Goal: Information Seeking & Learning: Learn about a topic

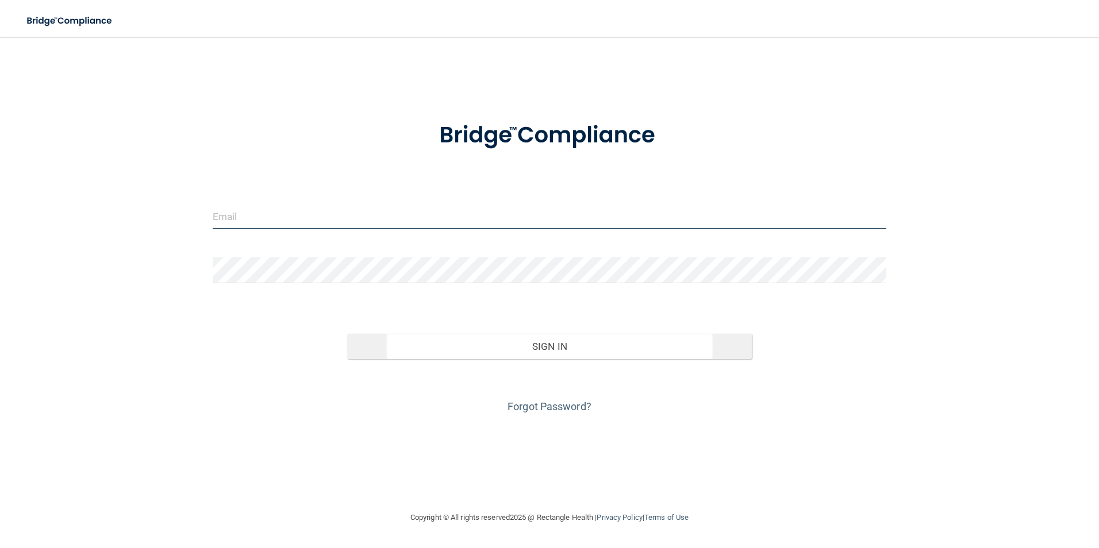
type input "[EMAIL_ADDRESS][DOMAIN_NAME]"
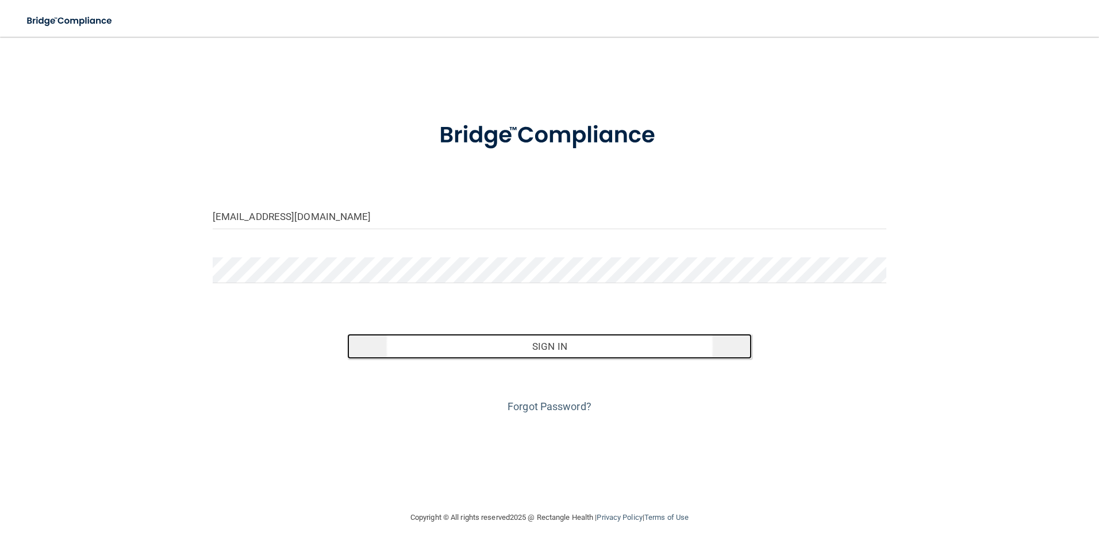
click at [399, 348] on button "Sign In" at bounding box center [549, 346] width 405 height 25
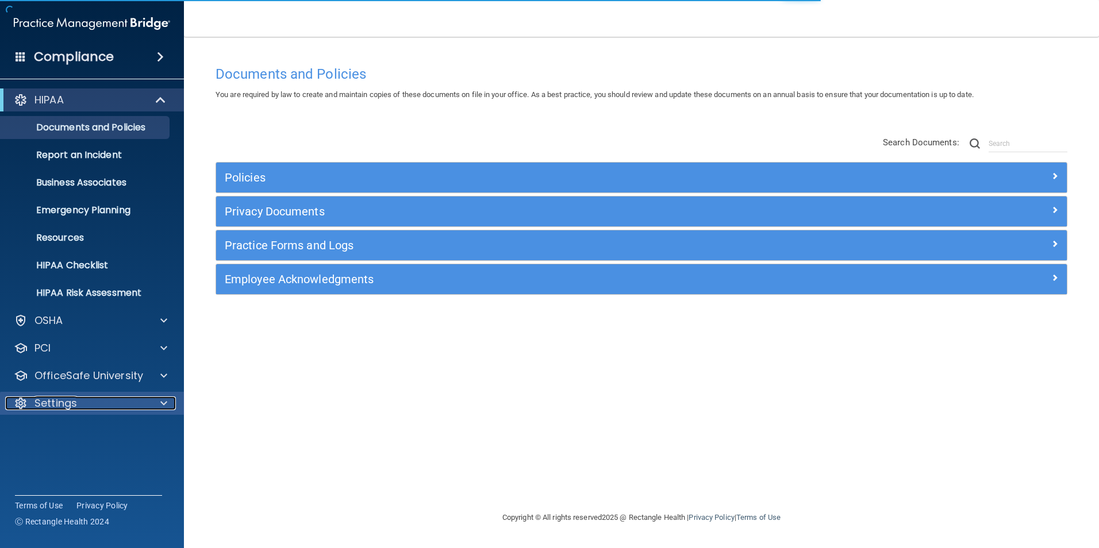
click at [83, 406] on div "Settings" at bounding box center [76, 404] width 143 height 14
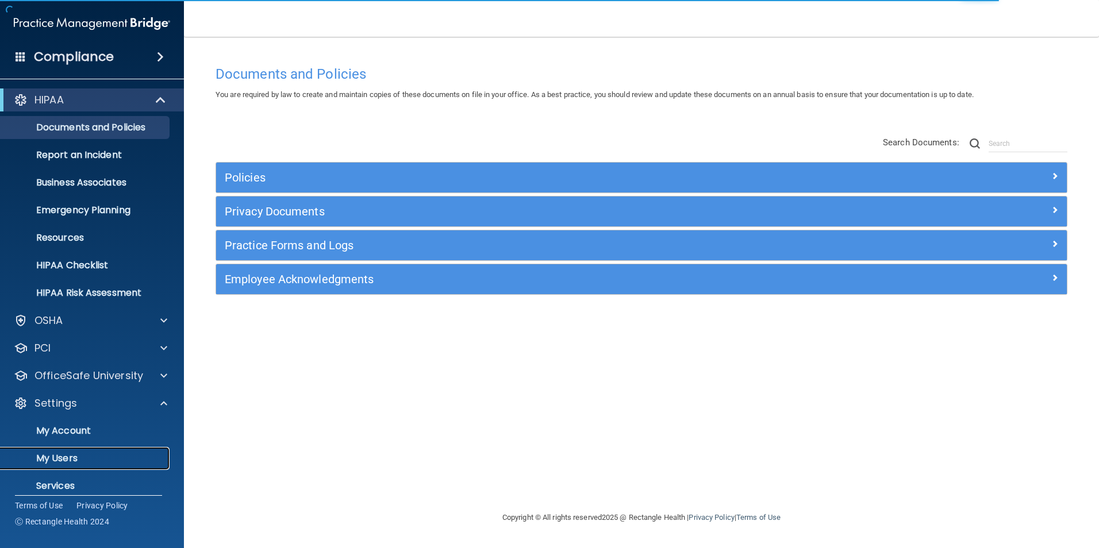
click at [74, 458] on p "My Users" at bounding box center [85, 458] width 157 height 11
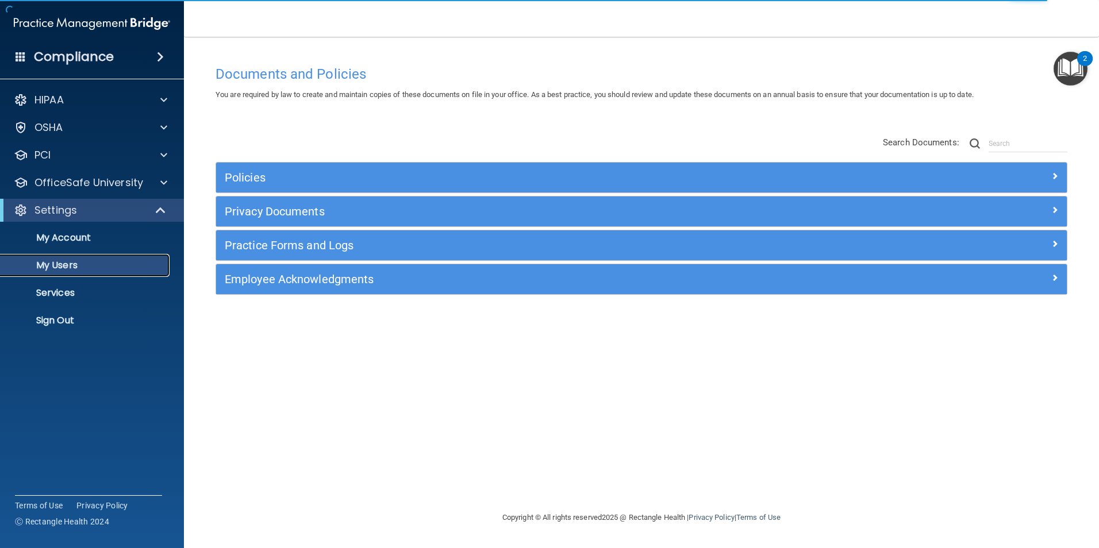
click at [84, 267] on p "My Users" at bounding box center [85, 265] width 157 height 11
select select "20"
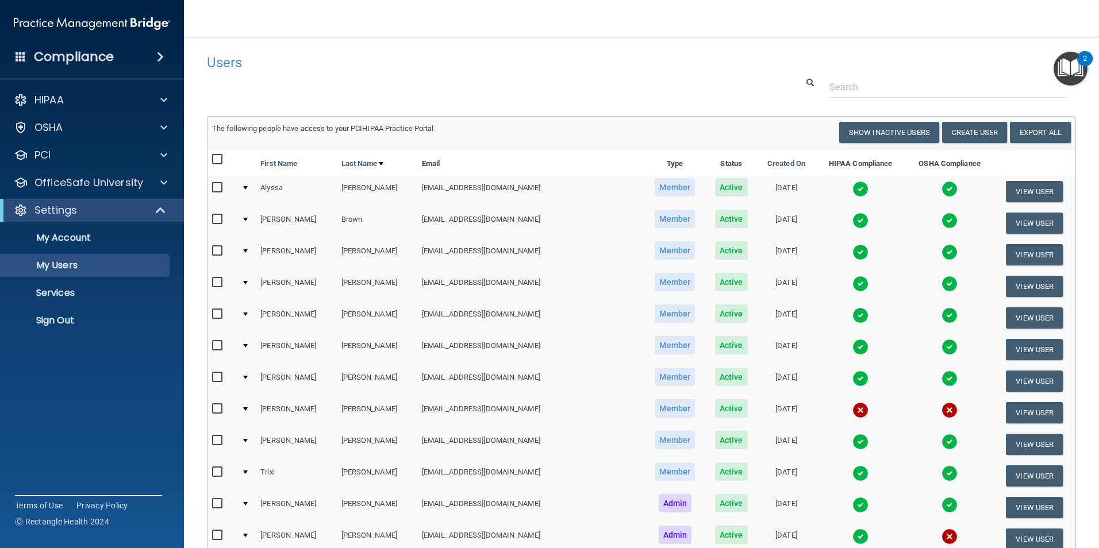
click at [852, 189] on img at bounding box center [860, 189] width 16 height 16
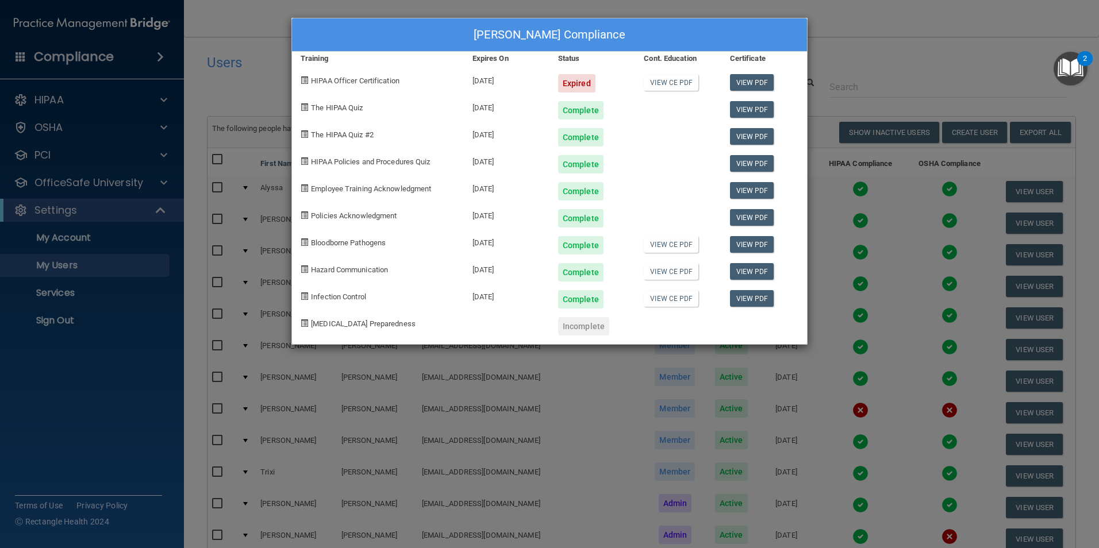
click at [887, 17] on div "Alyssa Avara's Compliance Training Expires On Status Cont. Education Certificat…" at bounding box center [549, 274] width 1099 height 548
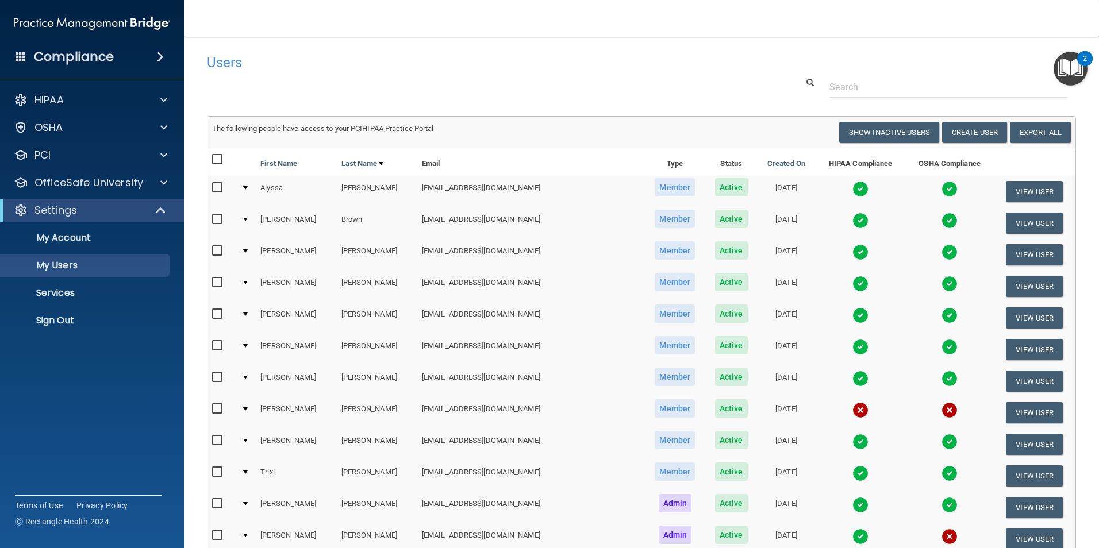
click at [852, 217] on img at bounding box center [860, 221] width 16 height 16
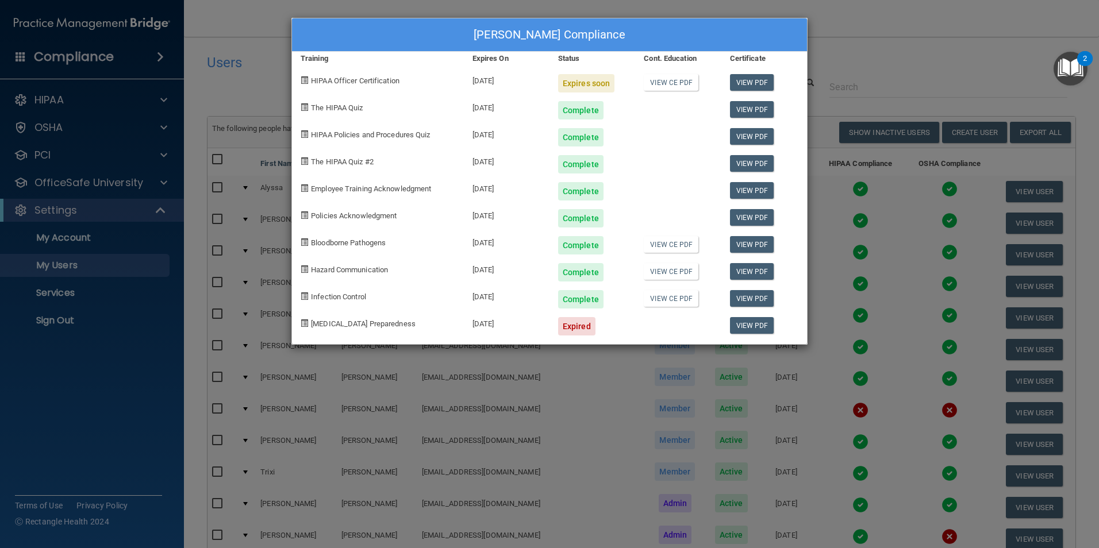
drag, startPoint x: 514, startPoint y: 83, endPoint x: 347, endPoint y: 84, distance: 167.3
click at [347, 84] on div "HIPAA Officer Certification 09/24/2025 Expires soon View CE PDF View PDF" at bounding box center [549, 79] width 515 height 27
click at [446, 305] on div "Infection Control" at bounding box center [378, 295] width 172 height 27
click at [595, 79] on div "Expires soon" at bounding box center [586, 83] width 56 height 18
click at [740, 78] on link "View PDF" at bounding box center [752, 82] width 44 height 17
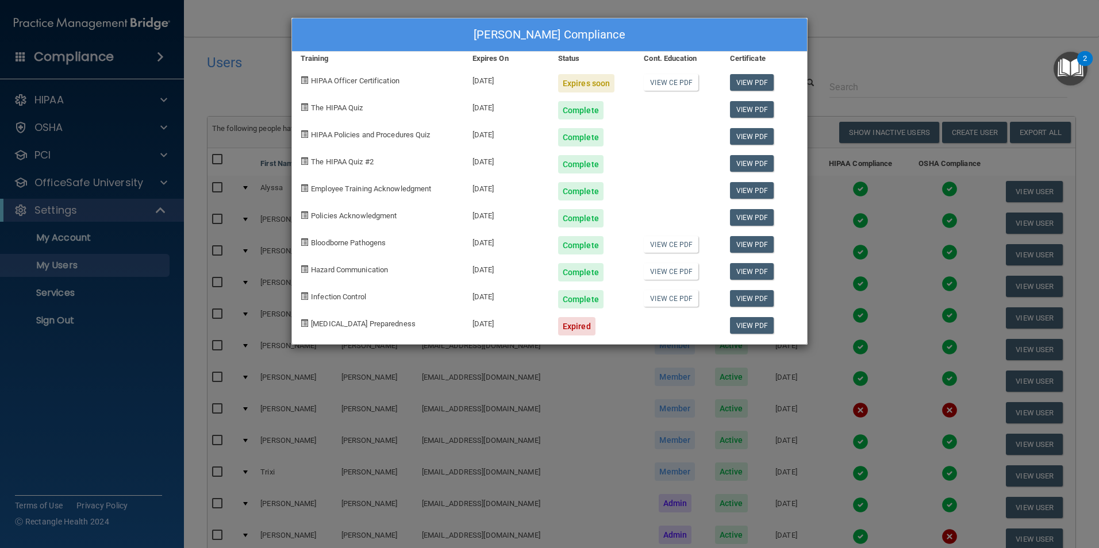
click at [302, 82] on span at bounding box center [304, 79] width 7 height 7
click at [340, 81] on span "HIPAA Officer Certification" at bounding box center [355, 80] width 89 height 9
drag, startPoint x: 483, startPoint y: 84, endPoint x: 622, endPoint y: 86, distance: 139.7
click at [483, 84] on div "09/24/2025" at bounding box center [507, 79] width 86 height 27
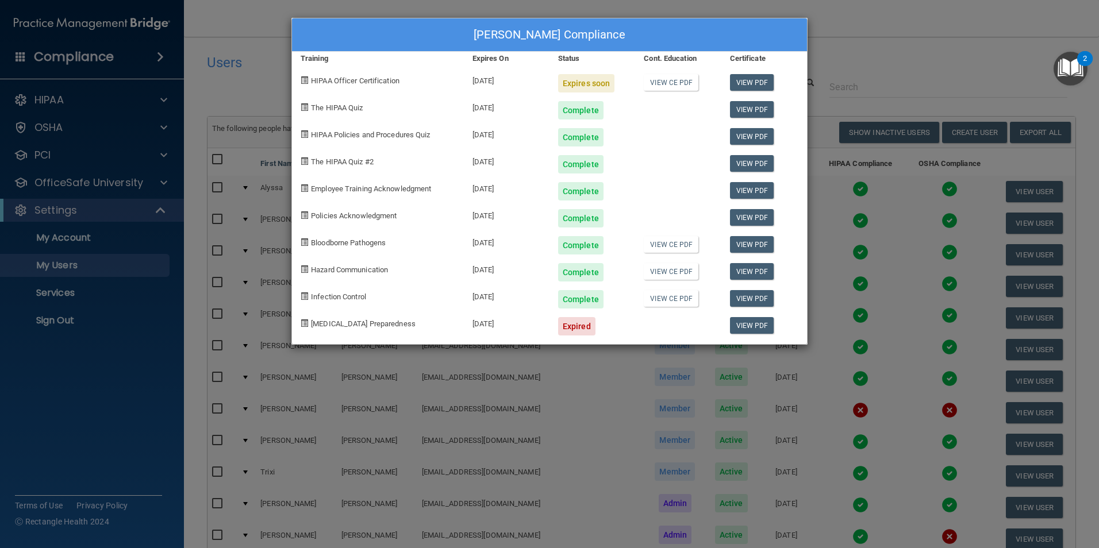
click at [592, 83] on div "Expires soon" at bounding box center [586, 83] width 56 height 18
click at [703, 80] on div "View CE PDF" at bounding box center [678, 79] width 86 height 27
click at [662, 79] on link "View CE PDF" at bounding box center [671, 82] width 55 height 17
click at [885, 55] on div "Jennifer Brown's Compliance Training Expires On Status Cont. Education Certific…" at bounding box center [549, 274] width 1099 height 548
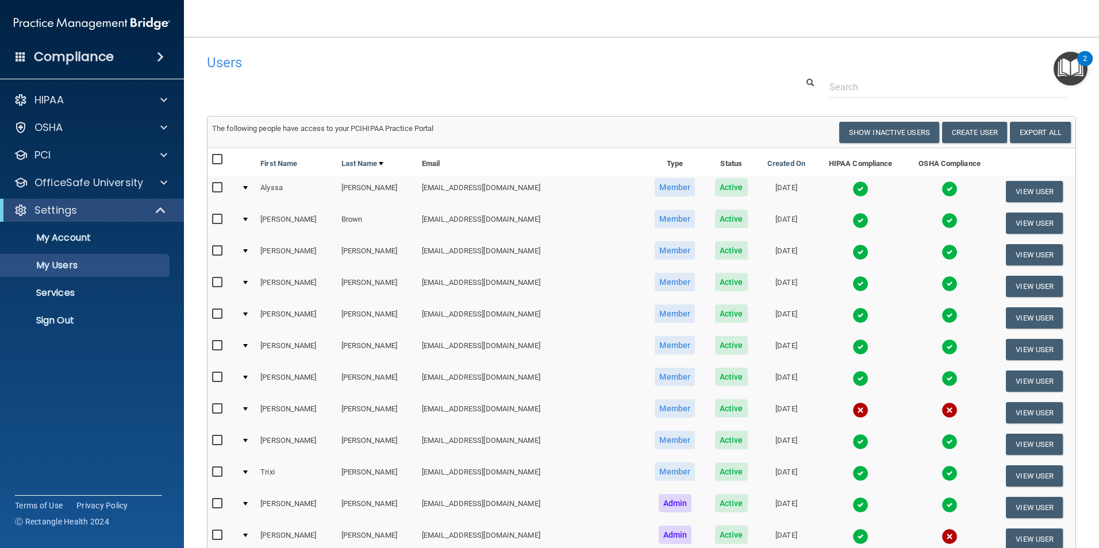
click at [852, 188] on img at bounding box center [860, 189] width 16 height 16
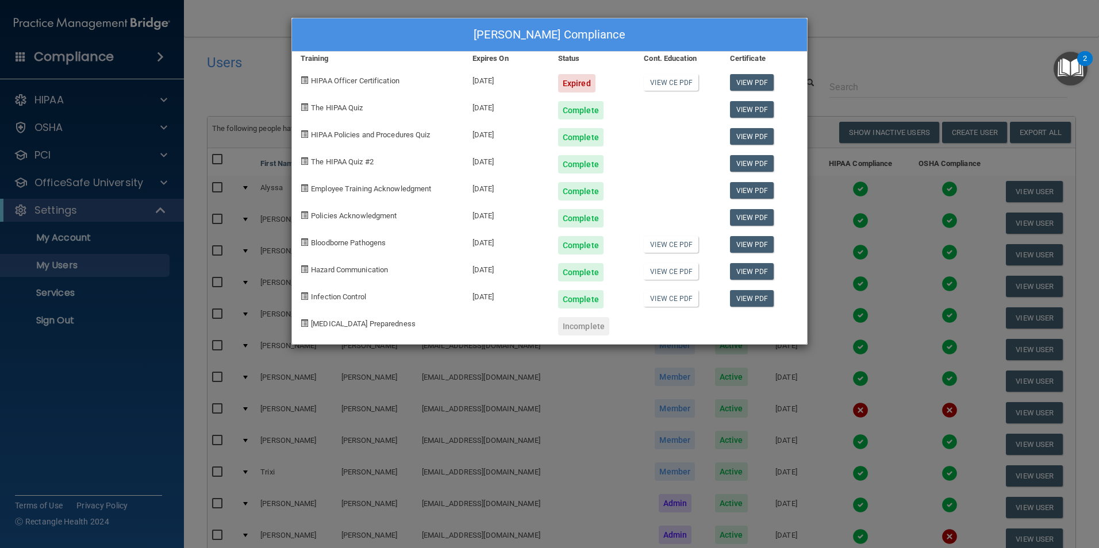
click at [893, 48] on div "Alyssa Avara's Compliance Training Expires On Status Cont. Education Certificat…" at bounding box center [549, 274] width 1099 height 548
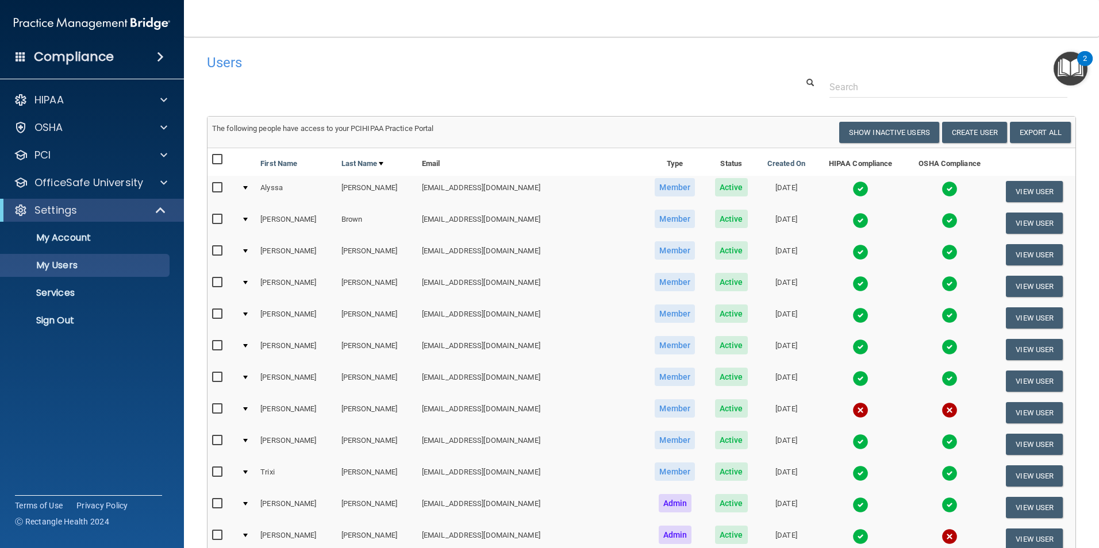
click at [852, 223] on img at bounding box center [860, 221] width 16 height 16
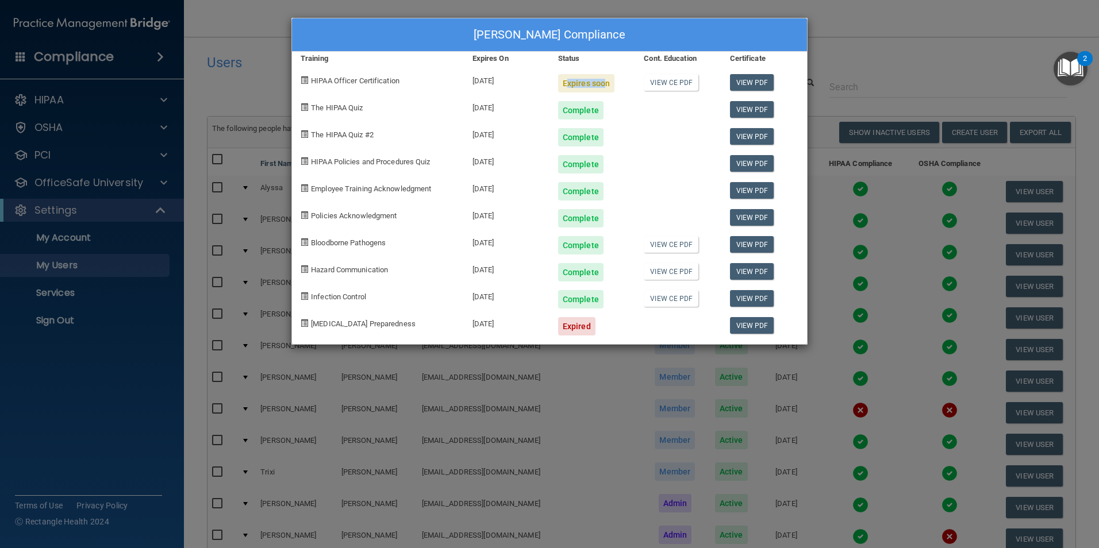
drag, startPoint x: 559, startPoint y: 84, endPoint x: 601, endPoint y: 84, distance: 42.0
click at [601, 84] on div "Expires soon" at bounding box center [586, 83] width 56 height 18
click at [331, 79] on span "HIPAA Officer Certification" at bounding box center [355, 80] width 89 height 9
click at [678, 83] on link "View CE PDF" at bounding box center [671, 82] width 55 height 17
drag, startPoint x: 453, startPoint y: 433, endPoint x: 501, endPoint y: 408, distance: 53.5
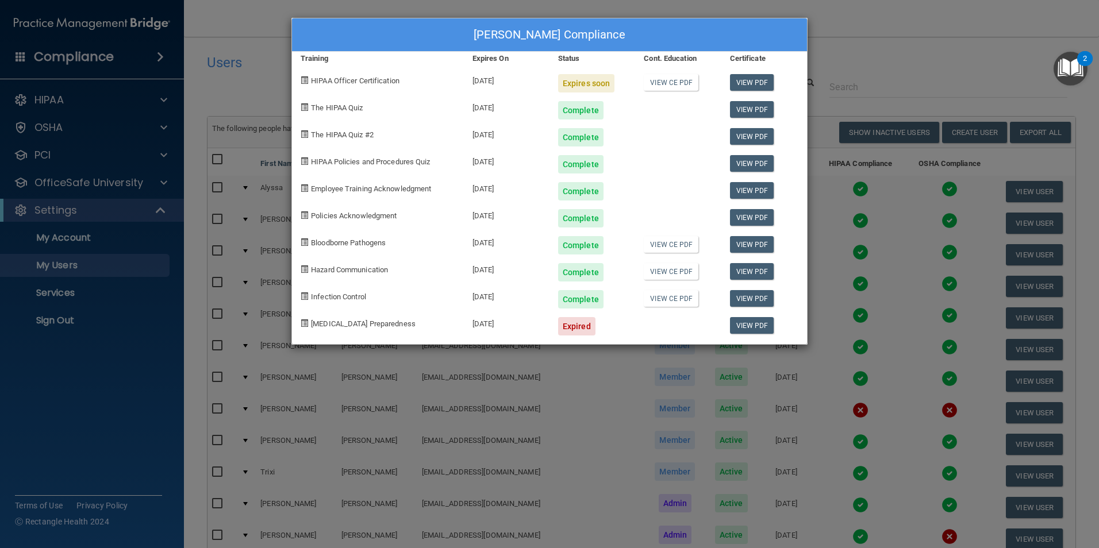
click at [454, 431] on div "Jennifer Brown's Compliance Training Expires On Status Cont. Education Certific…" at bounding box center [549, 274] width 1099 height 548
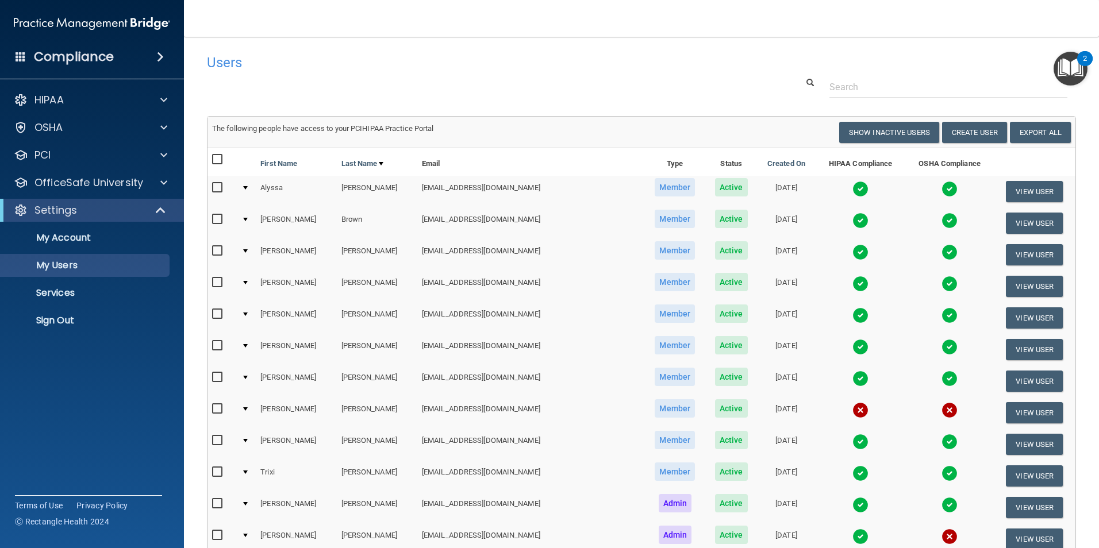
click at [852, 187] on img at bounding box center [860, 189] width 16 height 16
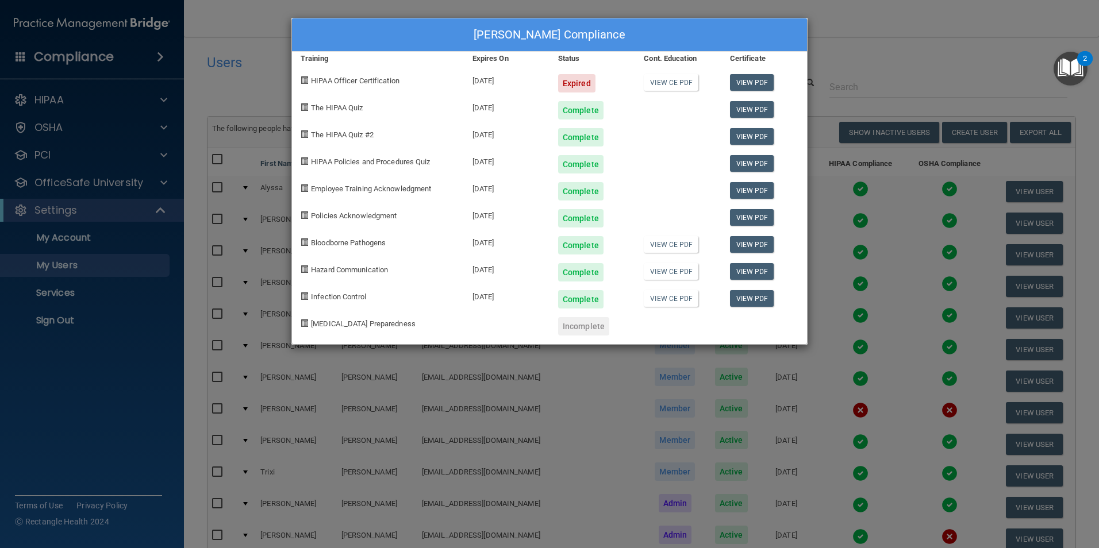
drag, startPoint x: 874, startPoint y: 40, endPoint x: 872, endPoint y: 47, distance: 6.6
click at [872, 41] on div "Alyssa Avara's Compliance Training Expires On Status Cont. Education Certificat…" at bounding box center [549, 274] width 1099 height 548
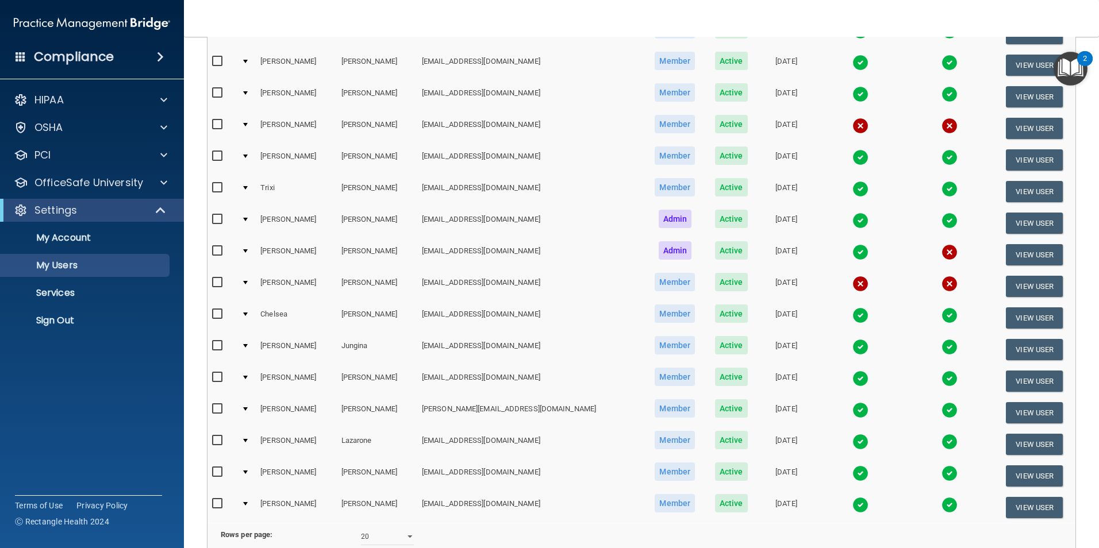
scroll to position [287, 0]
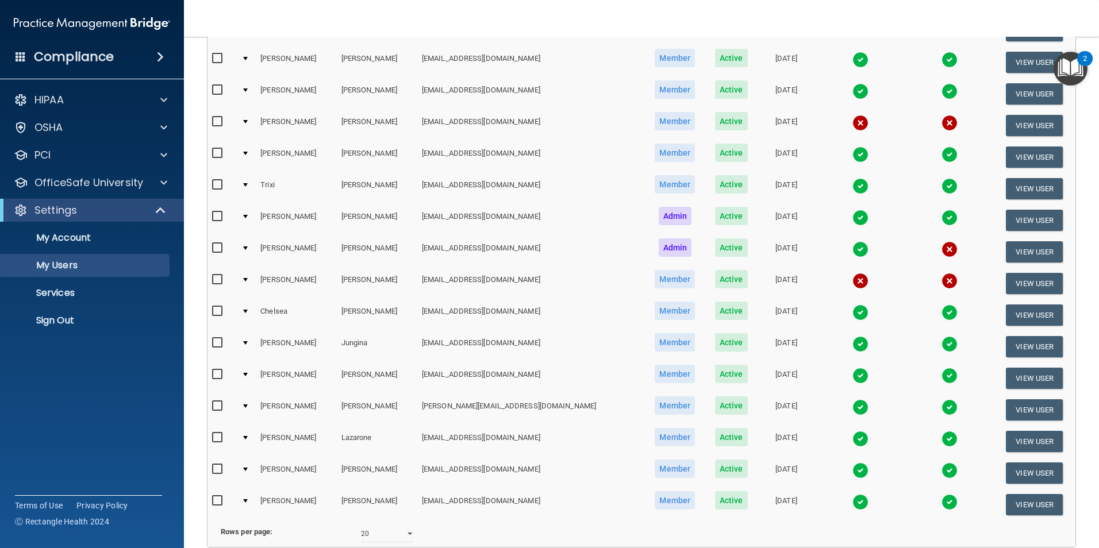
click at [852, 499] on img at bounding box center [860, 502] width 16 height 16
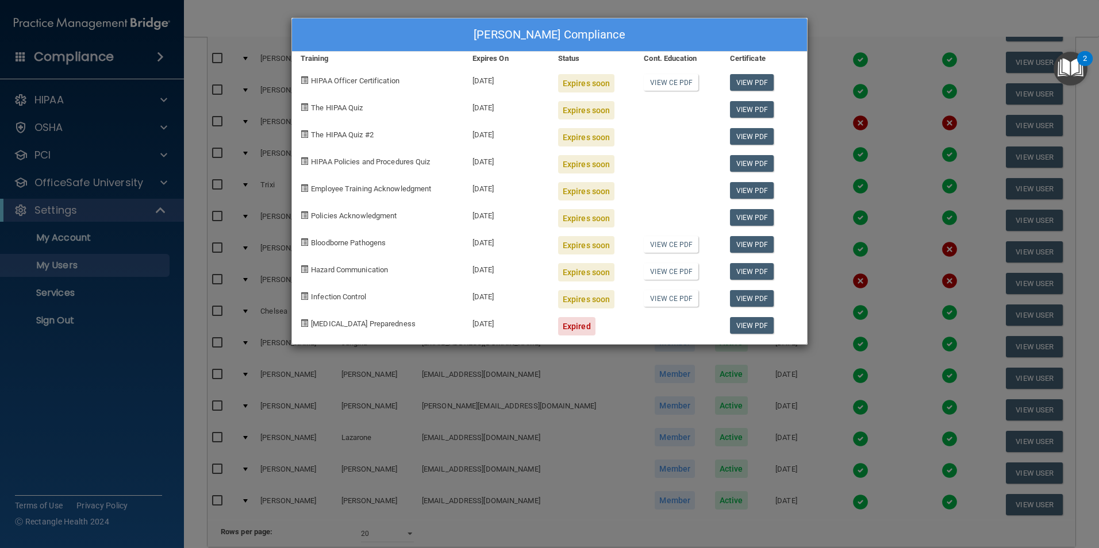
click at [833, 27] on div "Anna Grace Livingston's Compliance Training Expires On Status Cont. Education C…" at bounding box center [549, 274] width 1099 height 548
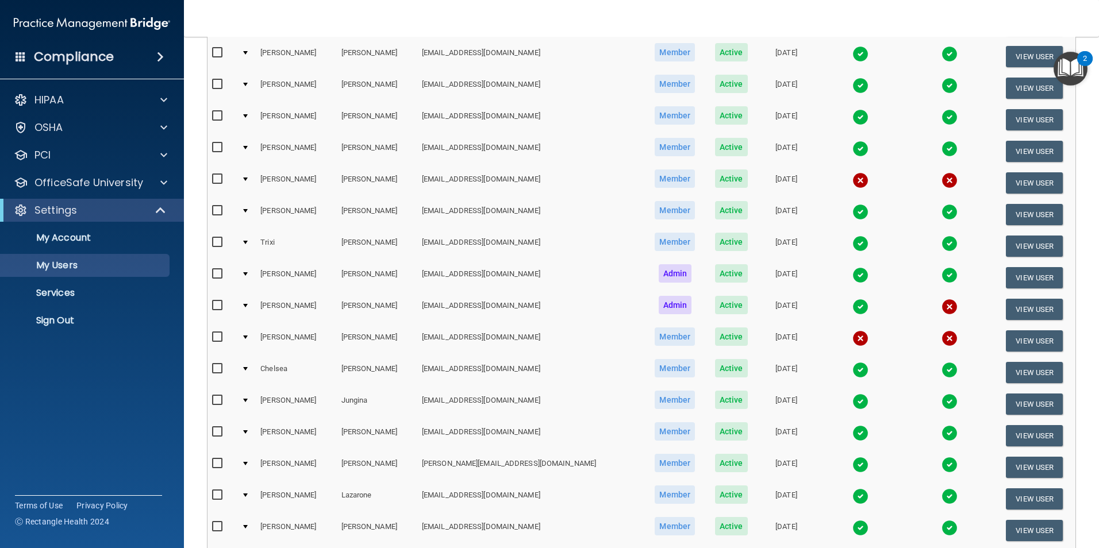
scroll to position [345, 0]
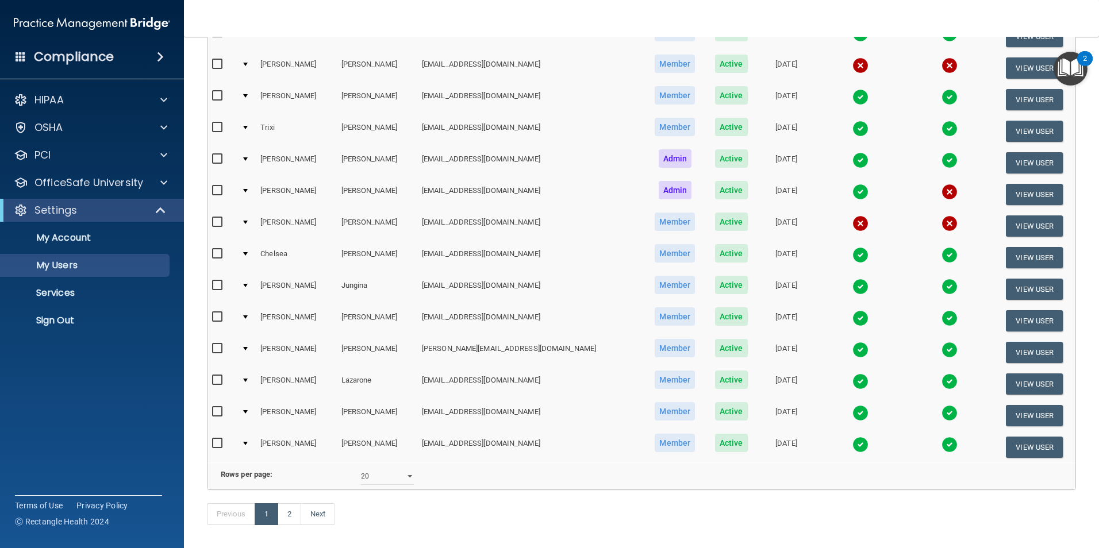
click at [852, 222] on img at bounding box center [860, 224] width 16 height 16
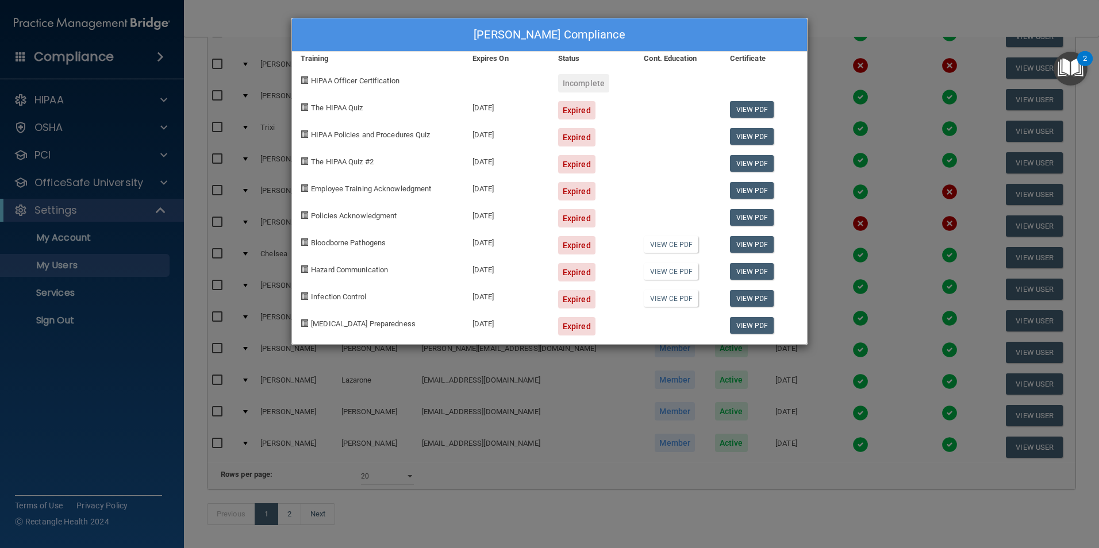
click at [490, 403] on div "Janine Hopkins's Compliance Training Expires On Status Cont. Education Certific…" at bounding box center [549, 274] width 1099 height 548
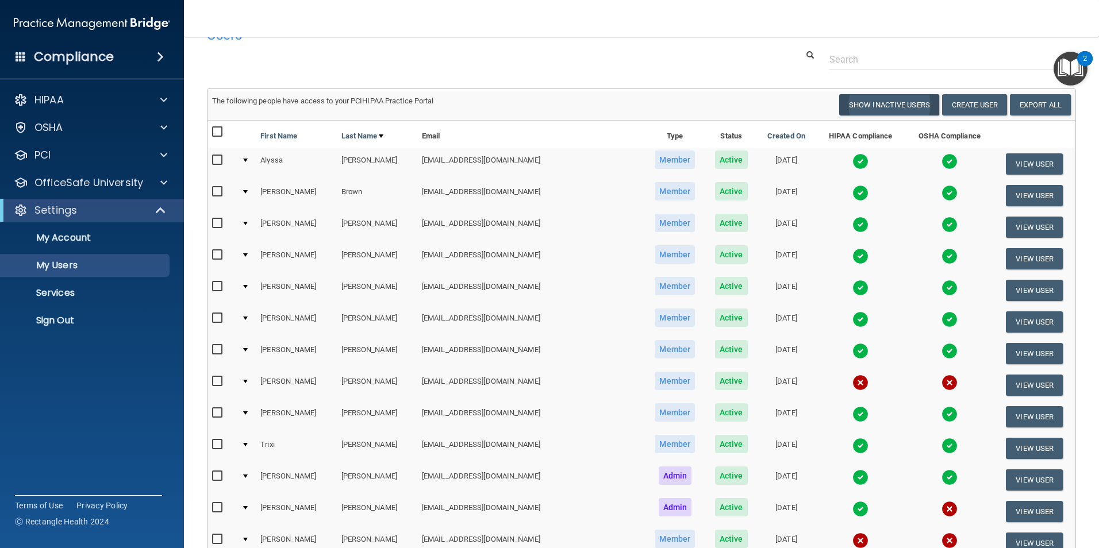
scroll to position [0, 0]
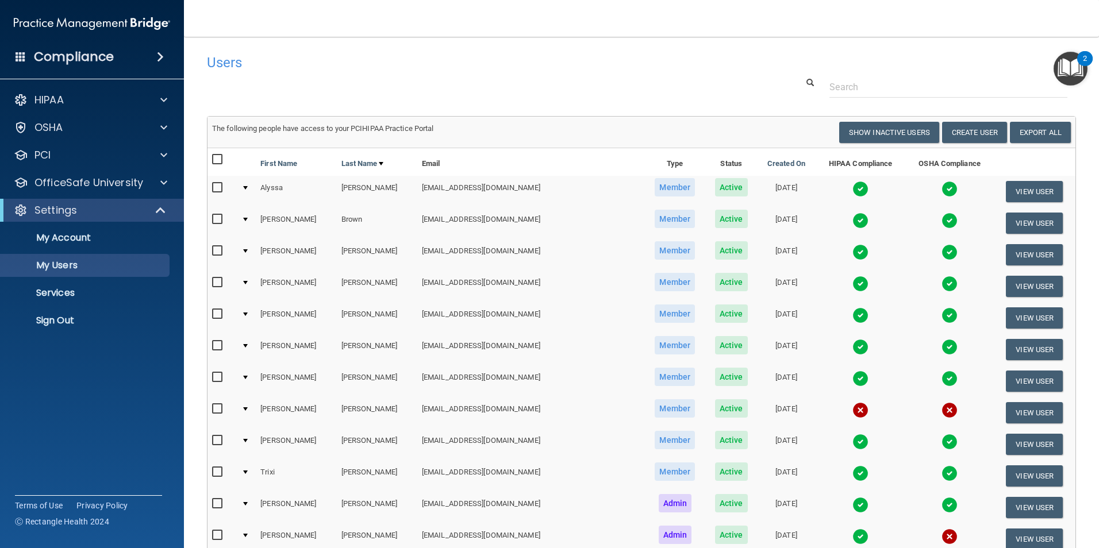
click at [852, 220] on img at bounding box center [860, 221] width 16 height 16
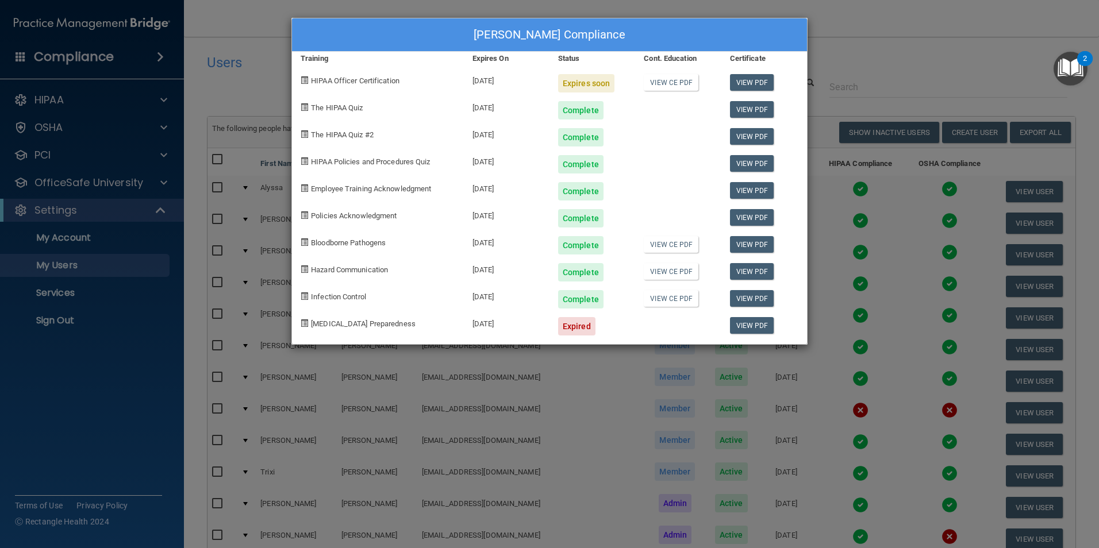
click at [864, 37] on div "Jennifer Brown's Compliance Training Expires On Status Cont. Education Certific…" at bounding box center [549, 274] width 1099 height 548
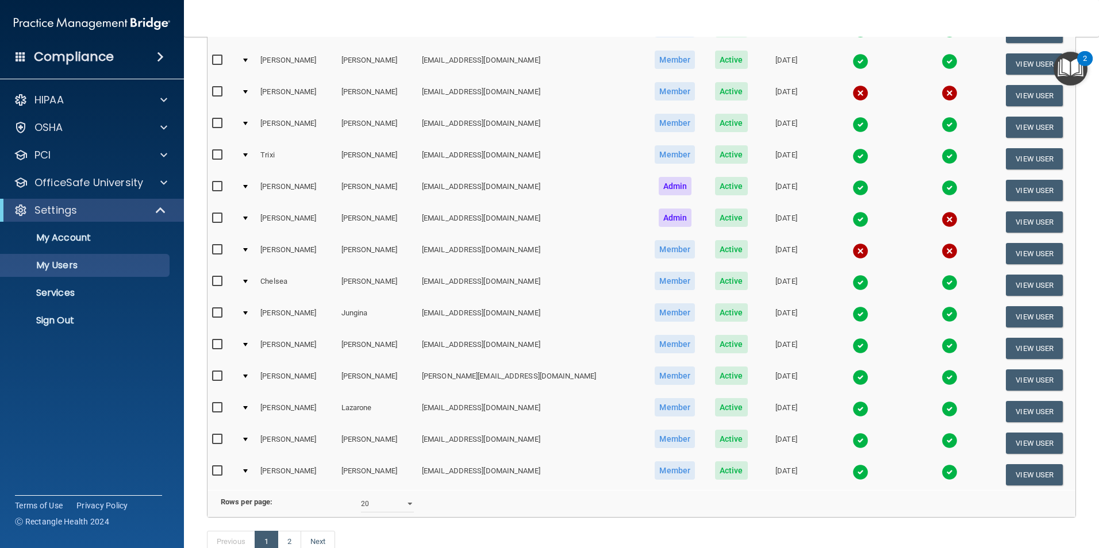
scroll to position [345, 0]
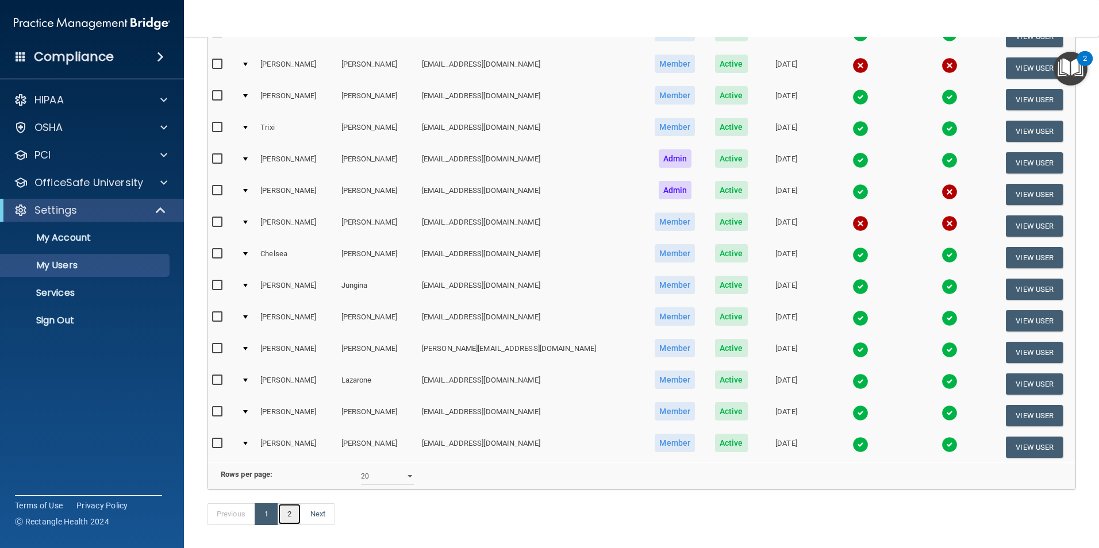
click at [287, 525] on link "2" at bounding box center [290, 514] width 24 height 22
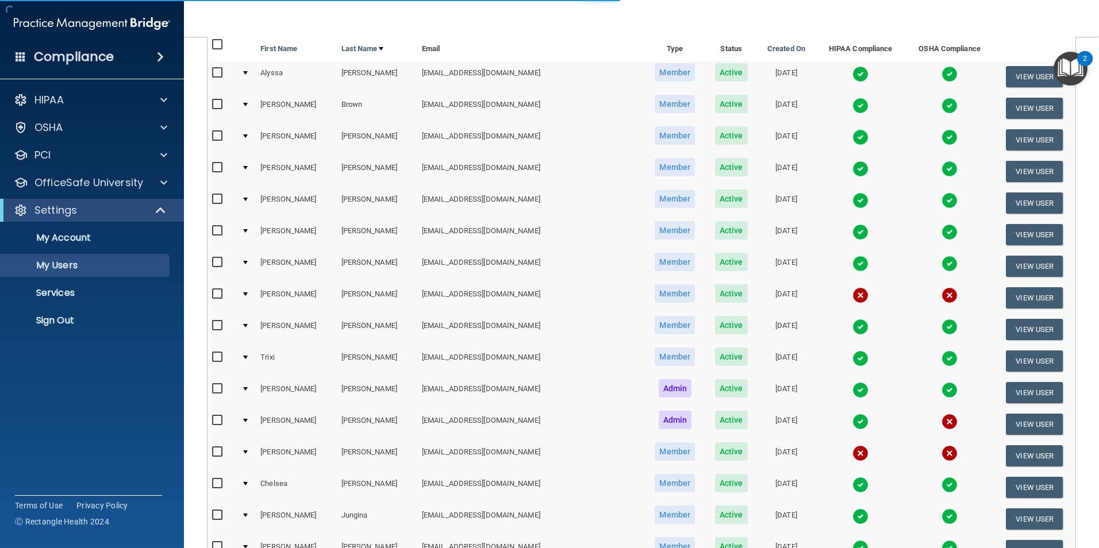
scroll to position [5, 0]
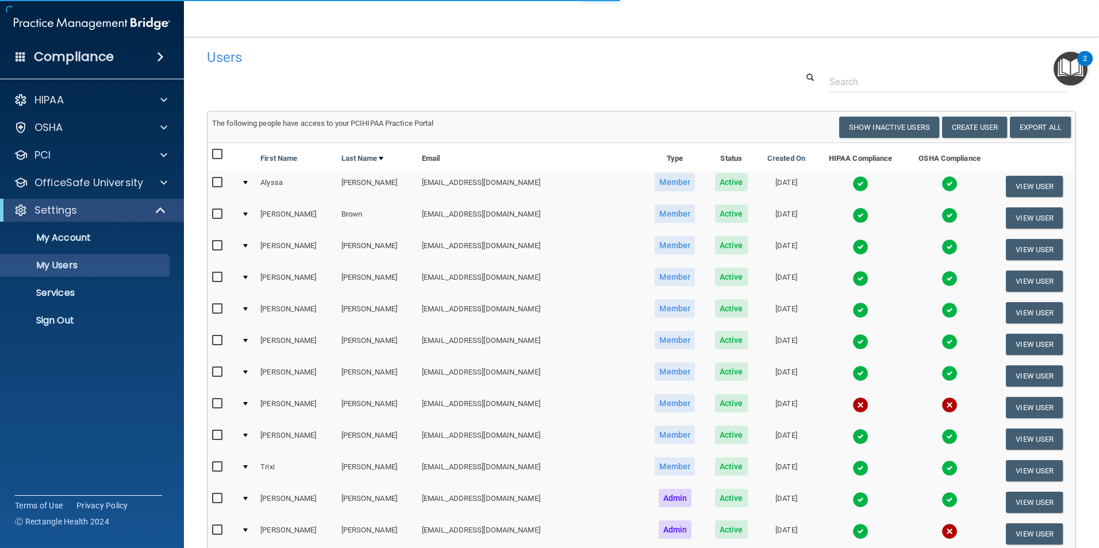
select select "20"
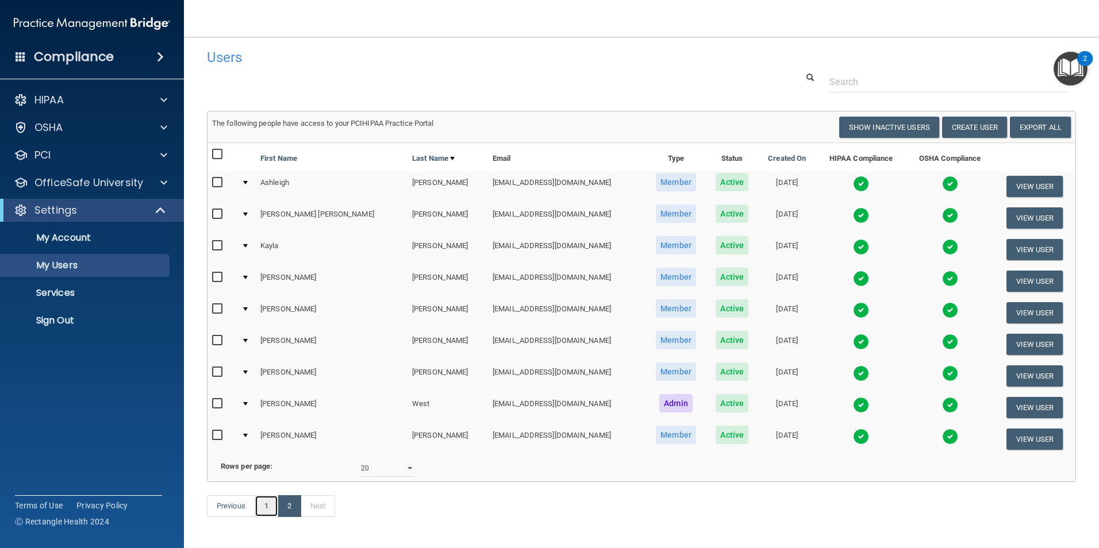
click at [271, 517] on link "1" at bounding box center [267, 506] width 24 height 22
select select "20"
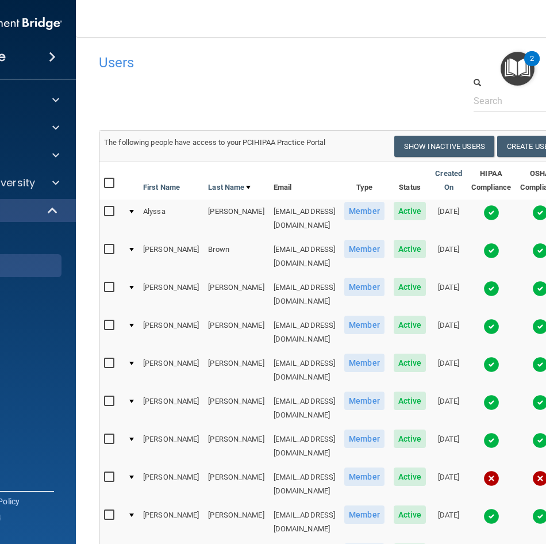
click at [499, 210] on img at bounding box center [491, 213] width 16 height 16
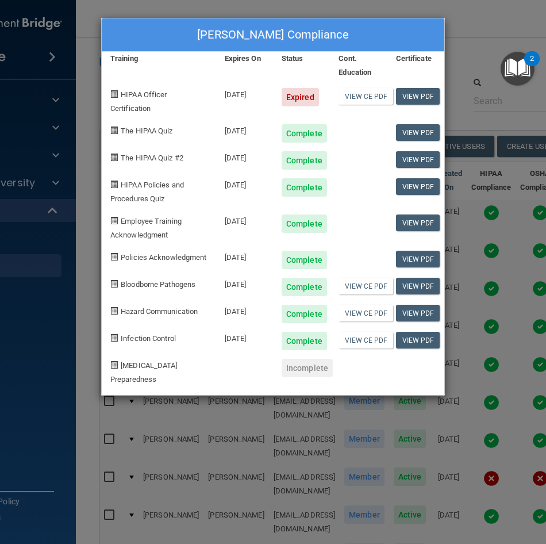
click at [472, 72] on div "Alyssa Avara's Compliance Training Expires On Status Cont. Education Certificat…" at bounding box center [273, 272] width 546 height 544
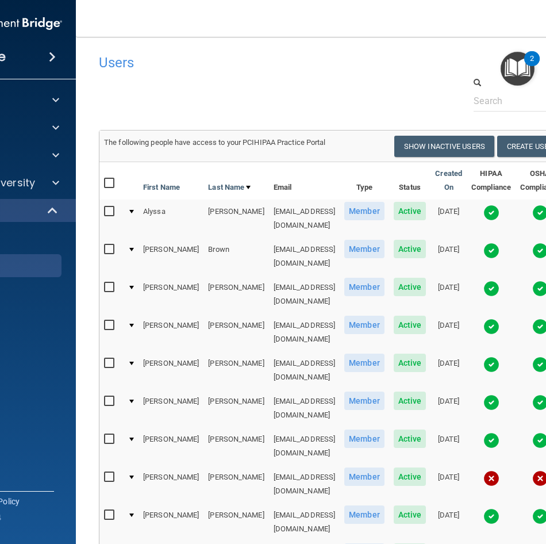
click at [308, 110] on div at bounding box center [364, 93] width 549 height 35
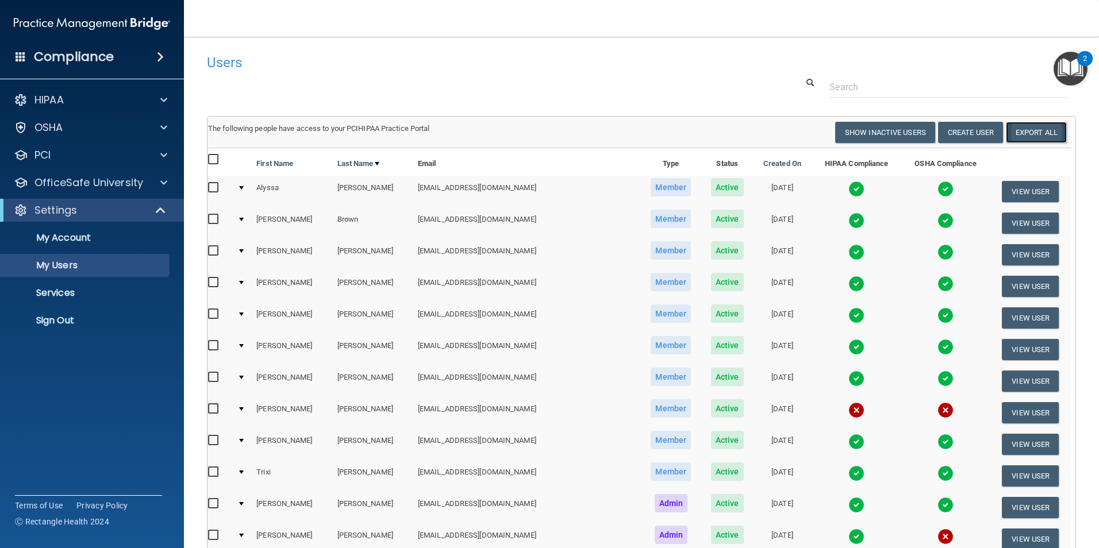
click at [1018, 131] on link "Export All" at bounding box center [1036, 132] width 61 height 21
click at [518, 86] on div at bounding box center [641, 86] width 886 height 21
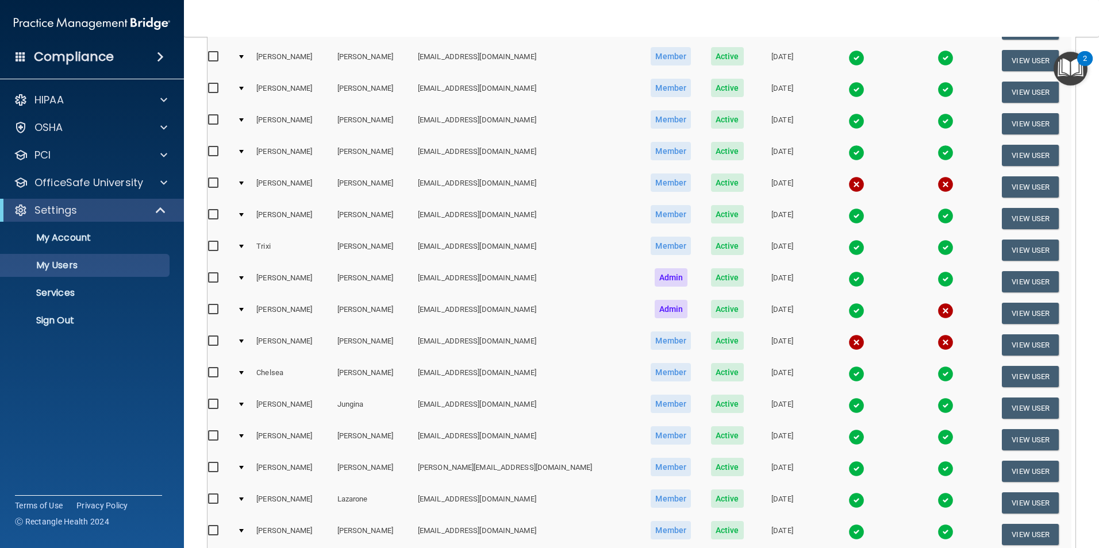
scroll to position [230, 0]
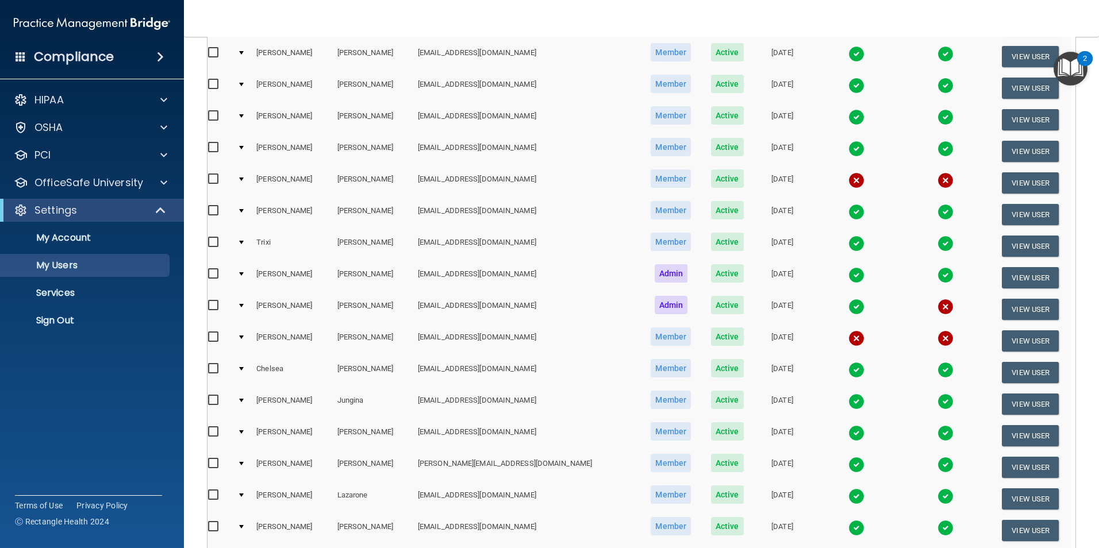
click at [848, 307] on img at bounding box center [856, 307] width 16 height 16
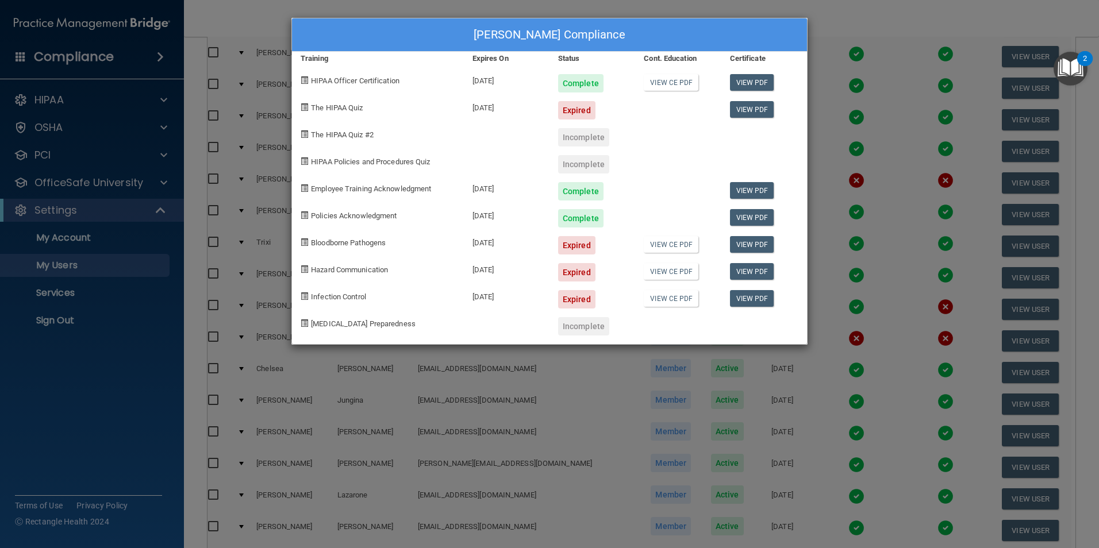
click at [512, 399] on div "Ted Hopkins's Compliance Training Expires On Status Cont. Education Certificate…" at bounding box center [549, 274] width 1099 height 548
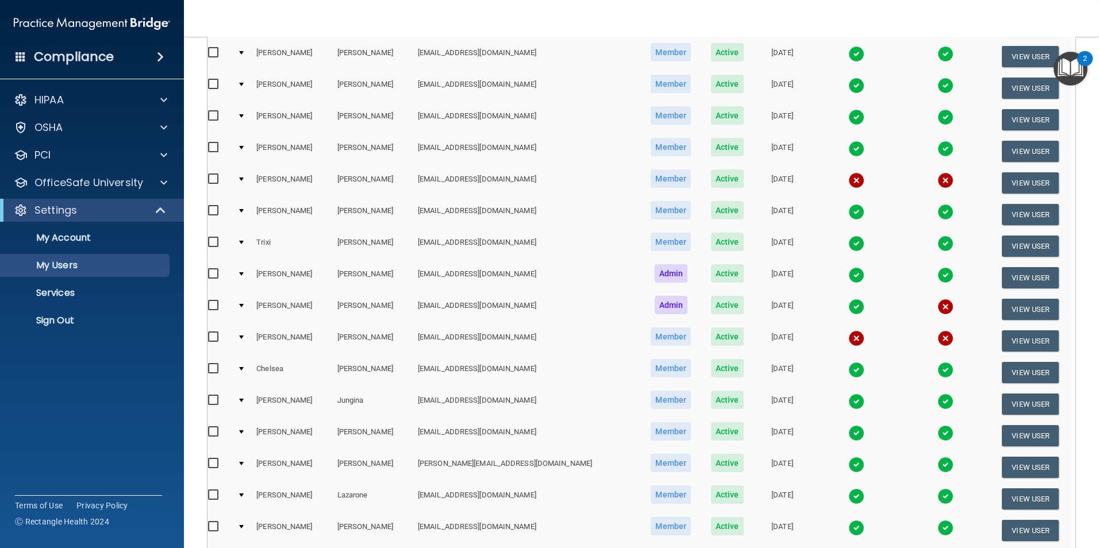
click at [937, 272] on img at bounding box center [945, 275] width 16 height 16
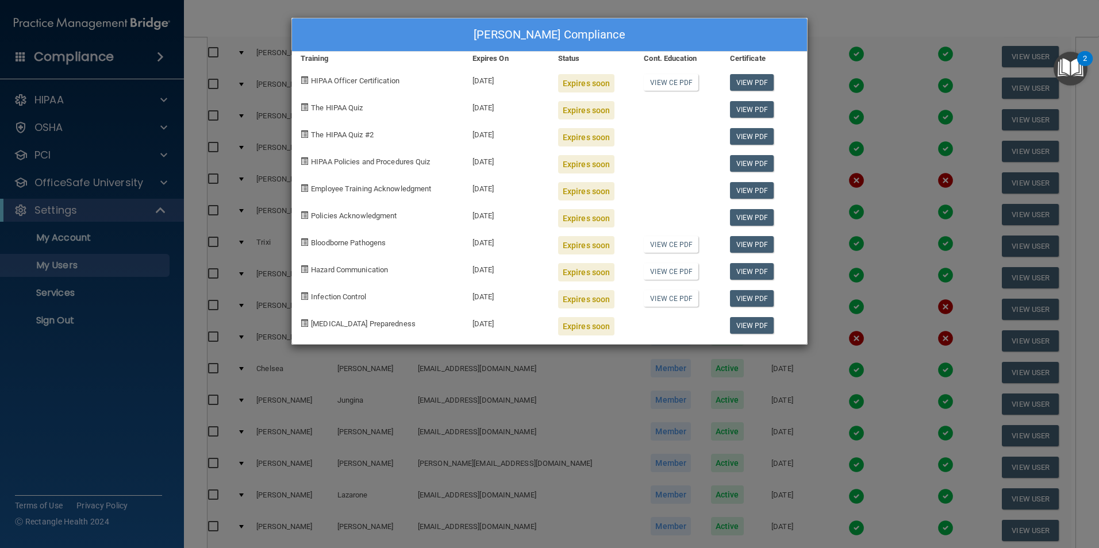
click at [886, 18] on div "Brianna Gothard's Compliance Training Expires On Status Cont. Education Certifi…" at bounding box center [549, 274] width 1099 height 548
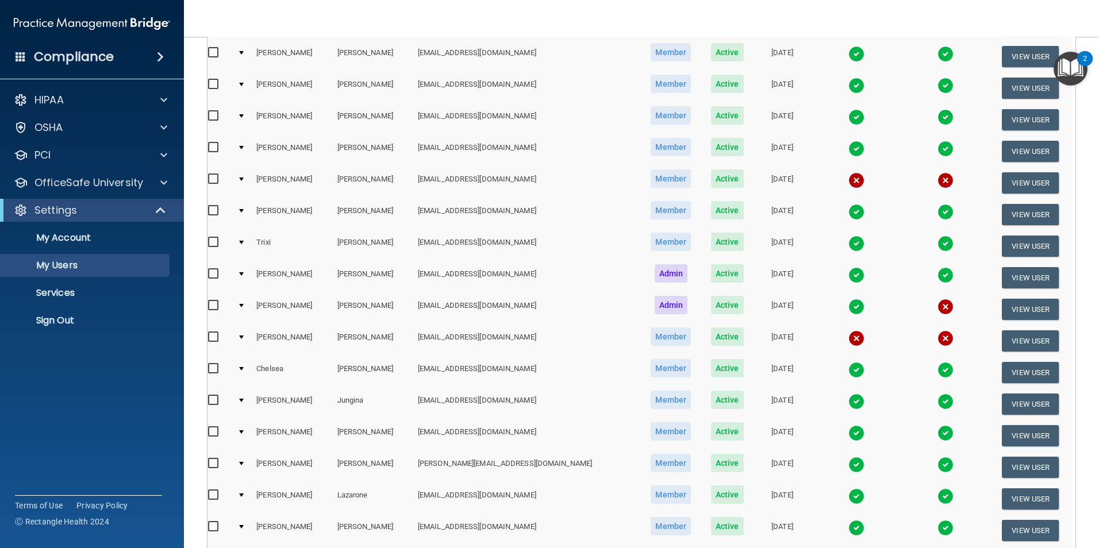
click at [848, 306] on img at bounding box center [856, 307] width 16 height 16
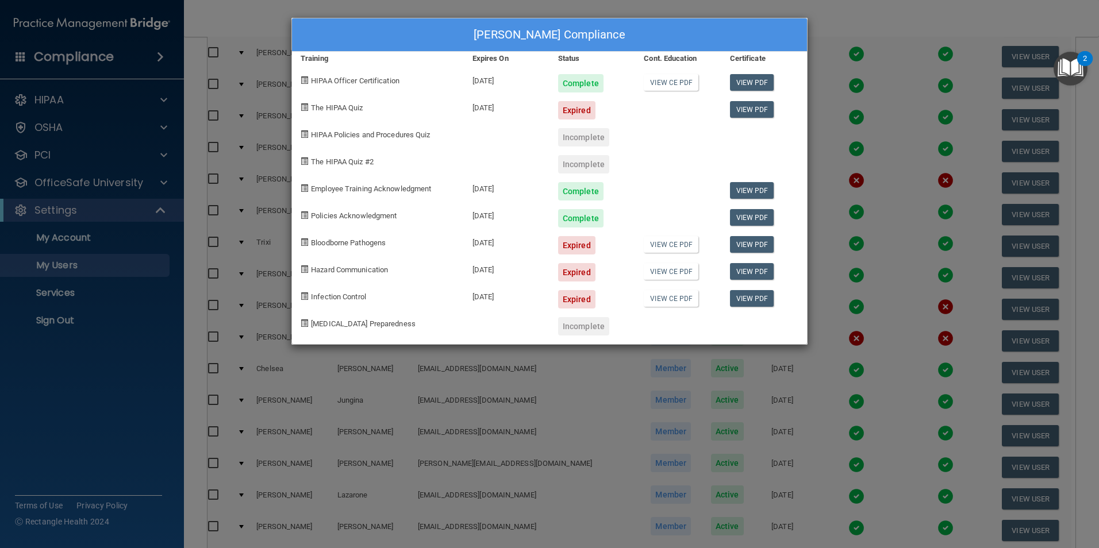
click at [875, 43] on div "Ted Hopkins's Compliance Training Expires On Status Cont. Education Certificate…" at bounding box center [549, 274] width 1099 height 548
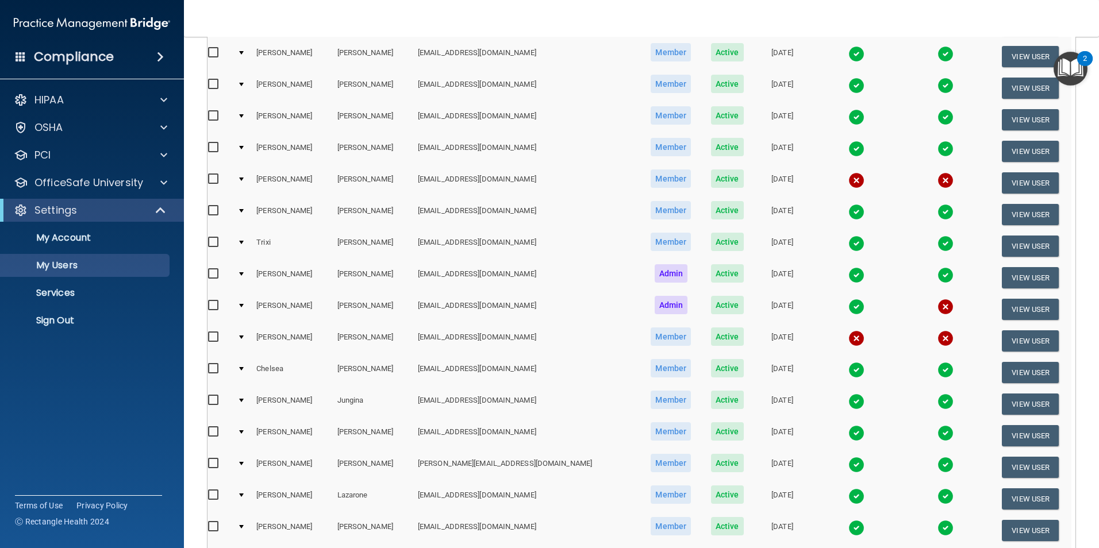
click at [848, 399] on img at bounding box center [856, 402] width 16 height 16
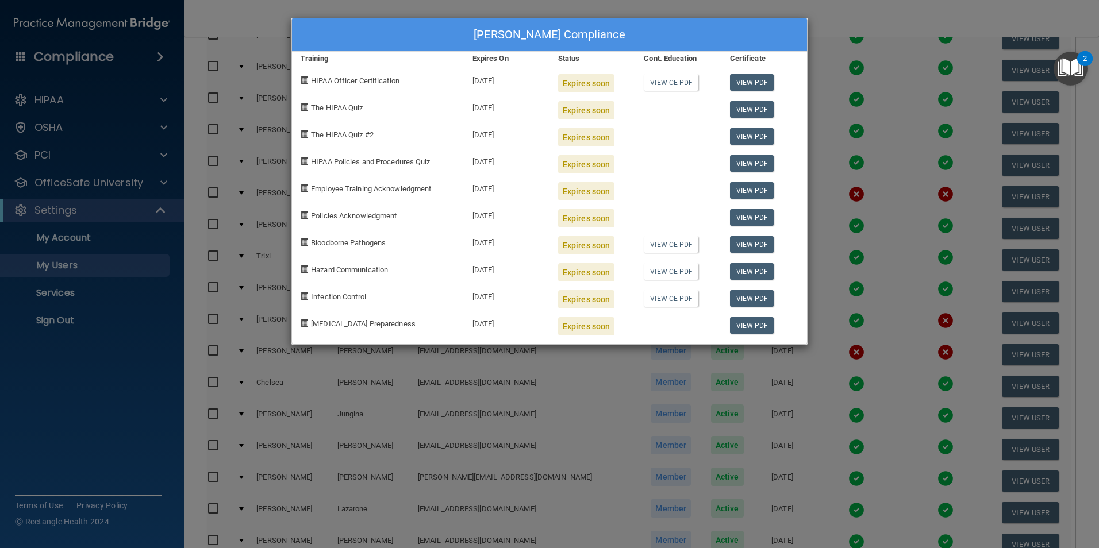
click at [903, 50] on div "Lisa Jungina's Compliance Training Expires On Status Cont. Education Certificat…" at bounding box center [549, 274] width 1099 height 548
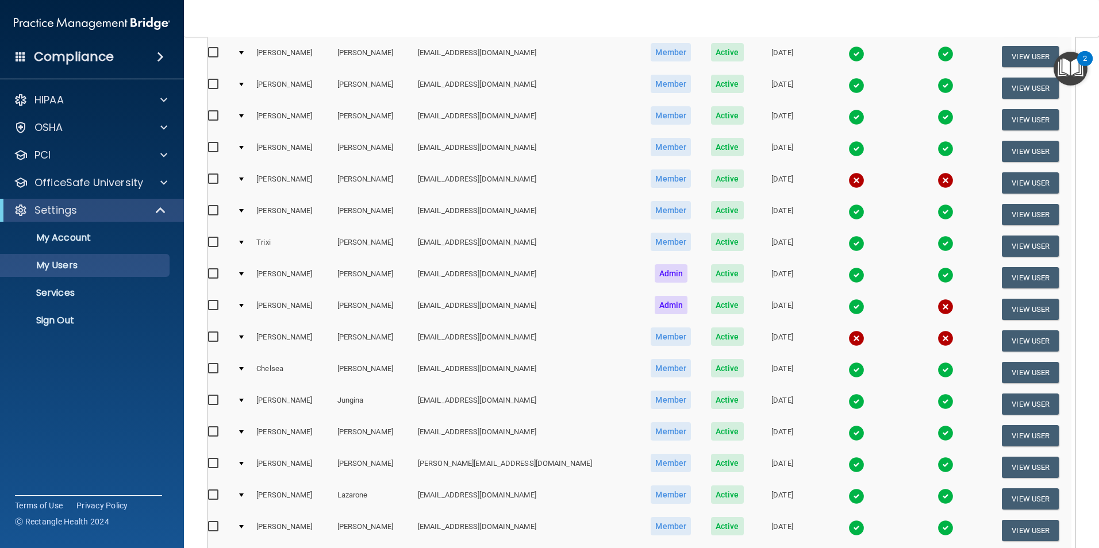
click at [848, 401] on img at bounding box center [856, 402] width 16 height 16
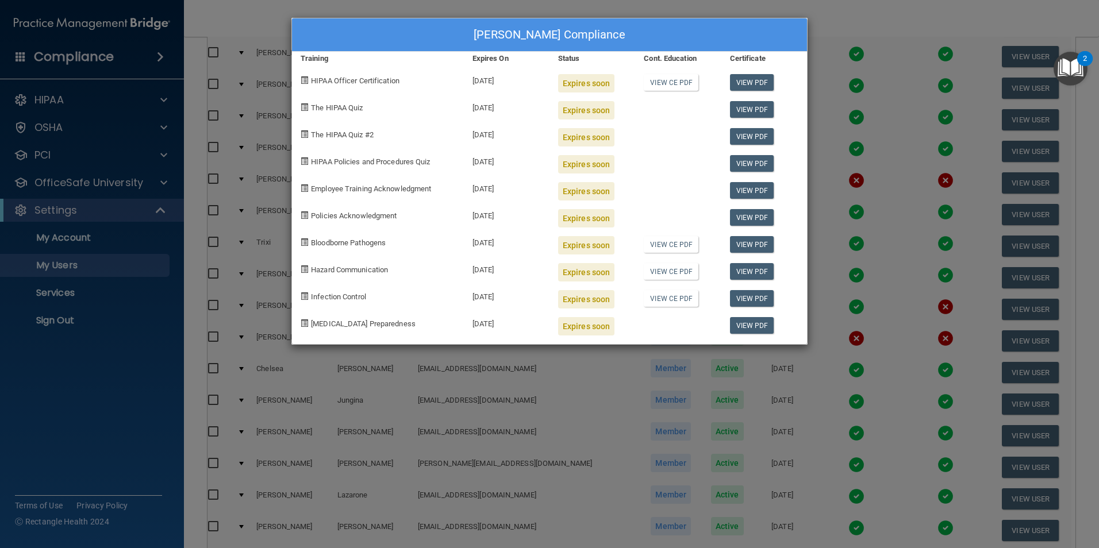
click at [587, 398] on div "Lisa Jungina's Compliance Training Expires On Status Cont. Education Certificat…" at bounding box center [549, 274] width 1099 height 548
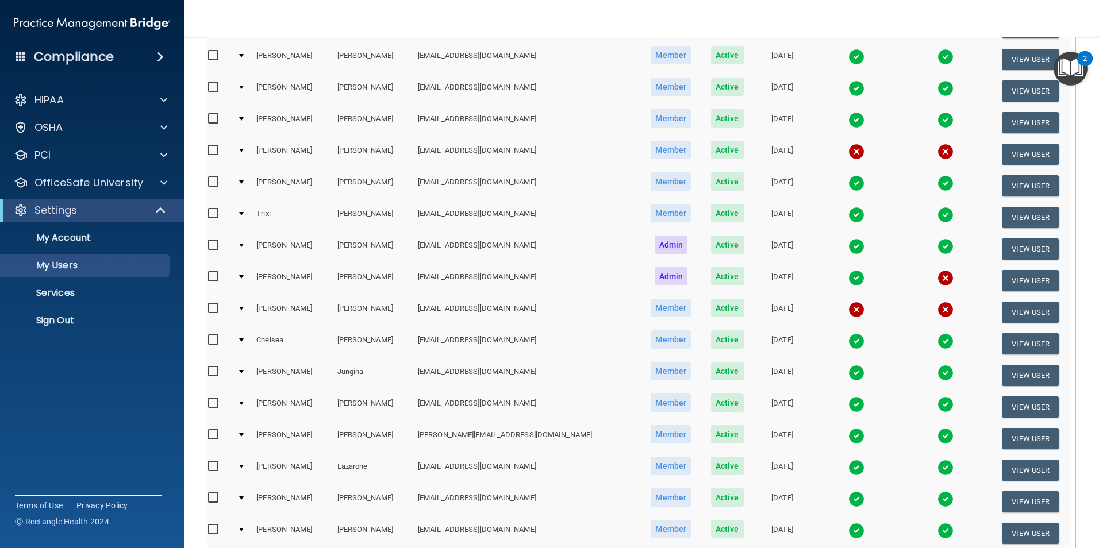
scroll to position [116, 0]
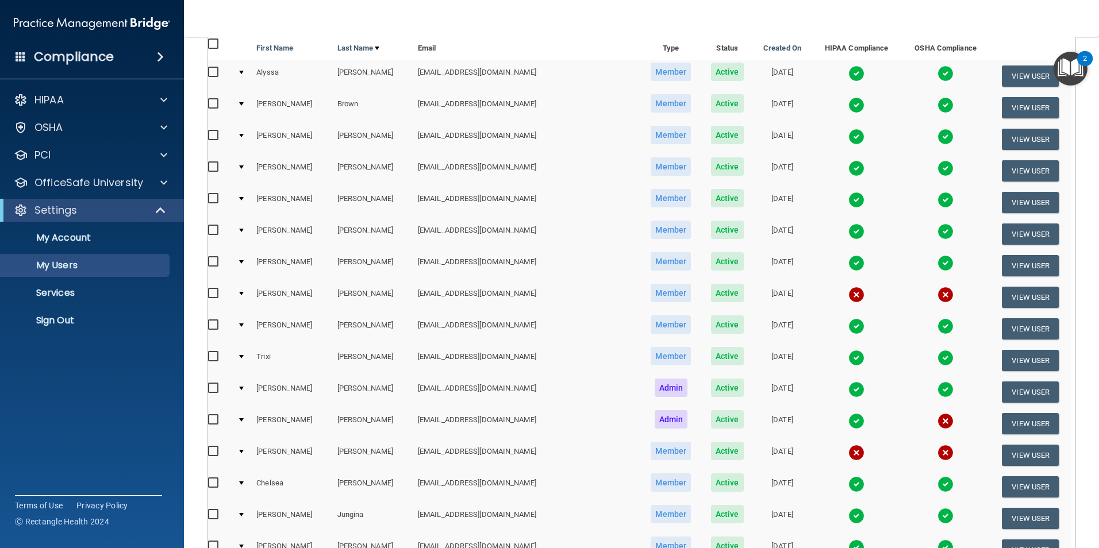
click at [848, 67] on img at bounding box center [856, 74] width 16 height 16
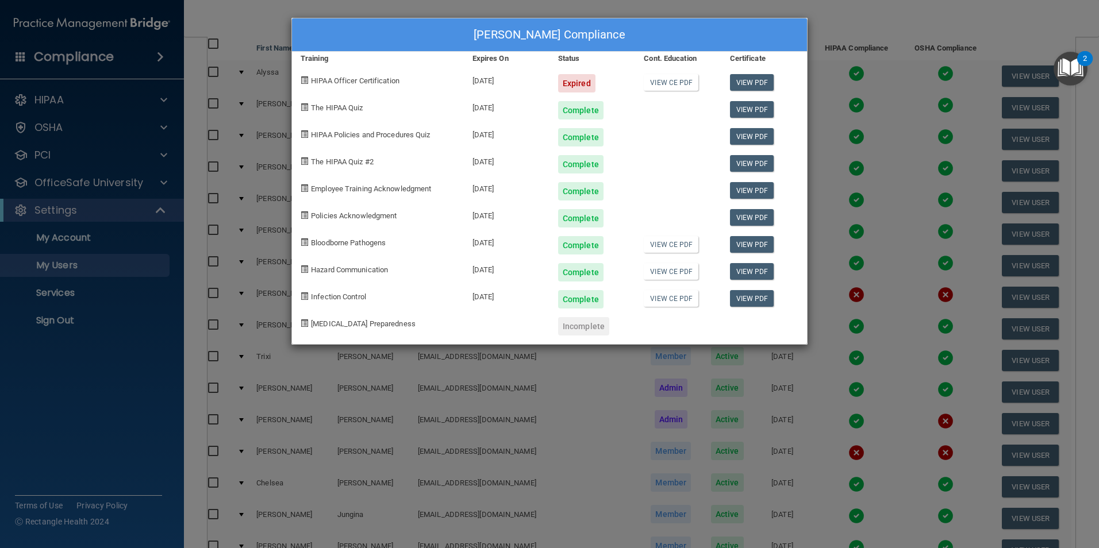
click at [826, 91] on div "Alyssa Avara's Compliance Training Expires On Status Cont. Education Certificat…" at bounding box center [549, 274] width 1099 height 548
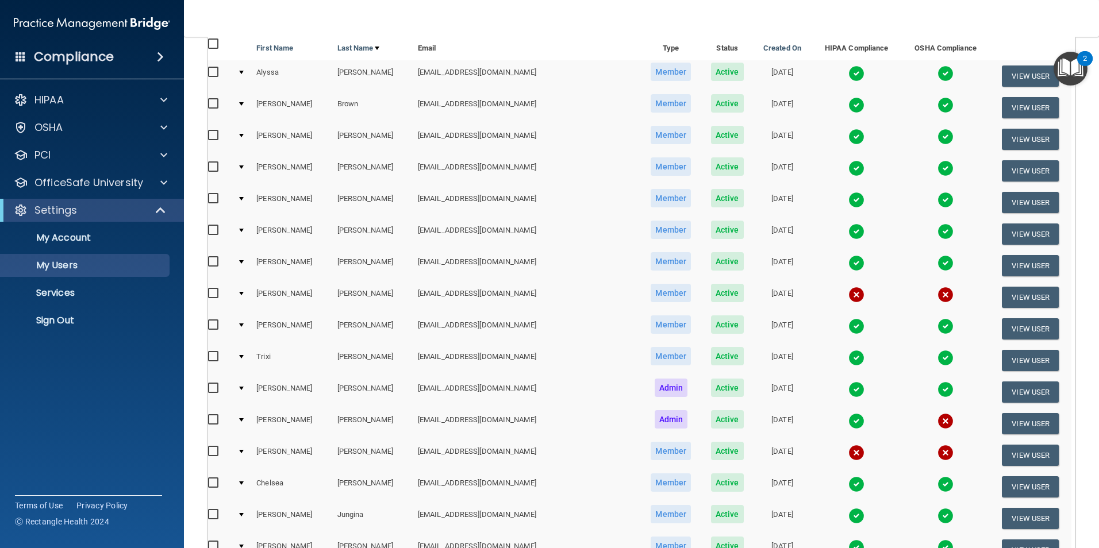
click at [848, 105] on img at bounding box center [856, 105] width 16 height 16
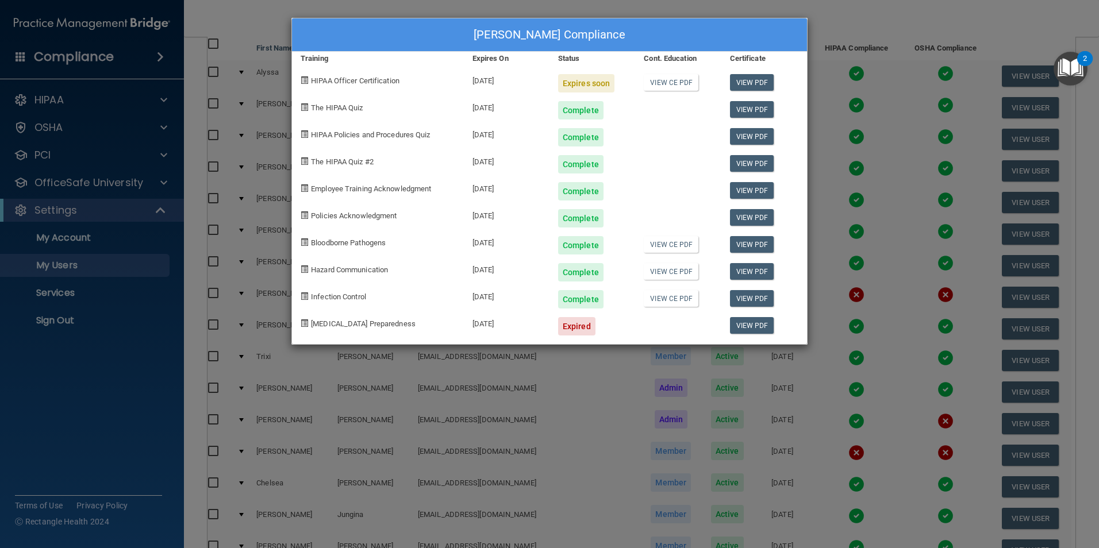
click at [871, 133] on div "Jennifer Brown's Compliance Training Expires On Status Cont. Education Certific…" at bounding box center [549, 274] width 1099 height 548
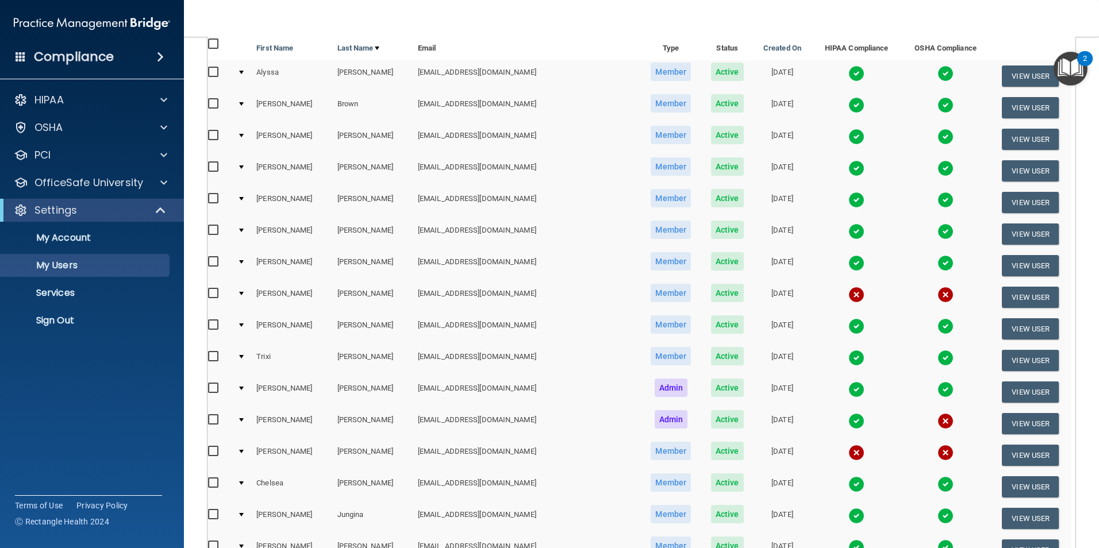
click at [848, 141] on img at bounding box center [856, 137] width 16 height 16
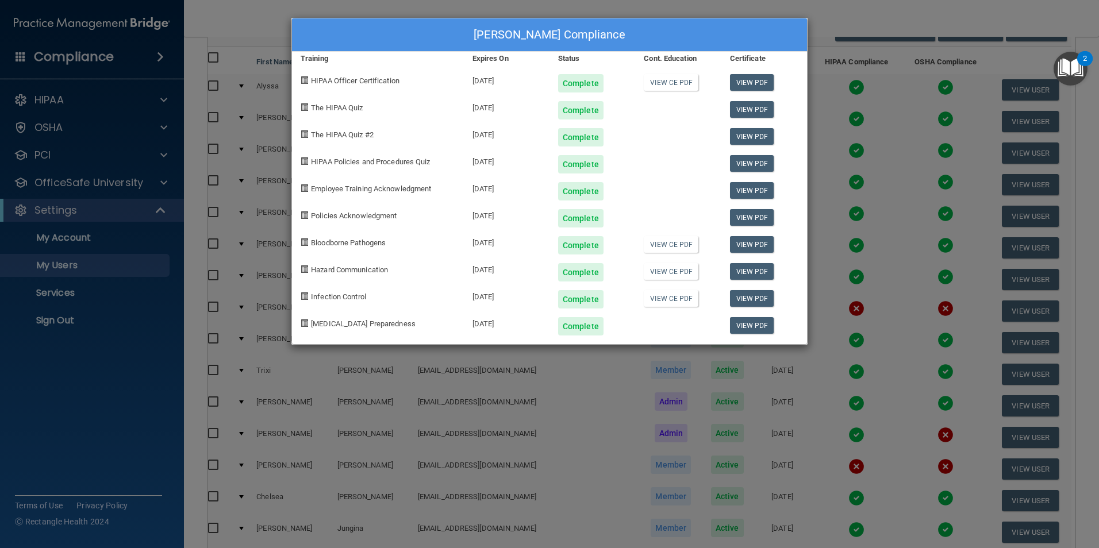
click at [841, 143] on div "Elizabeth Bunger's Compliance Training Expires On Status Cont. Education Certif…" at bounding box center [549, 274] width 1099 height 548
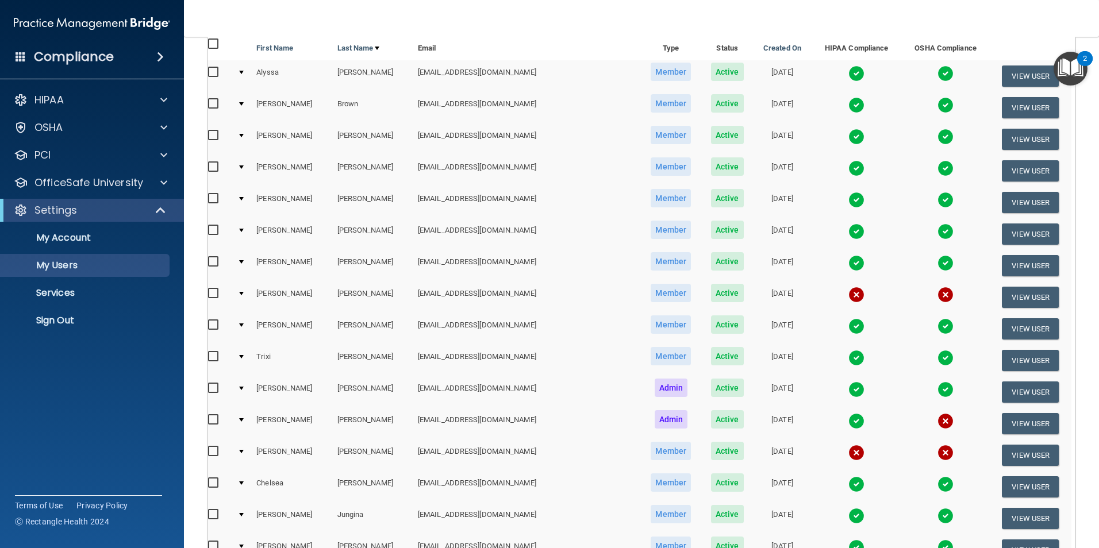
click at [848, 170] on img at bounding box center [856, 168] width 16 height 16
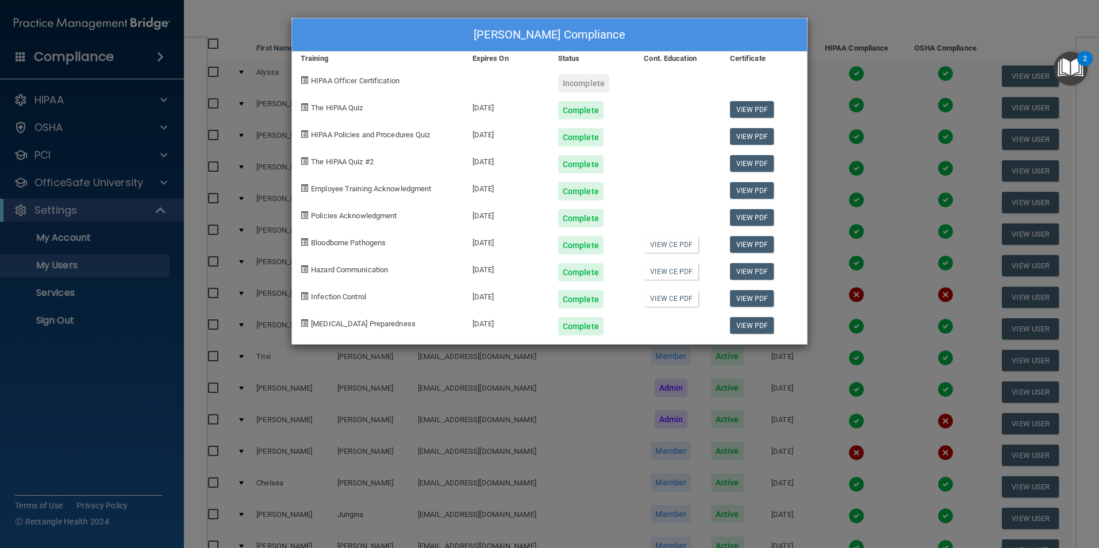
click at [880, 217] on div "Jennifer Burchell's Compliance Training Expires On Status Cont. Education Certi…" at bounding box center [549, 274] width 1099 height 548
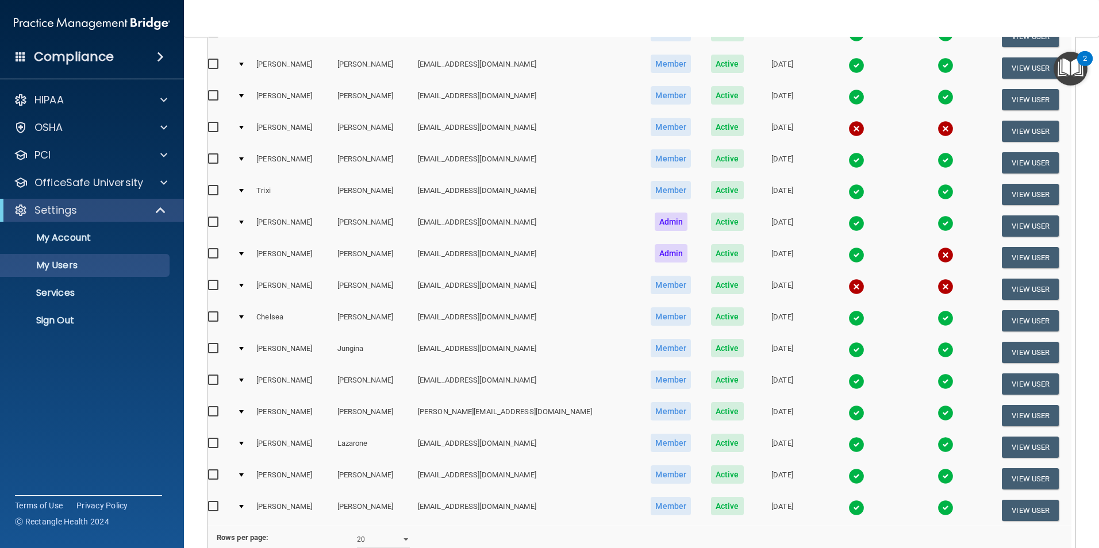
scroll to position [288, 0]
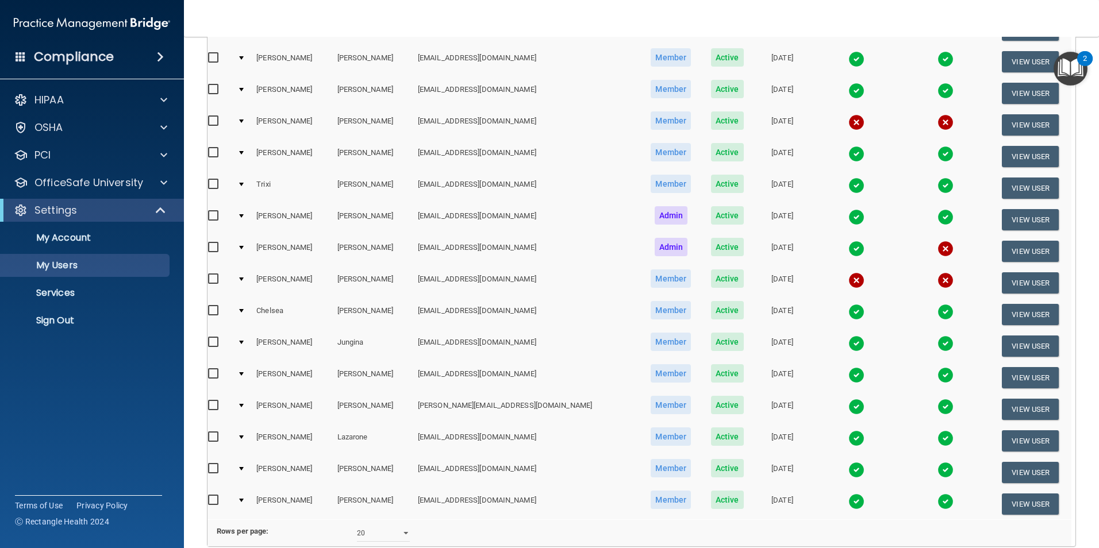
click at [848, 249] on img at bounding box center [856, 249] width 16 height 16
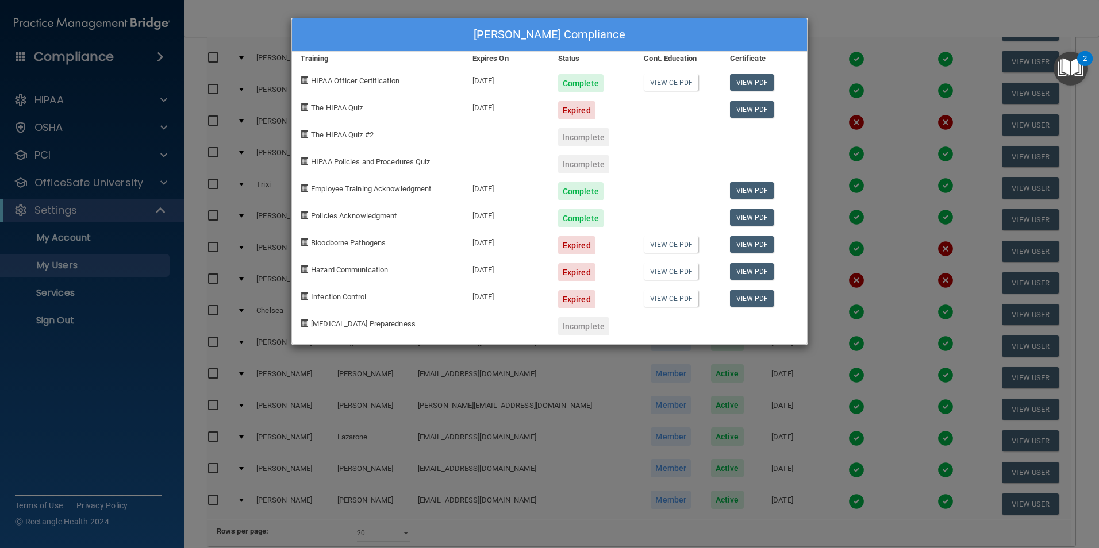
click at [655, 380] on div "Ted Hopkins's Compliance Training Expires On Status Cont. Education Certificate…" at bounding box center [549, 274] width 1099 height 548
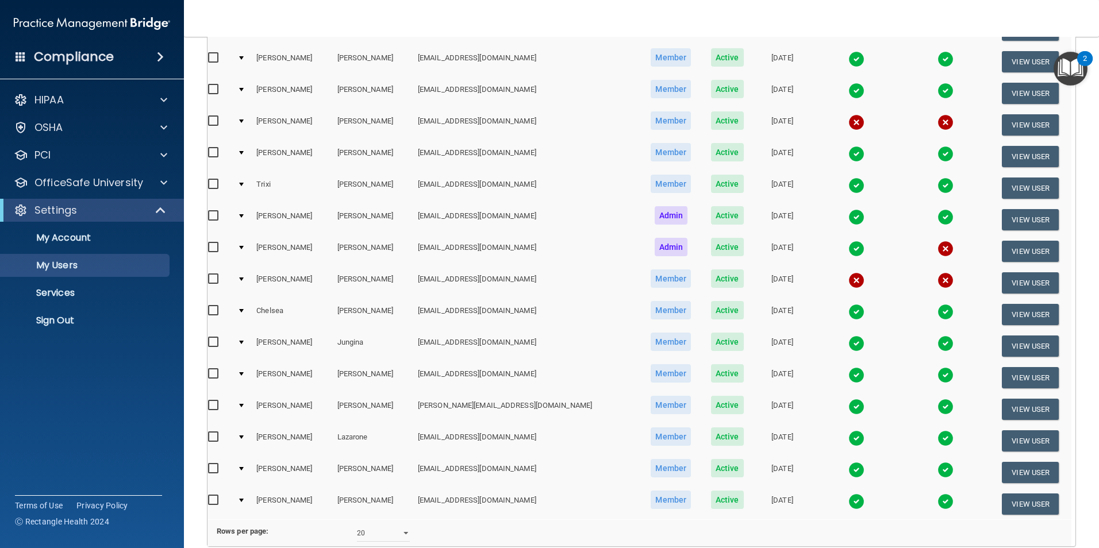
click at [848, 280] on img at bounding box center [856, 280] width 16 height 16
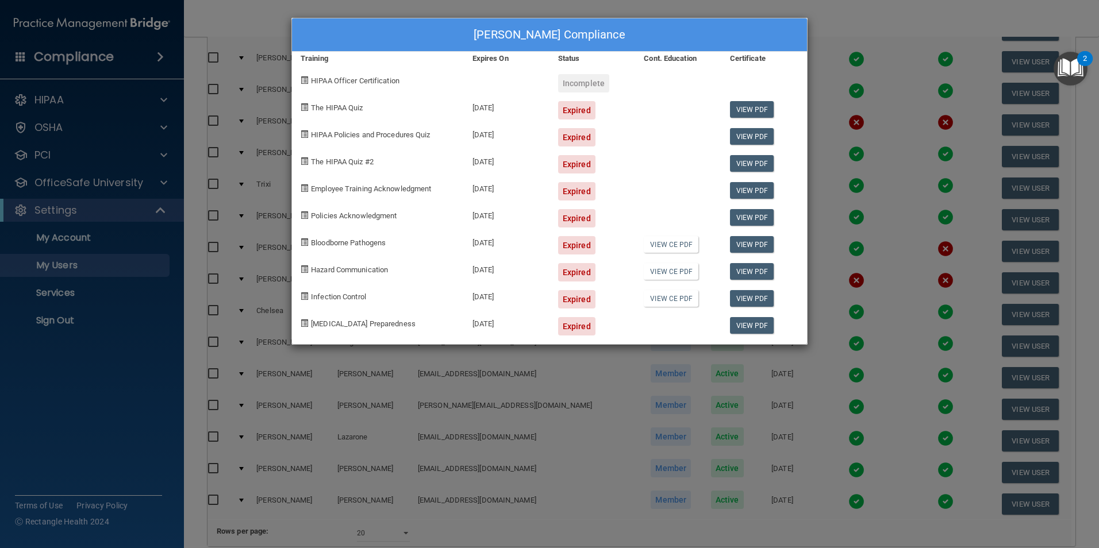
drag, startPoint x: 625, startPoint y: 478, endPoint x: 614, endPoint y: 478, distance: 11.5
click at [614, 478] on div "Janine Hopkins's Compliance Training Expires On Status Cont. Education Certific…" at bounding box center [549, 274] width 1099 height 548
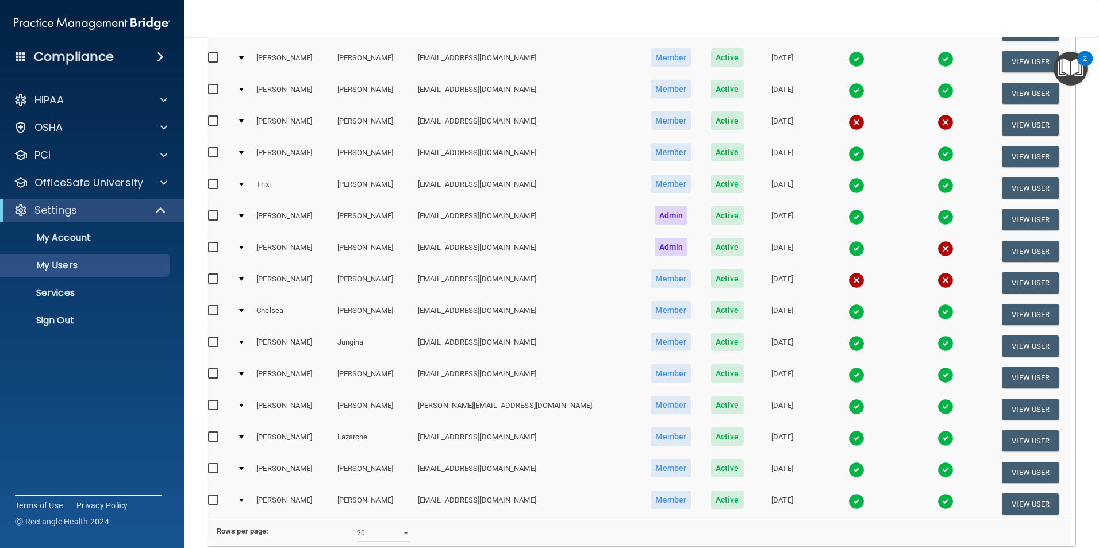
click at [848, 311] on img at bounding box center [856, 312] width 16 height 16
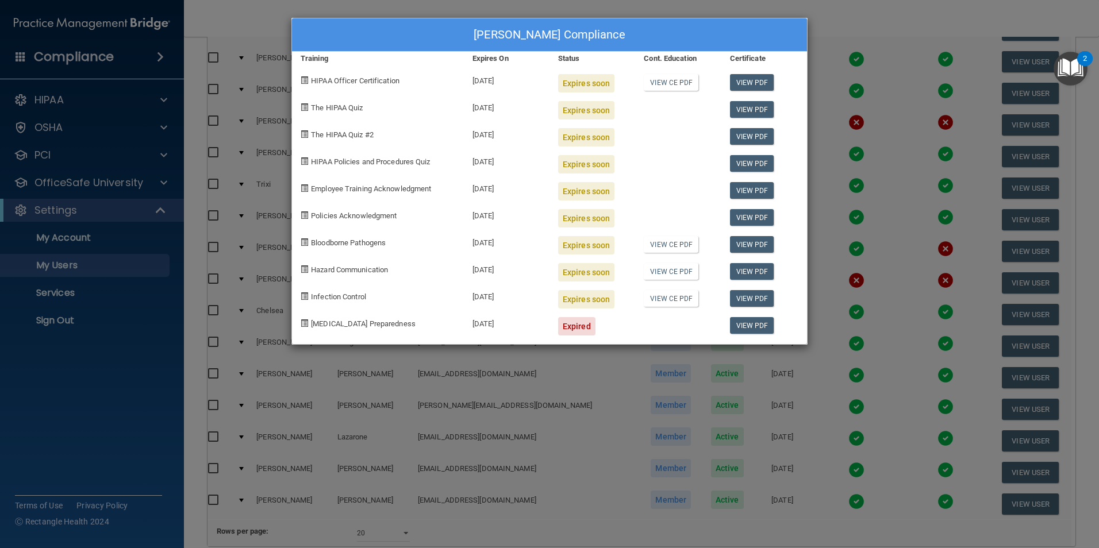
click at [704, 380] on div "Chelsea Hoyle's Compliance Training Expires On Status Cont. Education Certifica…" at bounding box center [549, 274] width 1099 height 548
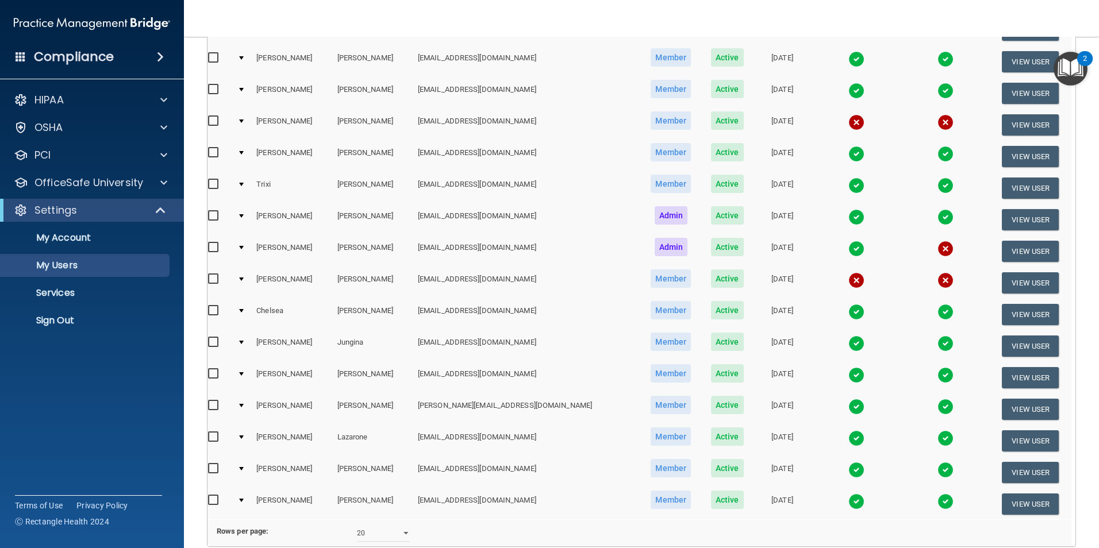
click at [848, 437] on img at bounding box center [856, 438] width 16 height 16
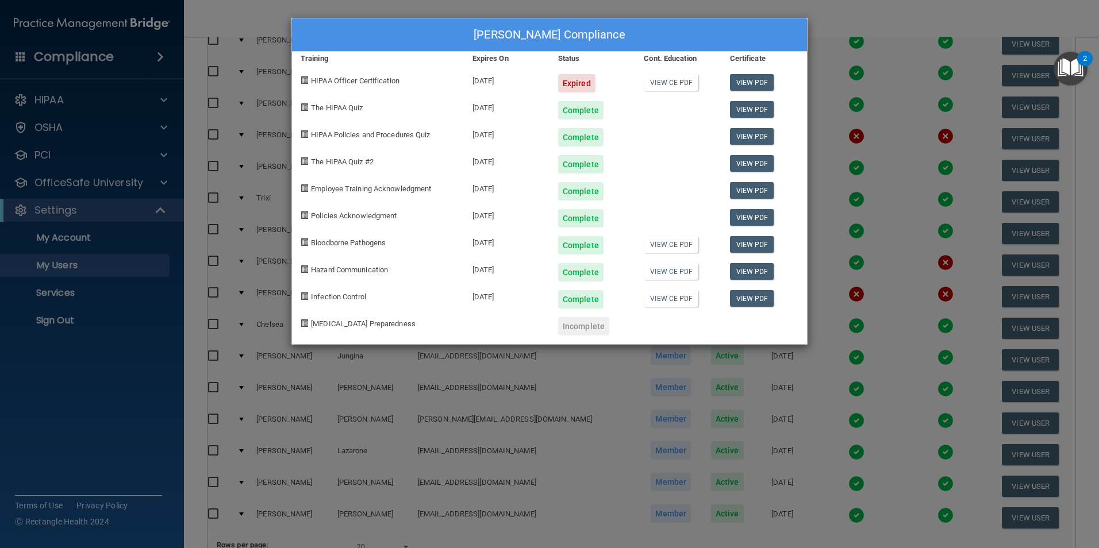
click at [881, 425] on div "Gracie Lazarone's Compliance Training Expires On Status Cont. Education Certifi…" at bounding box center [549, 274] width 1099 height 548
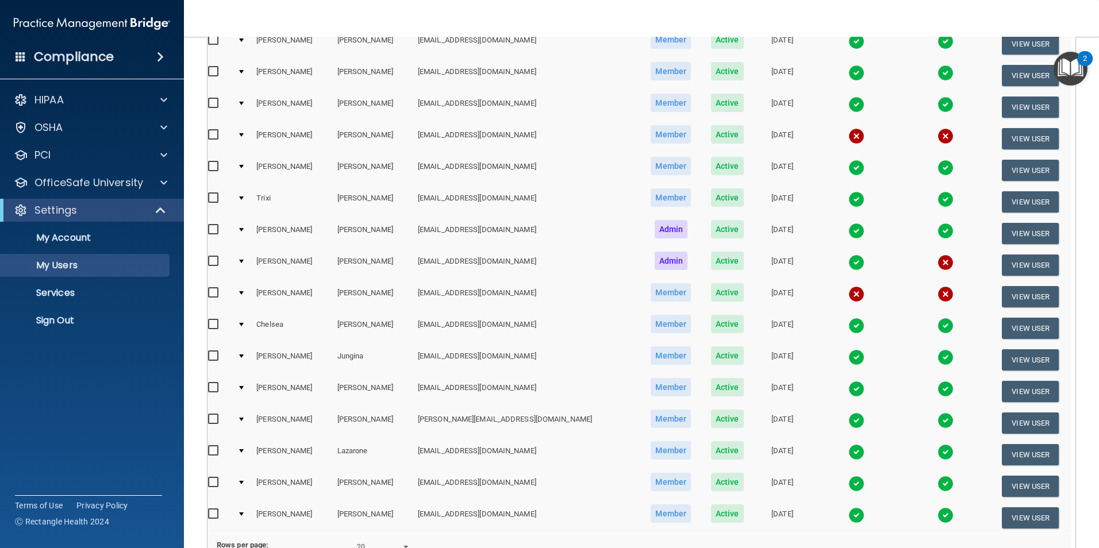
scroll to position [345, 0]
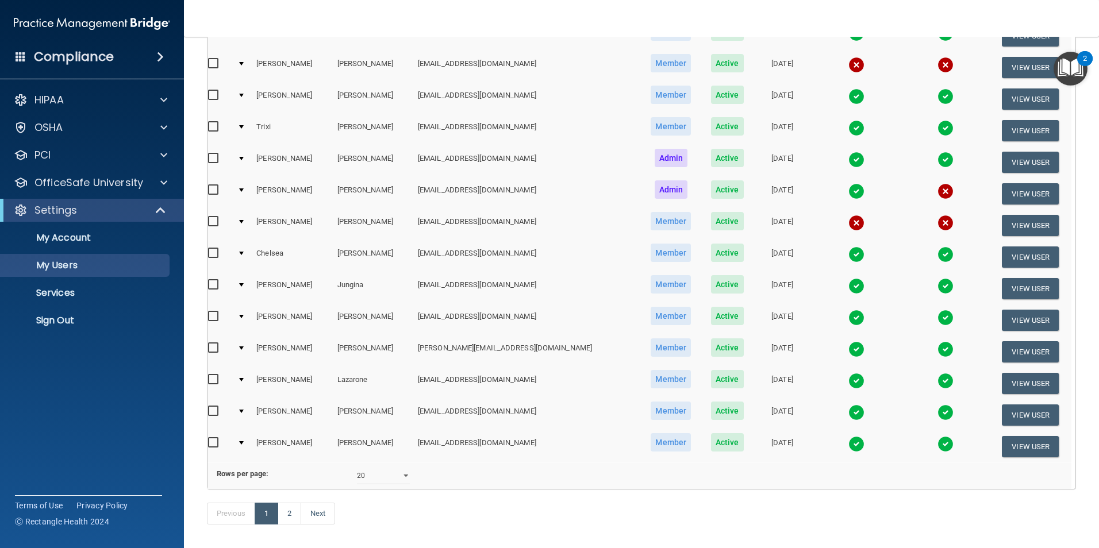
click at [848, 410] on img at bounding box center [856, 413] width 16 height 16
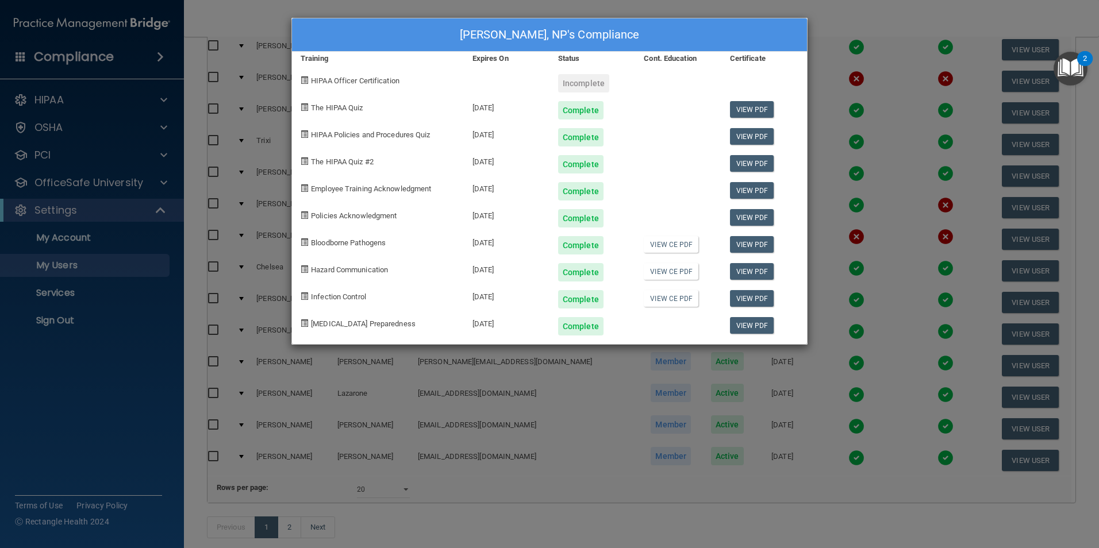
click at [829, 421] on div "Rachel Lindsey, NP's Compliance Training Expires On Status Cont. Education Cert…" at bounding box center [549, 274] width 1099 height 548
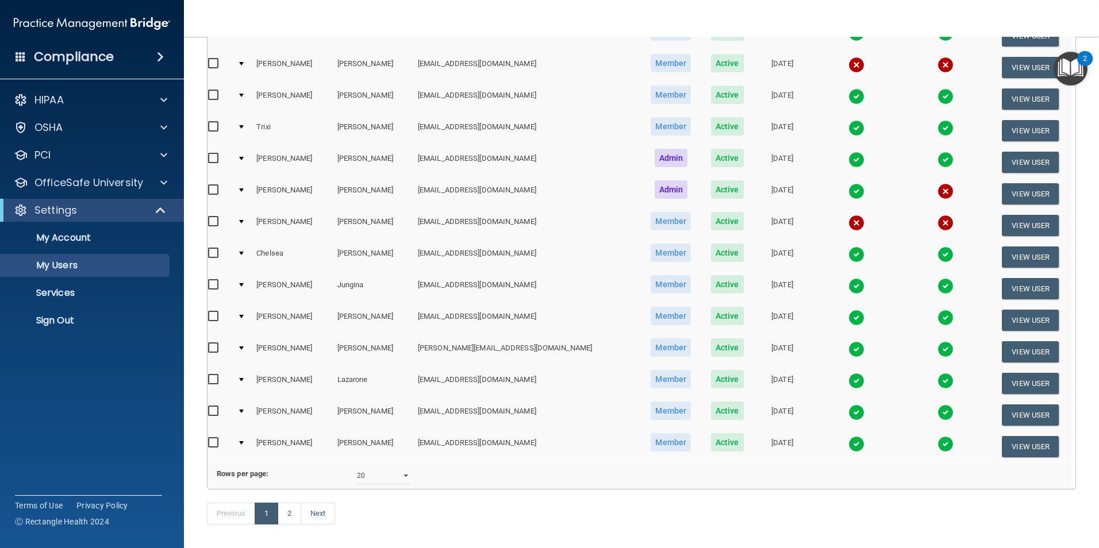
click at [848, 443] on img at bounding box center [856, 444] width 16 height 16
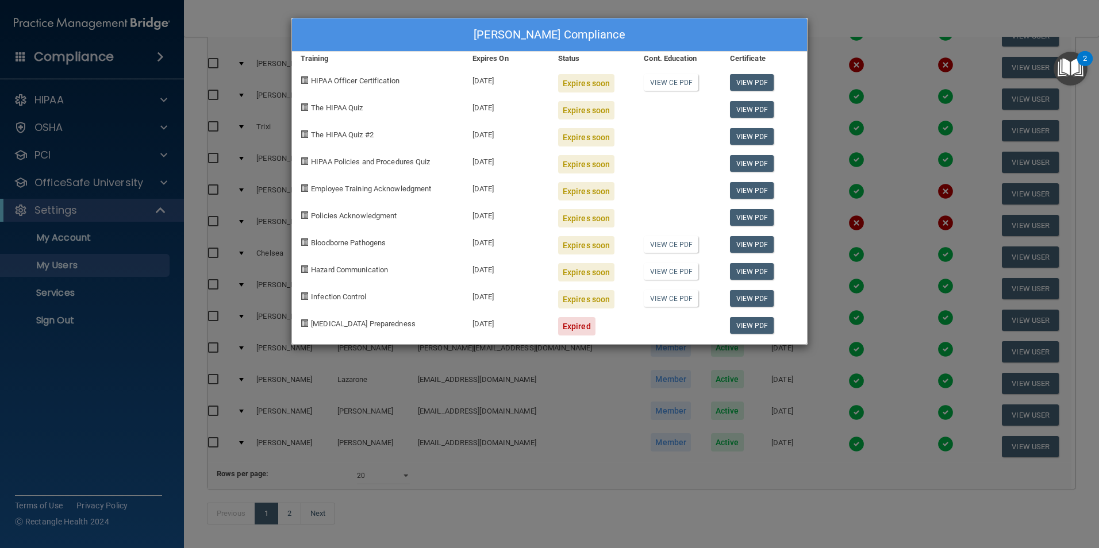
drag, startPoint x: 844, startPoint y: 414, endPoint x: 854, endPoint y: 413, distance: 10.4
click at [845, 414] on div "Anna Grace Livingston's Compliance Training Expires On Status Cont. Education C…" at bounding box center [549, 274] width 1099 height 548
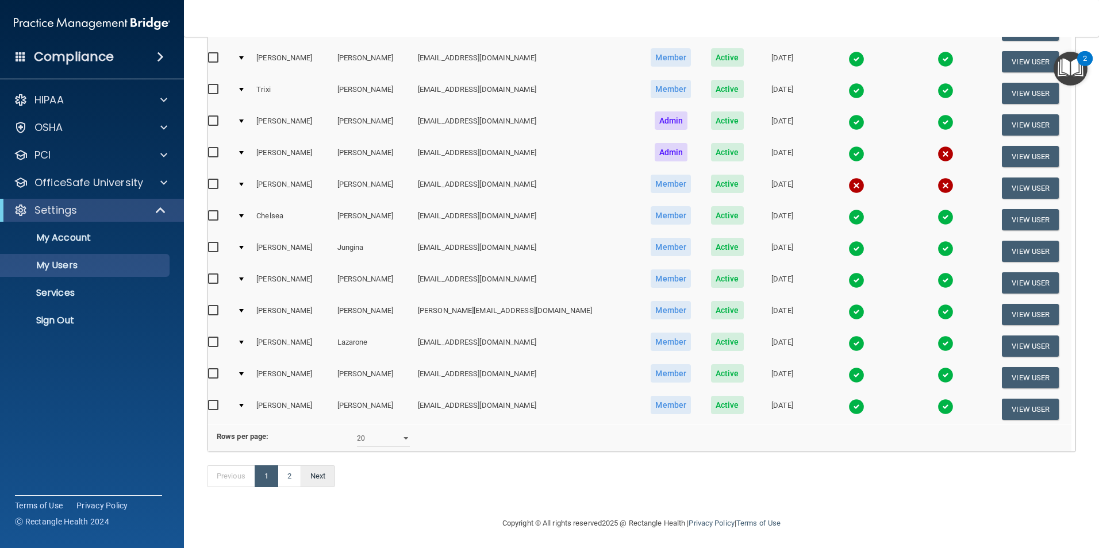
scroll to position [403, 0]
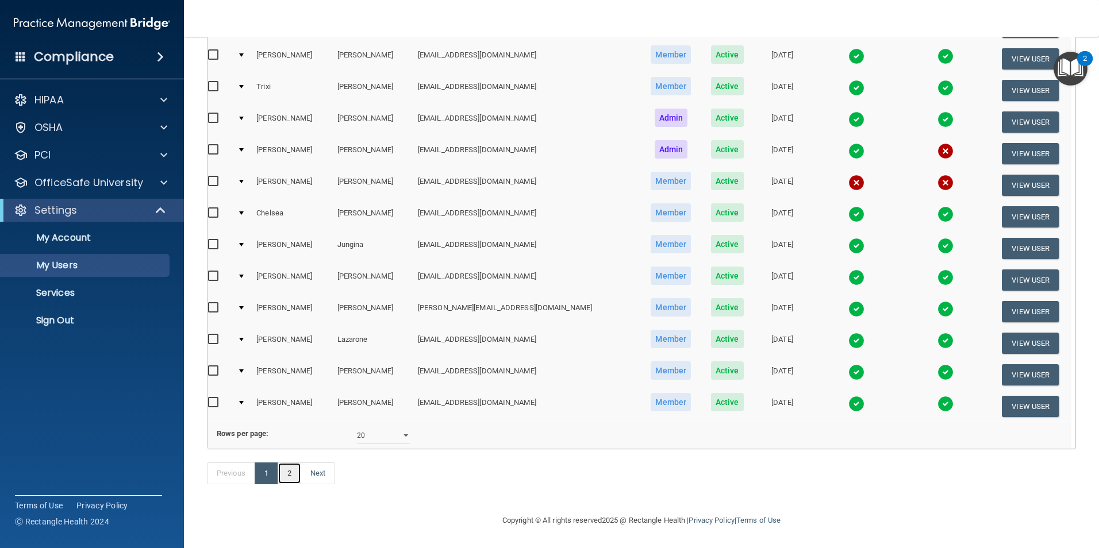
click at [288, 474] on link "2" at bounding box center [290, 474] width 24 height 22
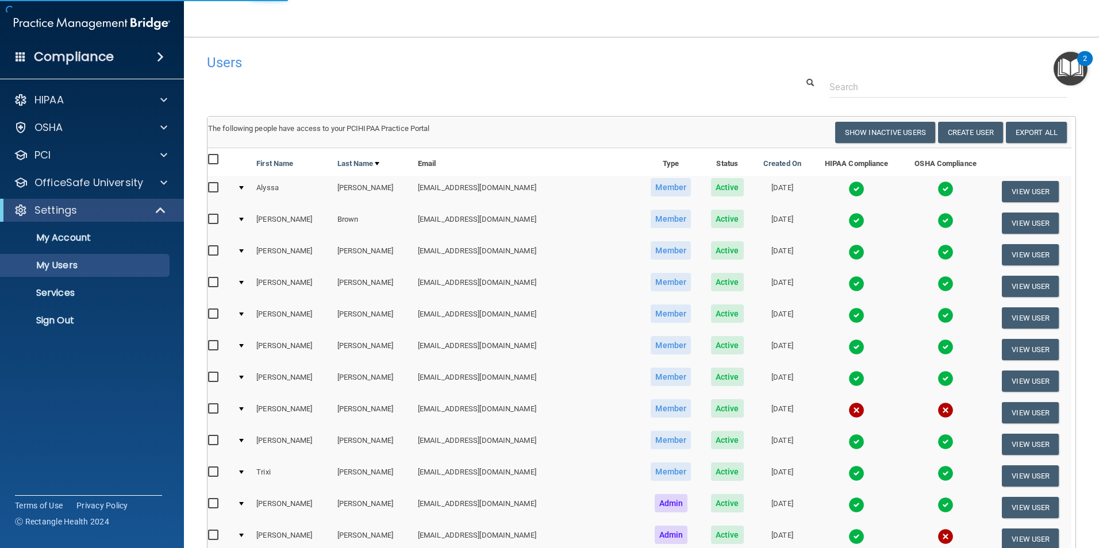
select select "20"
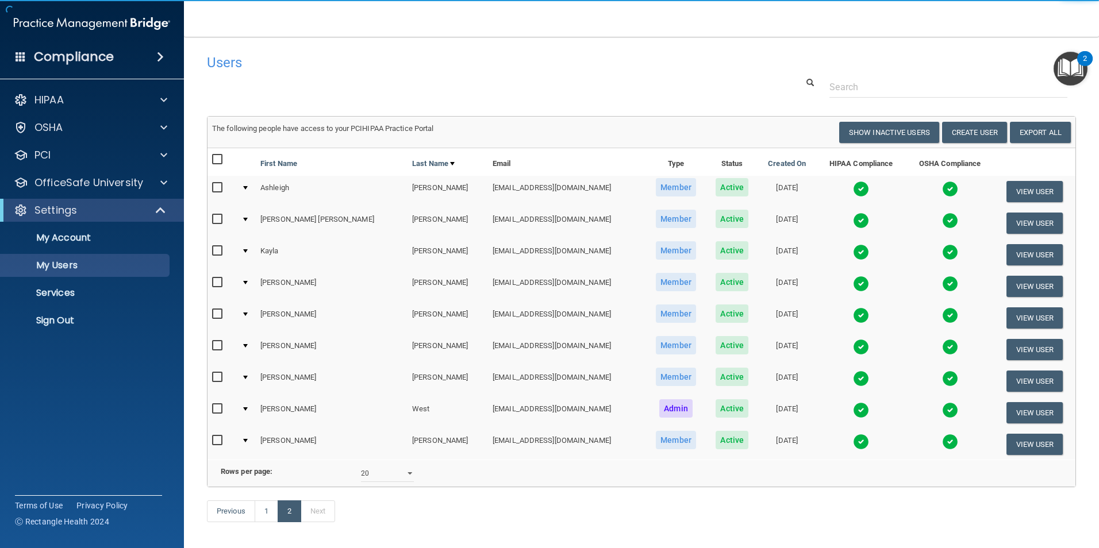
click at [853, 189] on img at bounding box center [861, 189] width 16 height 16
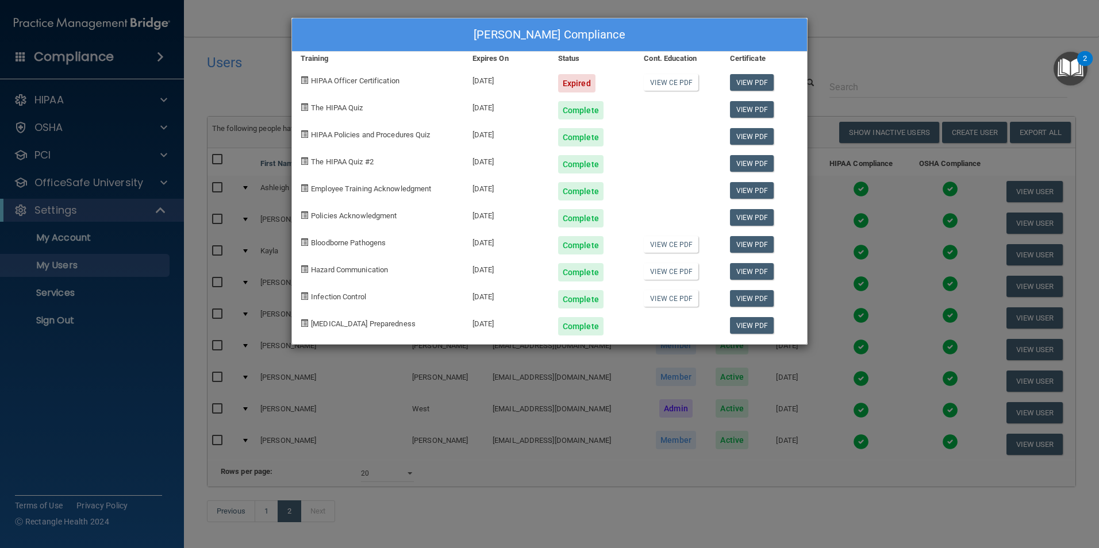
click at [659, 336] on div "Ashleigh Livingston's Compliance Training Expires On Status Cont. Education Cer…" at bounding box center [549, 181] width 516 height 327
click at [445, 358] on div "Ashleigh Livingston's Compliance Training Expires On Status Cont. Education Cer…" at bounding box center [549, 274] width 1099 height 548
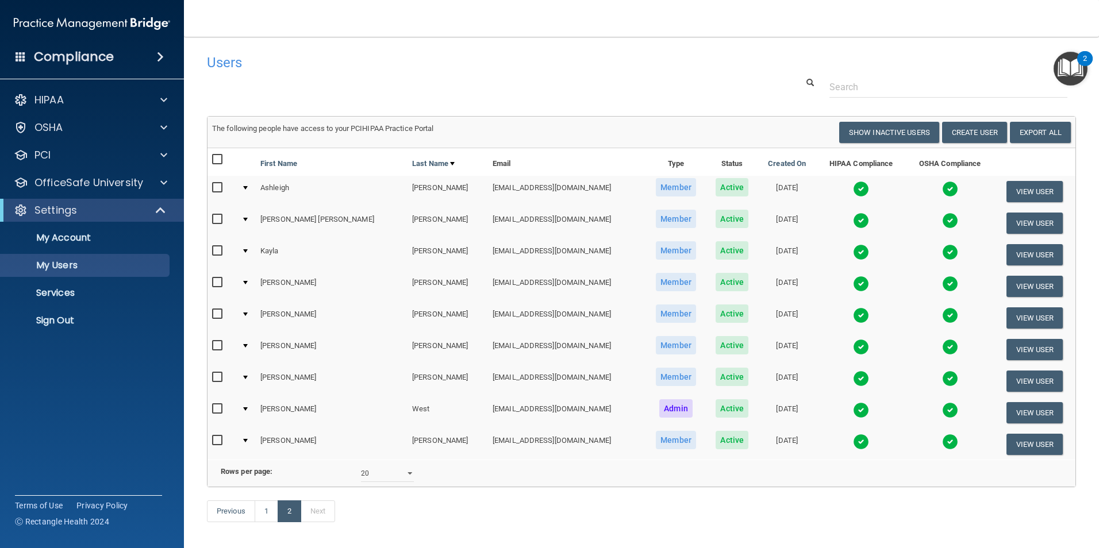
click at [853, 223] on img at bounding box center [861, 221] width 16 height 16
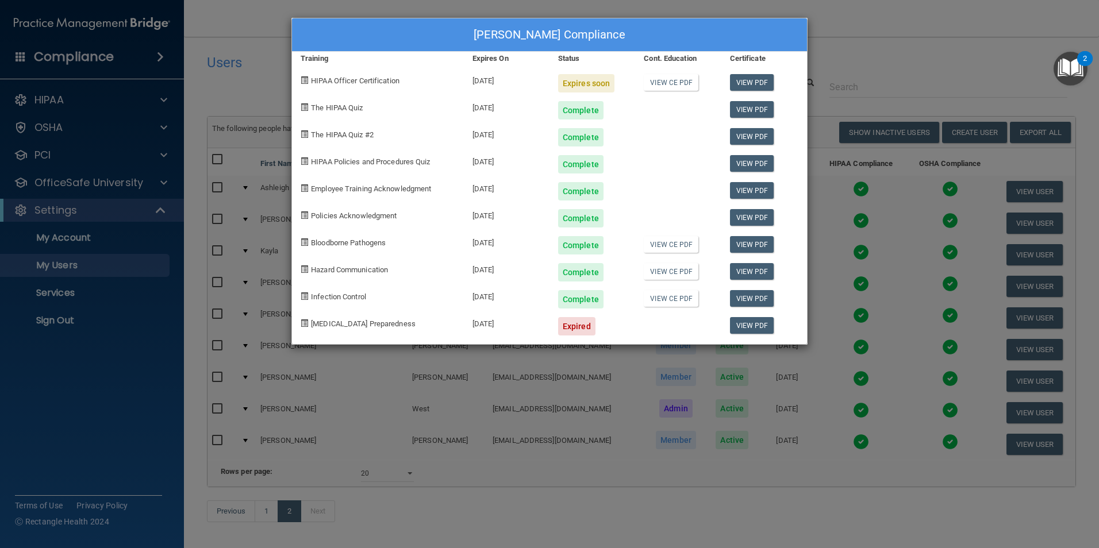
click at [585, 405] on div "Mary Kathryn McGuffee's Compliance Training Expires On Status Cont. Education C…" at bounding box center [549, 274] width 1099 height 548
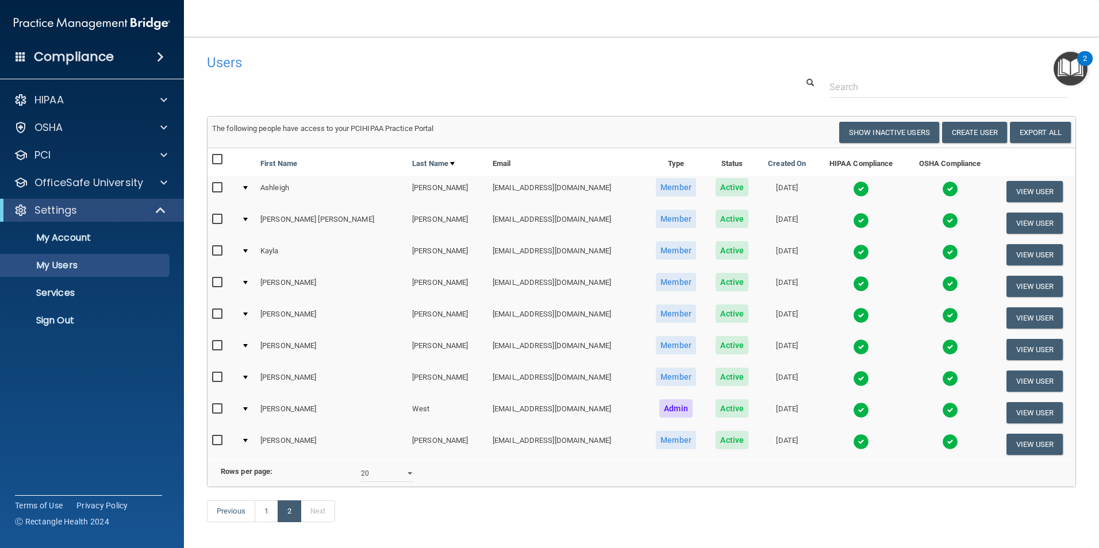
click at [853, 284] on img at bounding box center [861, 284] width 16 height 16
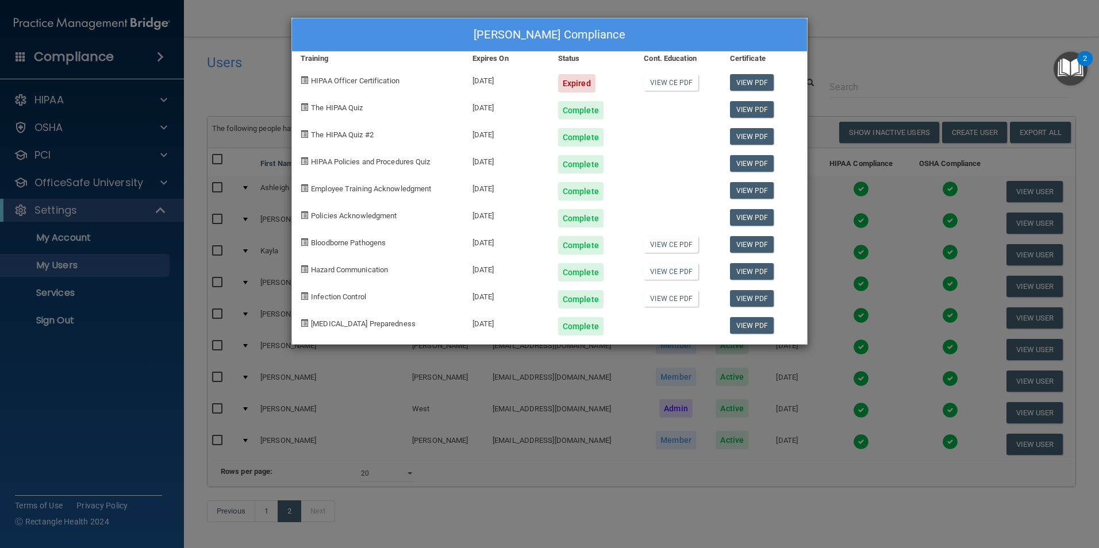
click at [625, 393] on div "Tammy Myers's Compliance Training Expires On Status Cont. Education Certificate…" at bounding box center [549, 274] width 1099 height 548
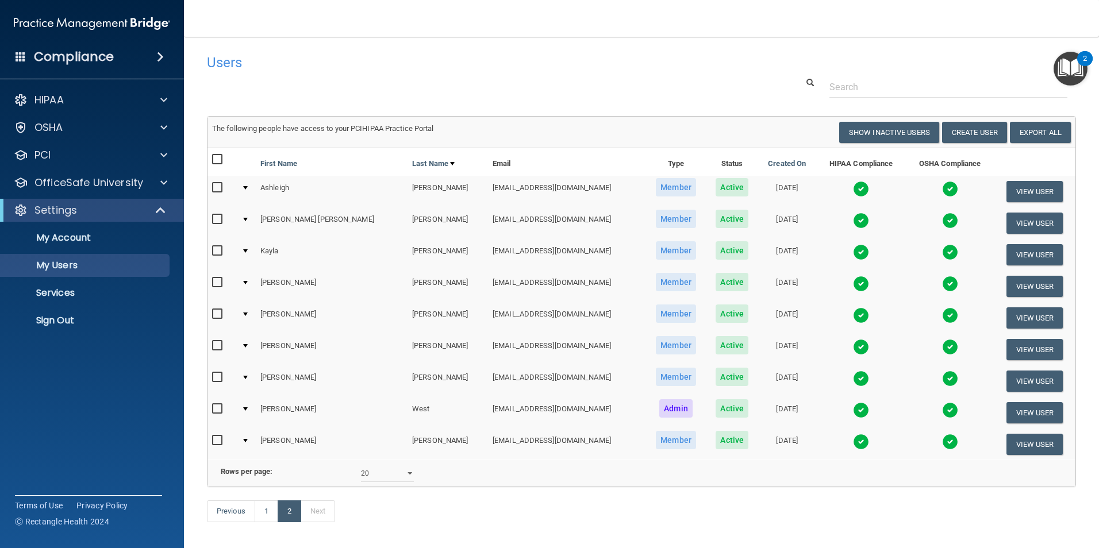
click at [853, 346] on img at bounding box center [861, 347] width 16 height 16
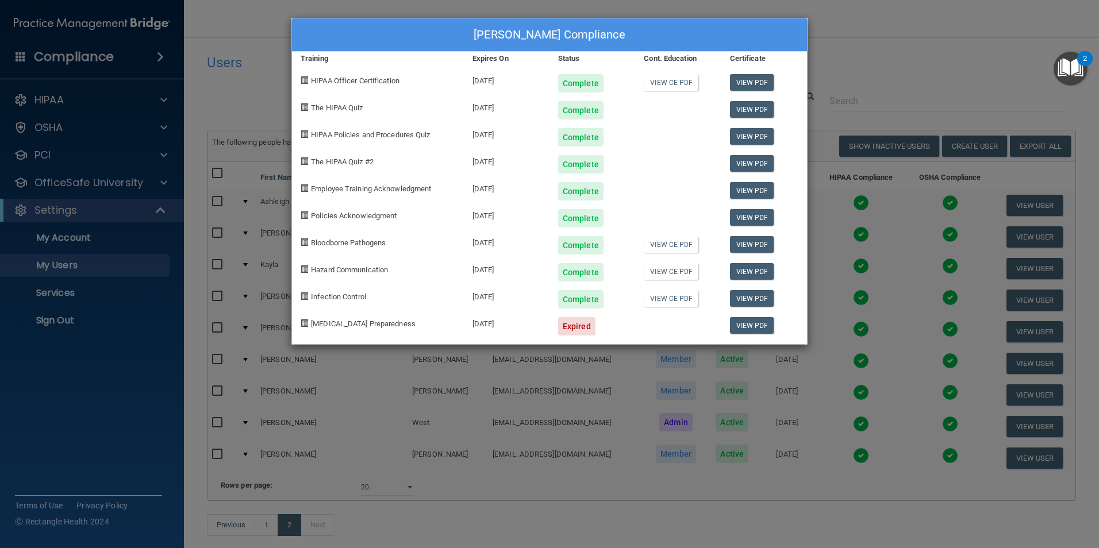
click at [593, 421] on div "Alex Pedigo's Compliance Training Expires On Status Cont. Education Certificate…" at bounding box center [549, 274] width 1099 height 548
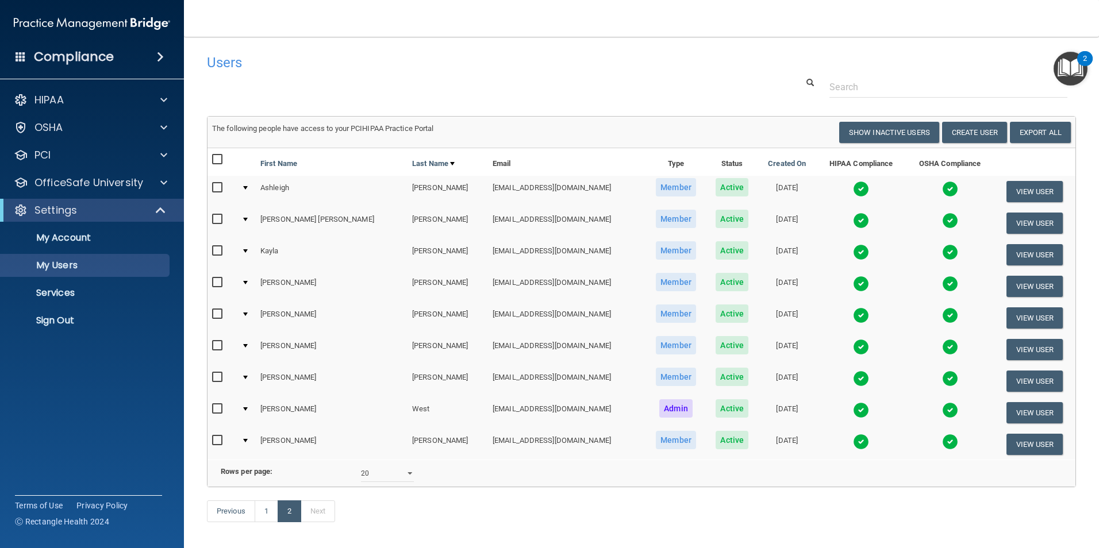
click at [853, 377] on img at bounding box center [861, 379] width 16 height 16
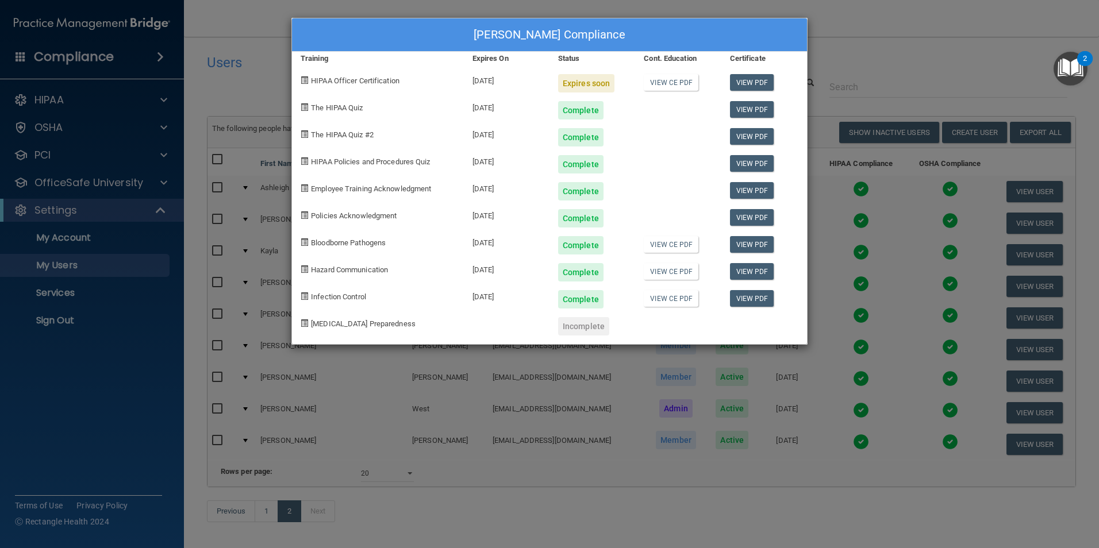
click at [531, 395] on div "Katrina Tyler's Compliance Training Expires On Status Cont. Education Certifica…" at bounding box center [549, 274] width 1099 height 548
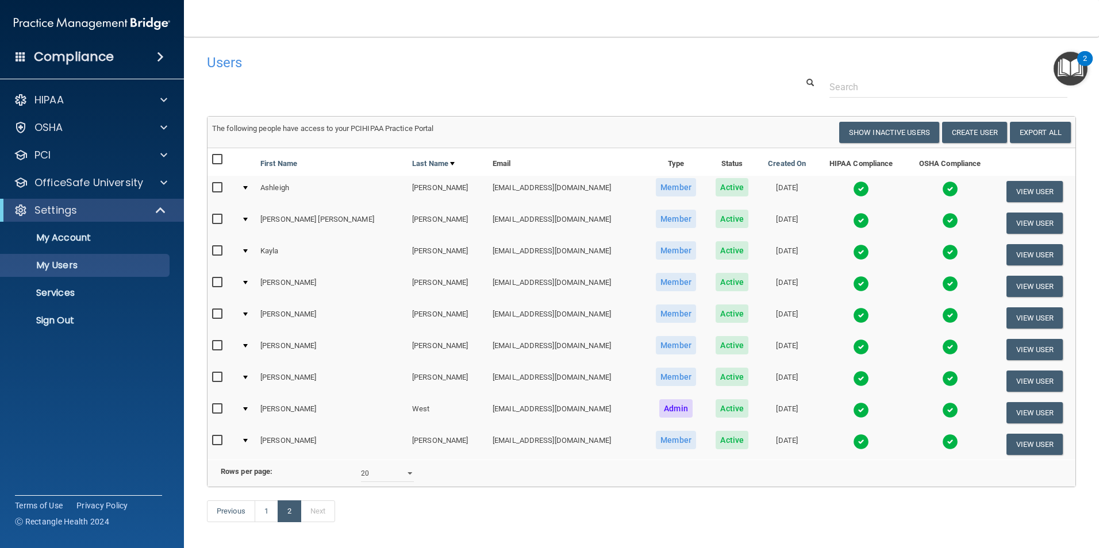
click at [853, 411] on img at bounding box center [861, 410] width 16 height 16
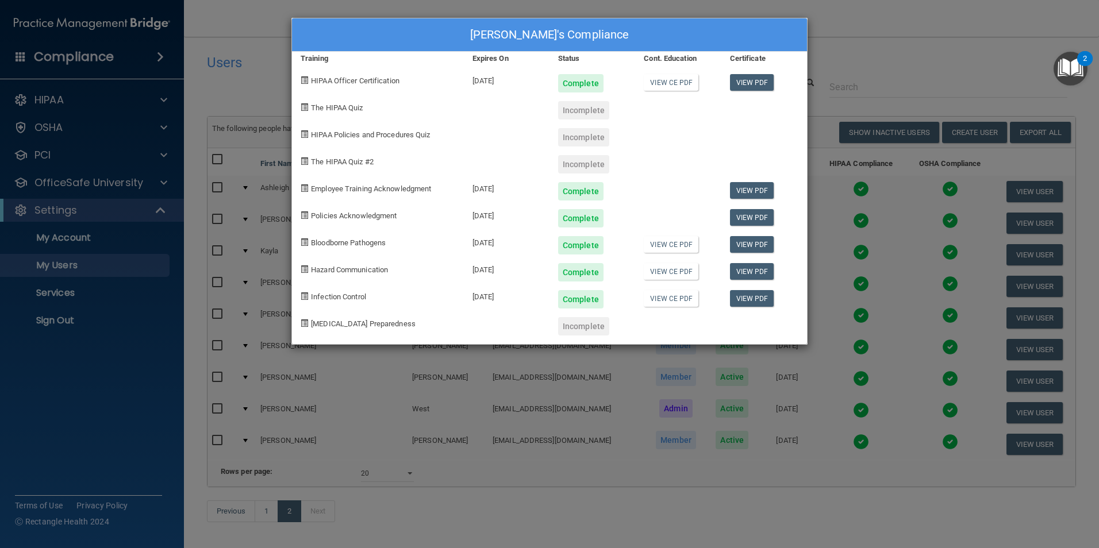
click at [531, 434] on div "Molly-Claire West's Compliance Training Expires On Status Cont. Education Certi…" at bounding box center [549, 274] width 1099 height 548
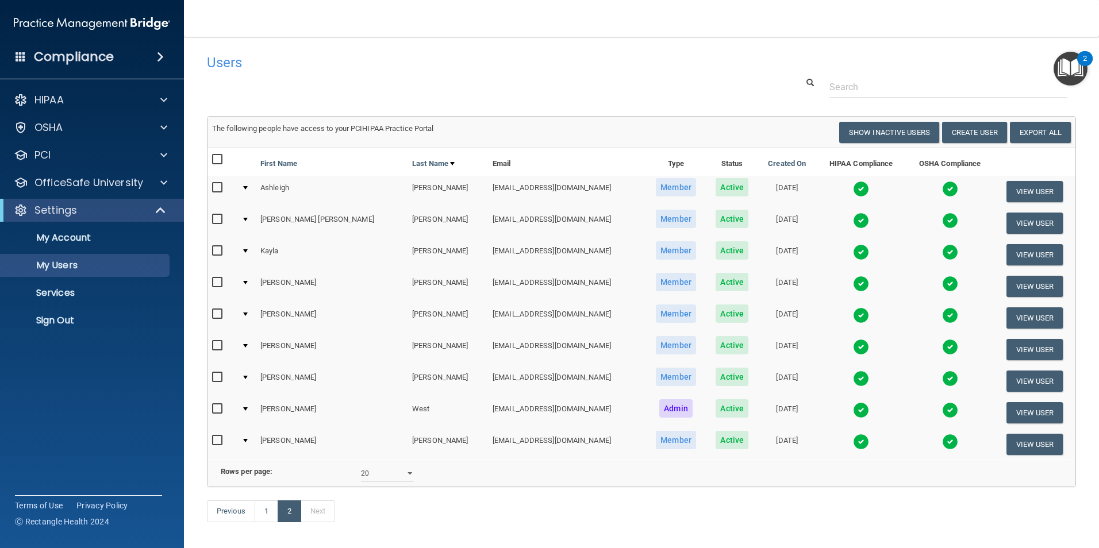
click at [853, 443] on img at bounding box center [861, 442] width 16 height 16
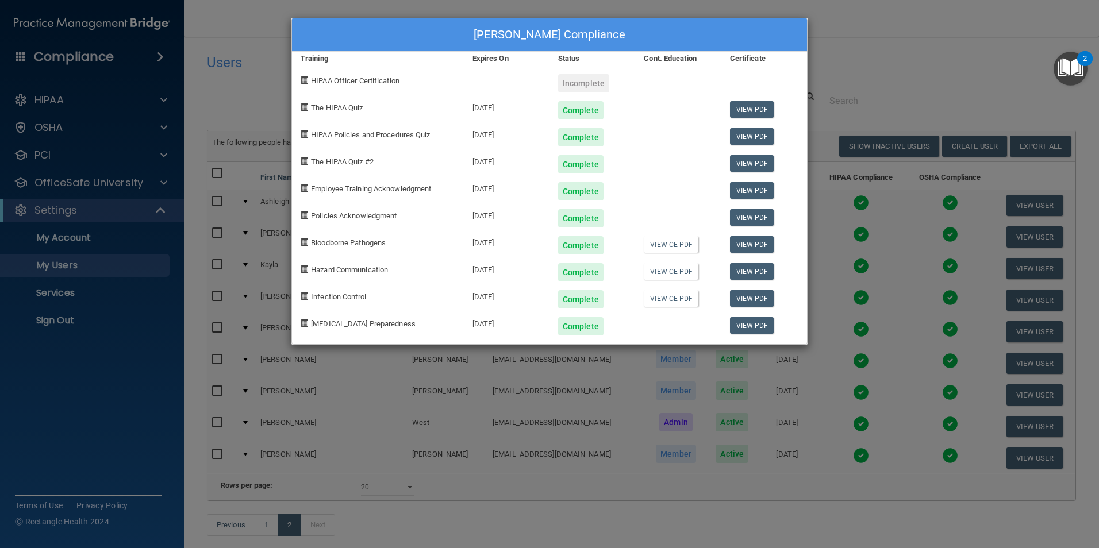
click at [593, 389] on div "Ainsley Wigley's Compliance Training Expires On Status Cont. Education Certific…" at bounding box center [549, 274] width 1099 height 548
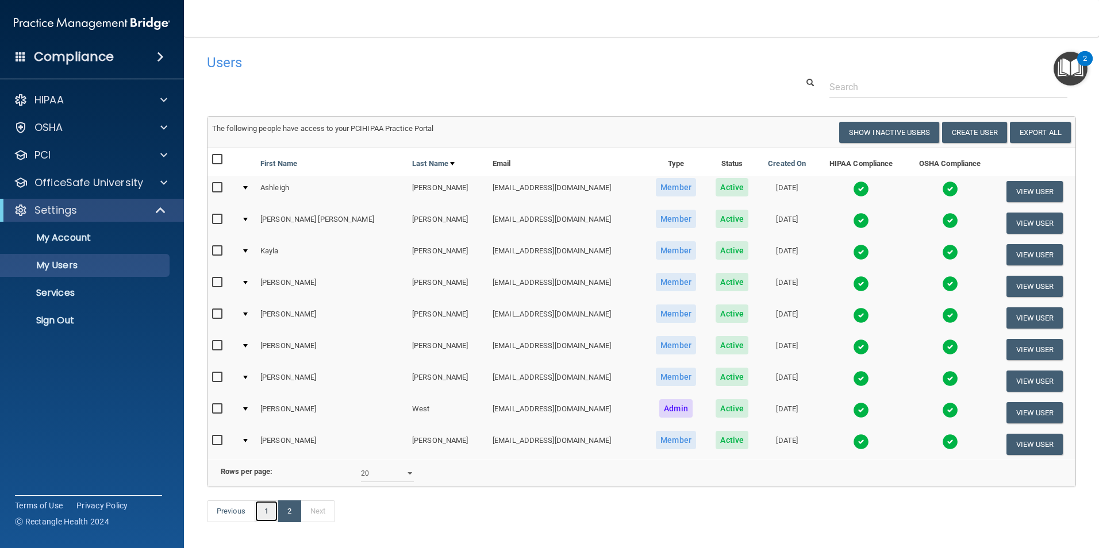
drag, startPoint x: 264, startPoint y: 526, endPoint x: 291, endPoint y: 517, distance: 28.4
click at [264, 522] on link "1" at bounding box center [267, 512] width 24 height 22
select select "20"
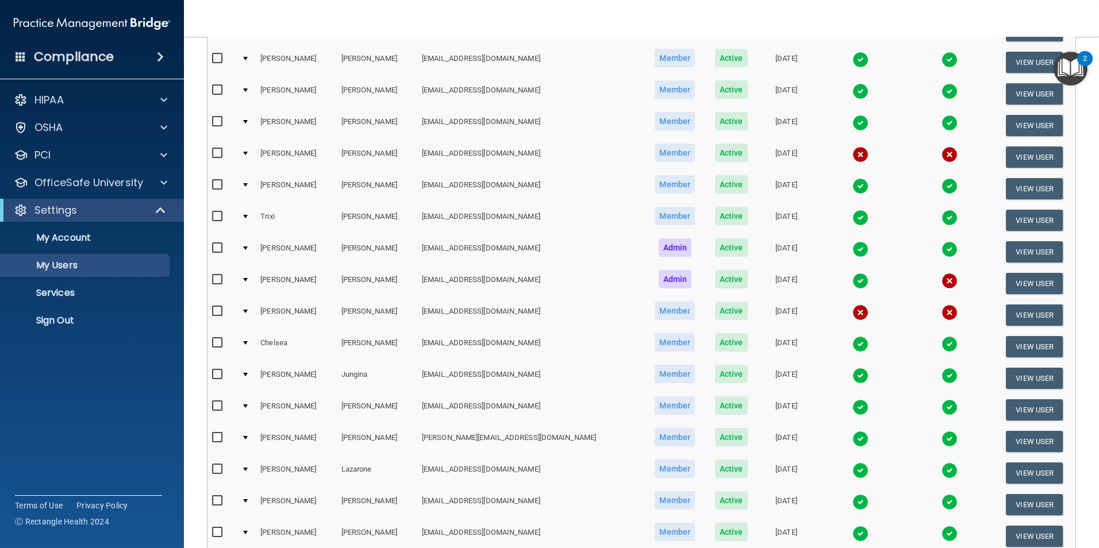
scroll to position [230, 0]
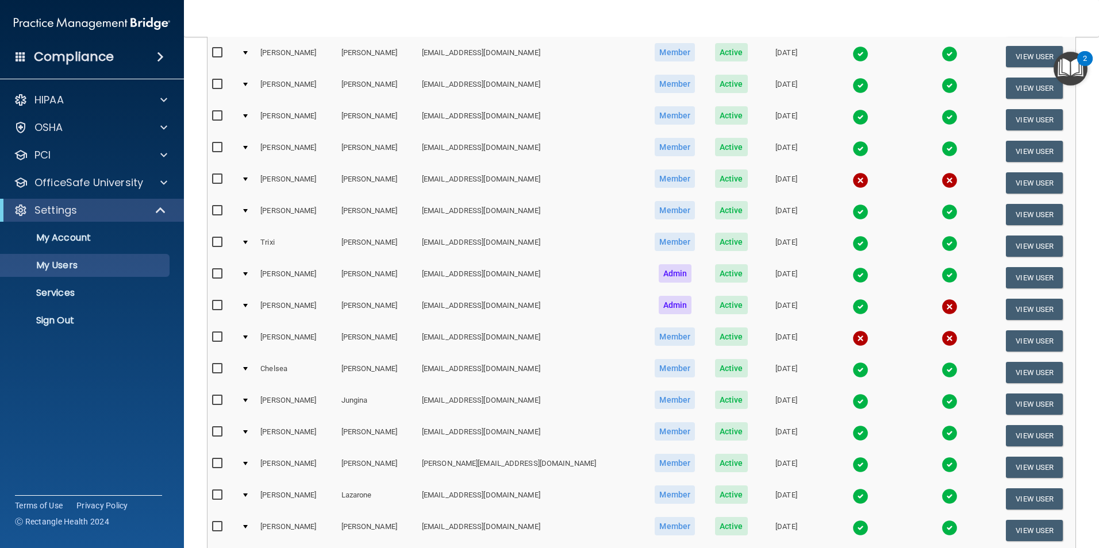
click at [852, 270] on img at bounding box center [860, 275] width 16 height 16
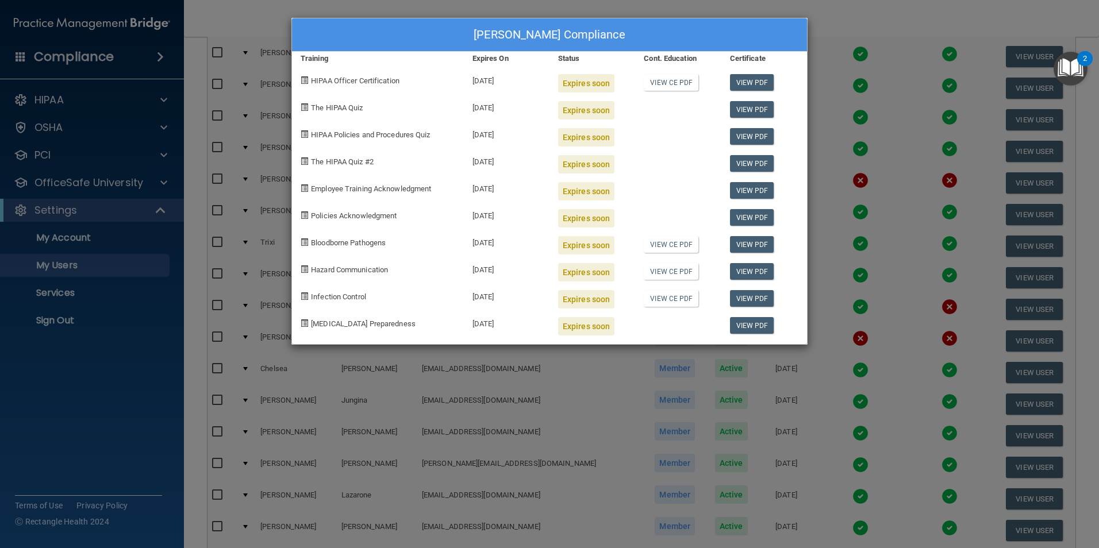
click at [474, 474] on div "Brianna Gothard's Compliance Training Expires On Status Cont. Education Certifi…" at bounding box center [549, 274] width 1099 height 548
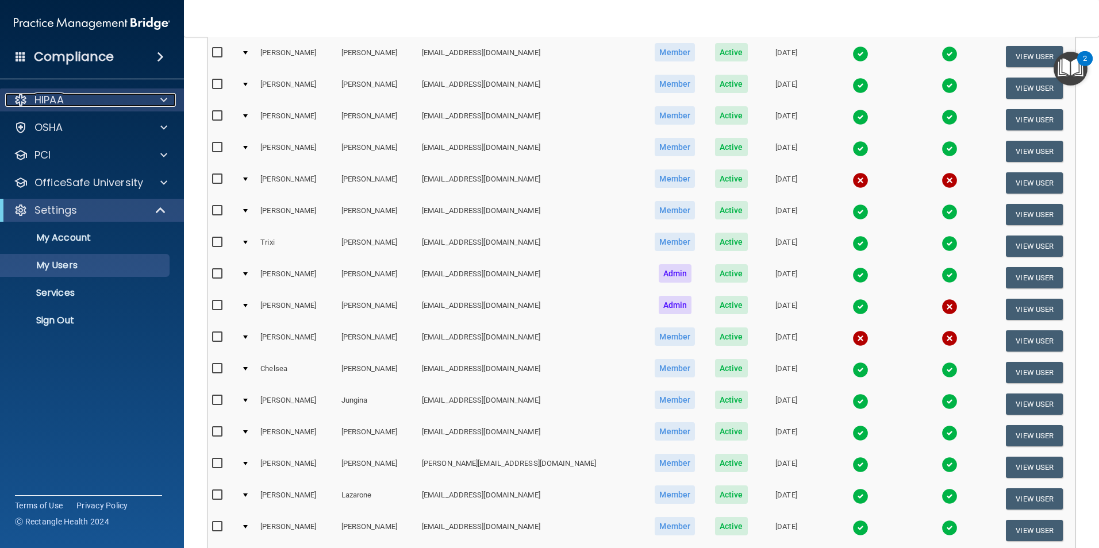
click at [61, 105] on p "HIPAA" at bounding box center [48, 100] width 29 height 14
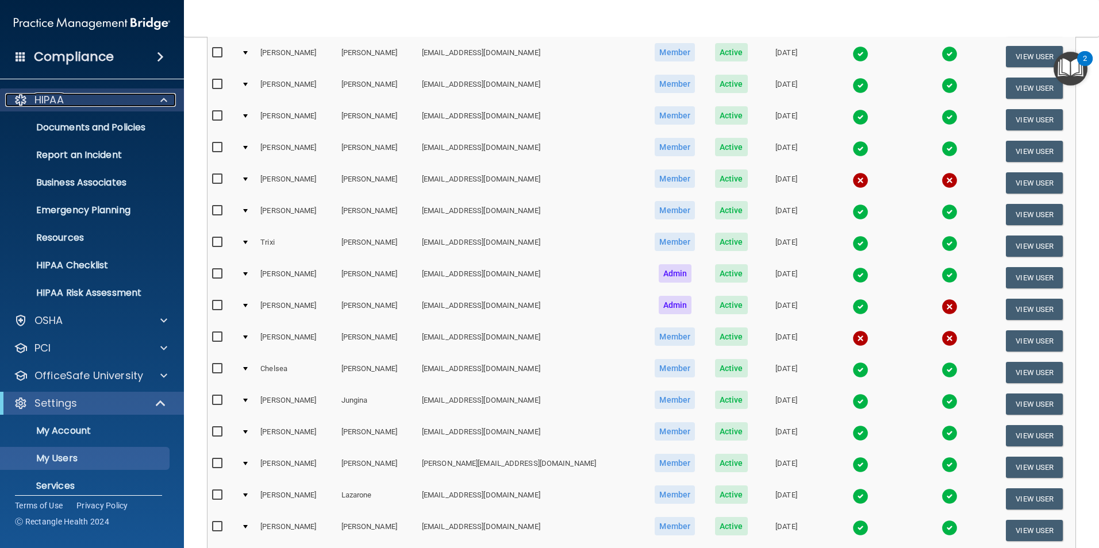
click at [105, 105] on div "HIPAA" at bounding box center [76, 100] width 143 height 14
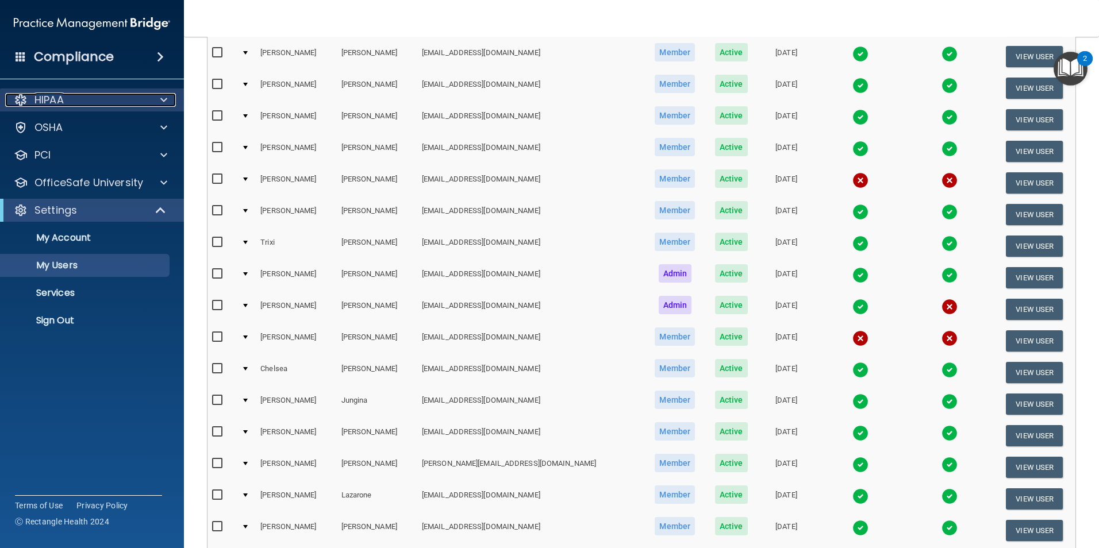
click at [61, 104] on p "HIPAA" at bounding box center [48, 100] width 29 height 14
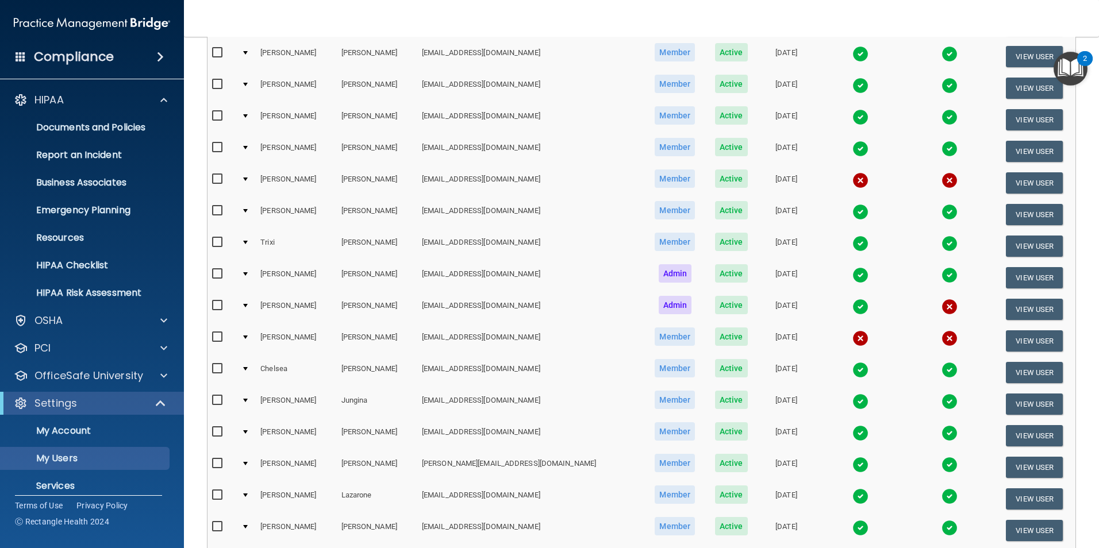
click at [92, 62] on h4 "Compliance" at bounding box center [74, 57] width 80 height 16
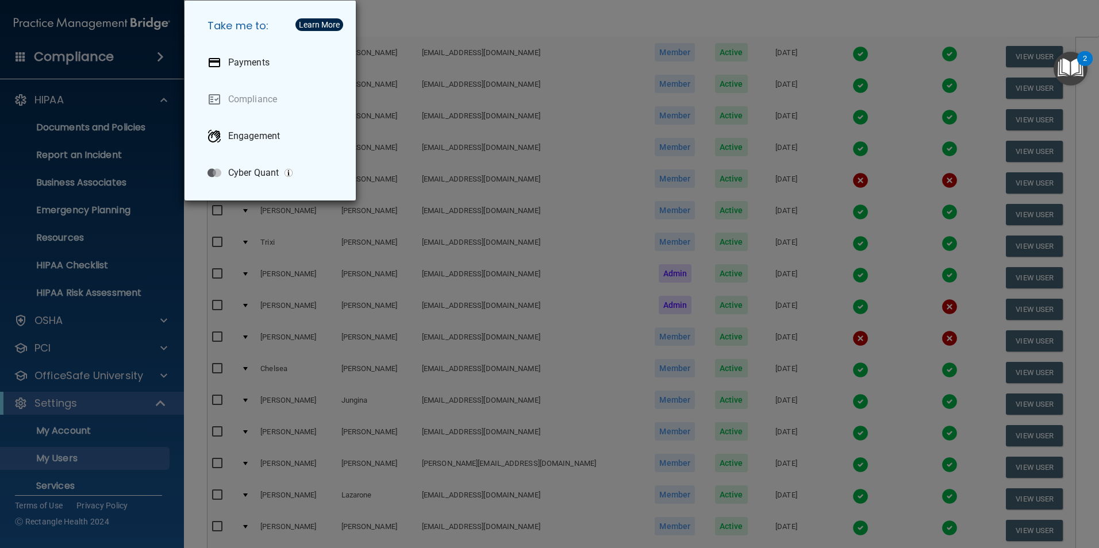
click at [243, 247] on div "Take me to: Payments Compliance Engagement Cyber Quant" at bounding box center [549, 274] width 1099 height 548
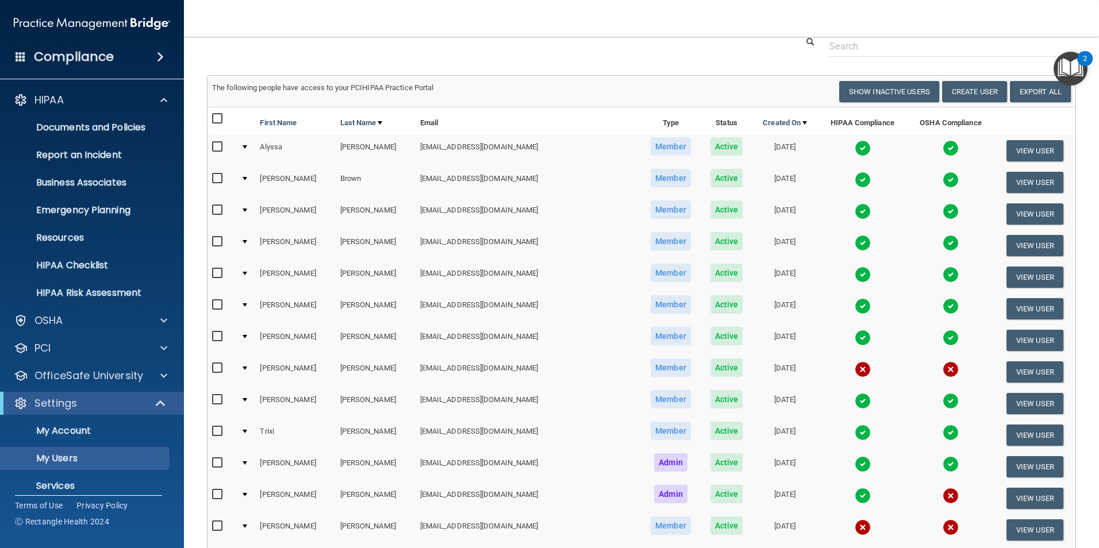
scroll to position [0, 0]
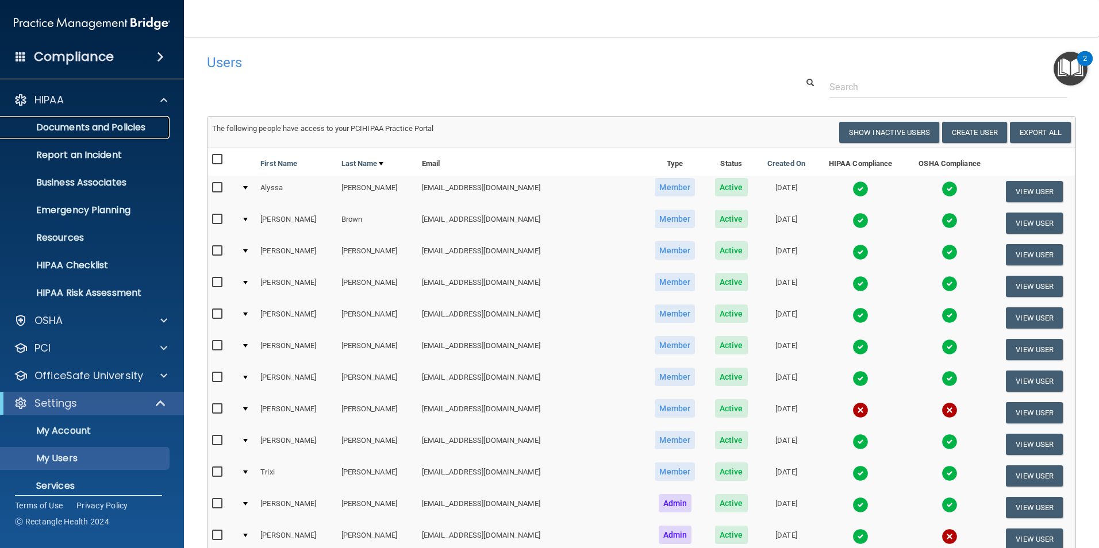
click at [91, 130] on p "Documents and Policies" at bounding box center [85, 127] width 157 height 11
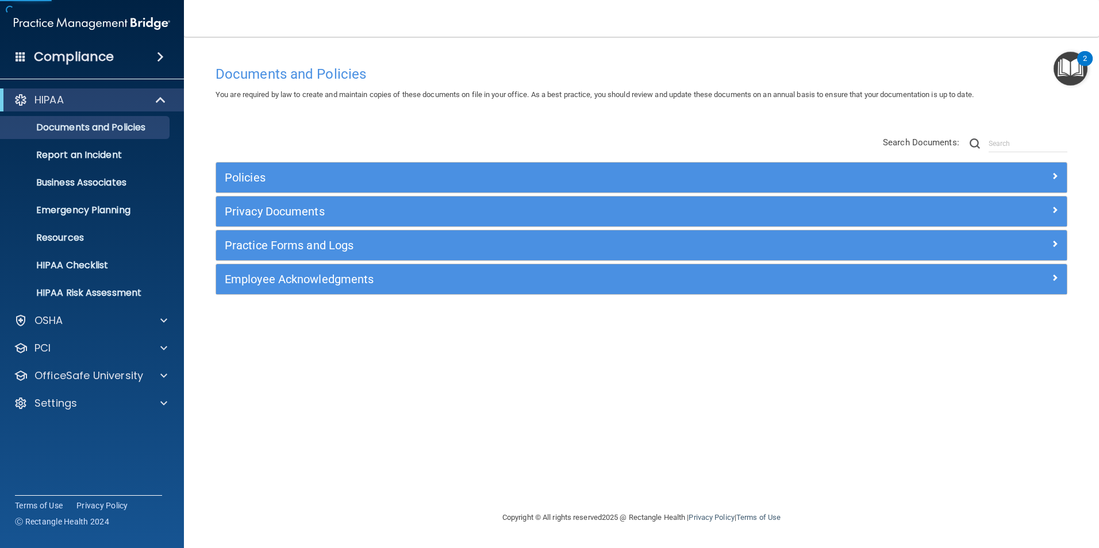
click at [1062, 71] on img "Open Resource Center, 2 new notifications" at bounding box center [1071, 69] width 34 height 34
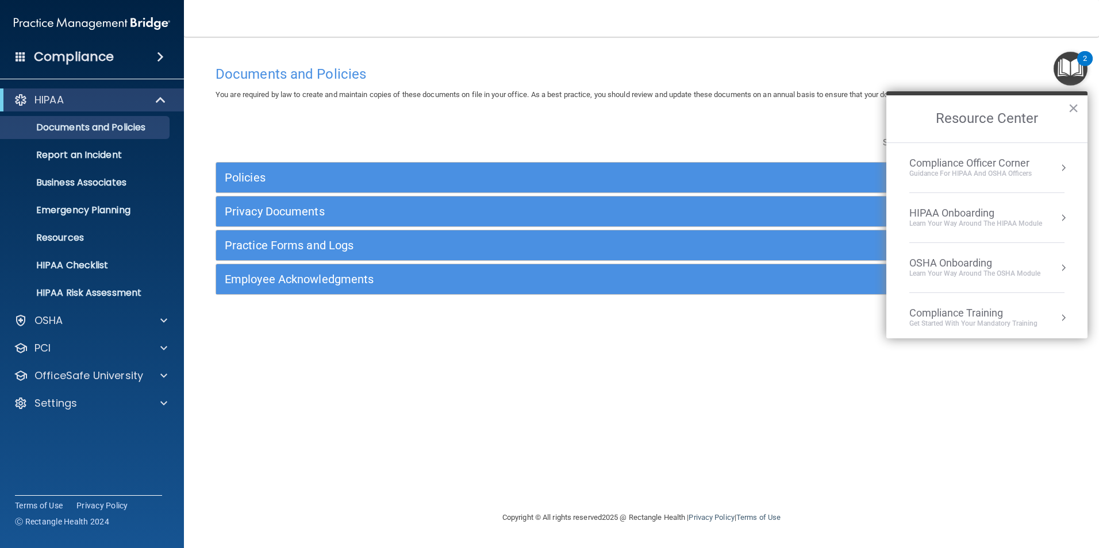
click at [446, 449] on div "Documents and Policies You are required by law to create and maintain copies of…" at bounding box center [641, 285] width 869 height 451
click at [531, 385] on div "Documents and Policies You are required by law to create and maintain copies of…" at bounding box center [641, 285] width 869 height 451
click at [970, 174] on div "Guidance for HIPAA and OSHA Officers" at bounding box center [970, 174] width 122 height 10
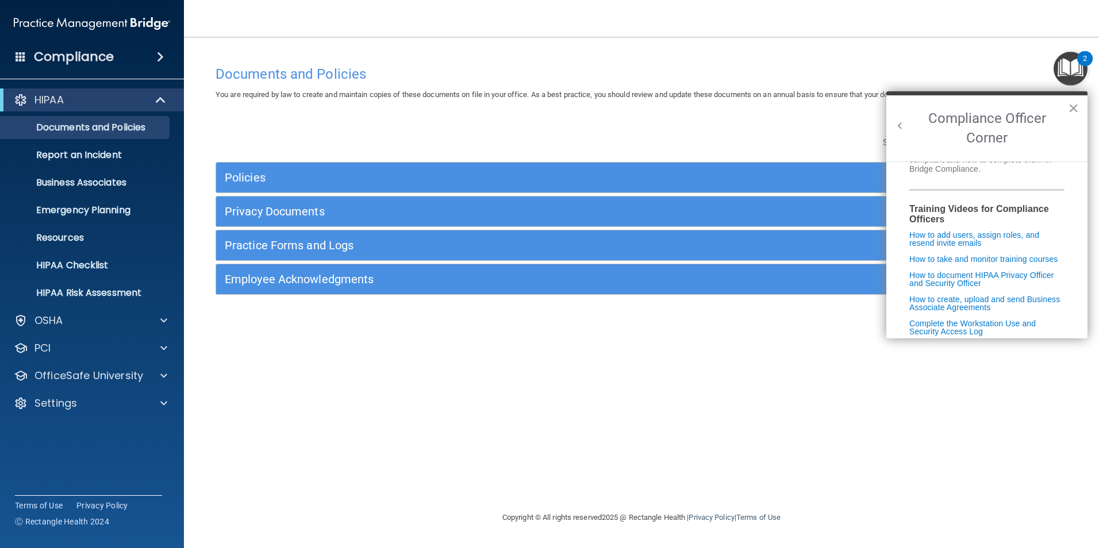
scroll to position [230, 0]
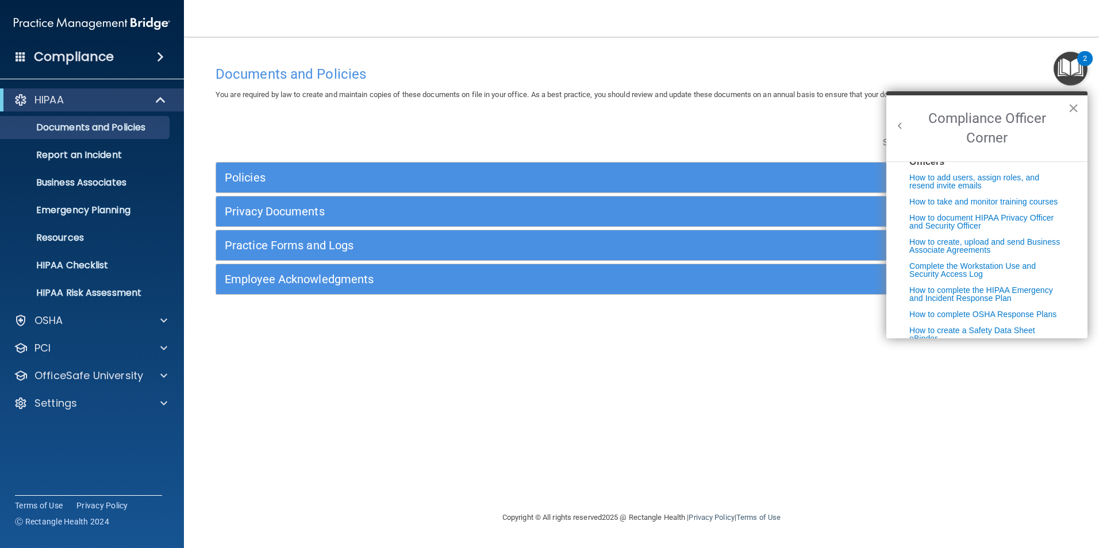
click at [1071, 112] on button "×" at bounding box center [1073, 108] width 11 height 18
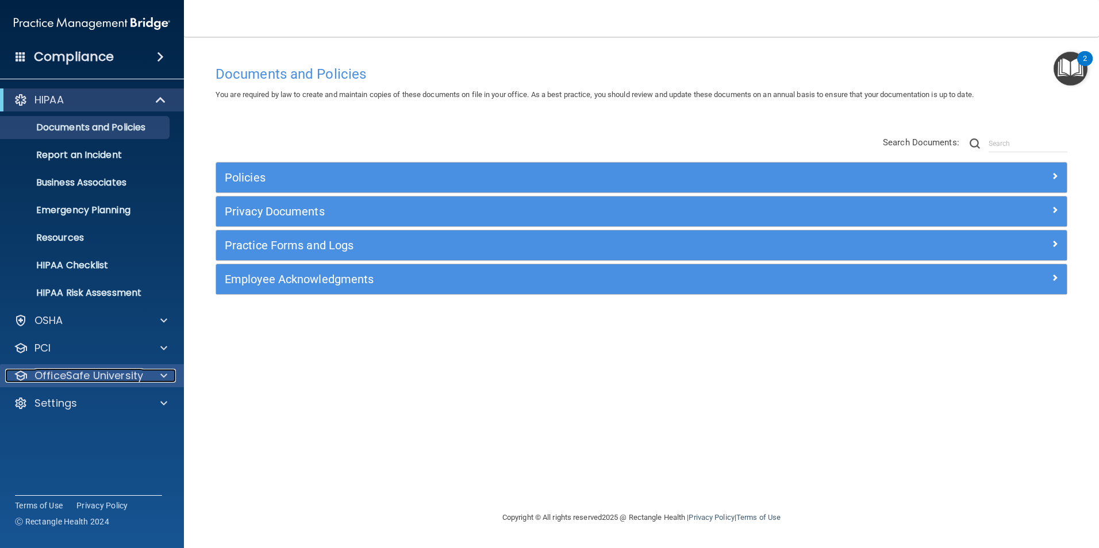
click at [67, 372] on p "OfficeSafe University" at bounding box center [88, 376] width 109 height 14
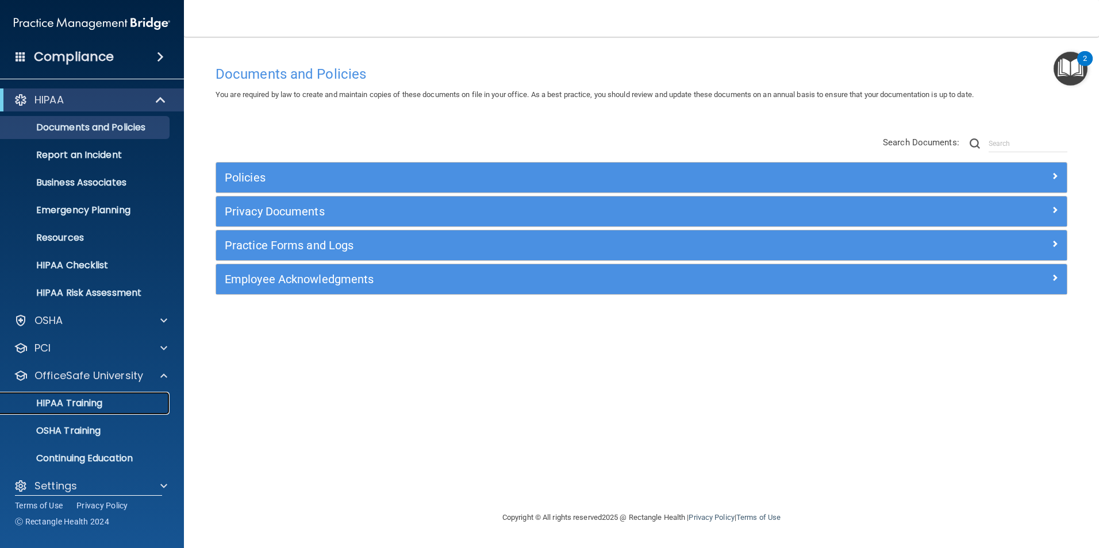
click at [67, 402] on p "HIPAA Training" at bounding box center [54, 403] width 95 height 11
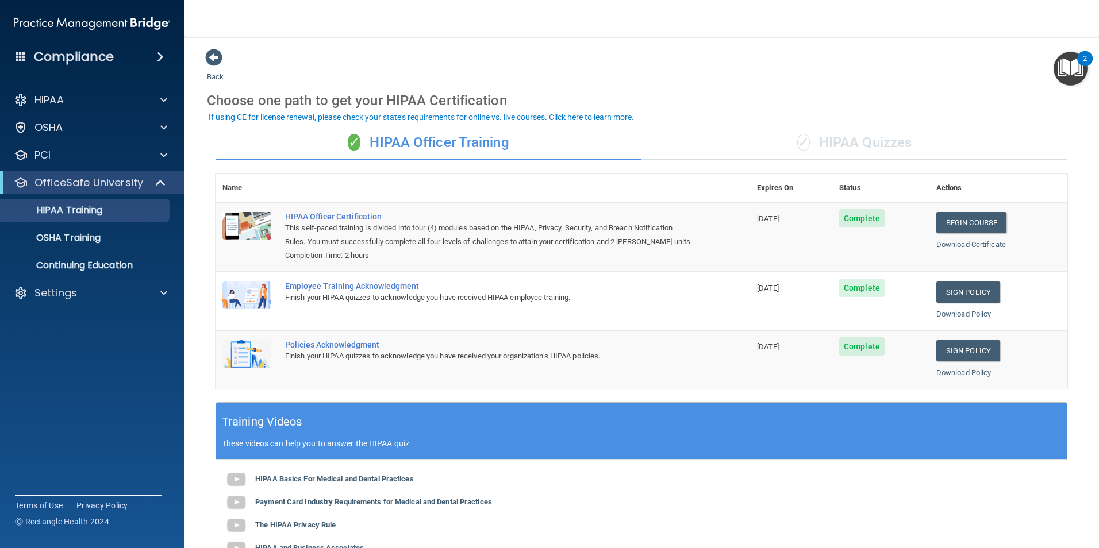
click at [834, 137] on div "✓ HIPAA Quizzes" at bounding box center [854, 143] width 426 height 34
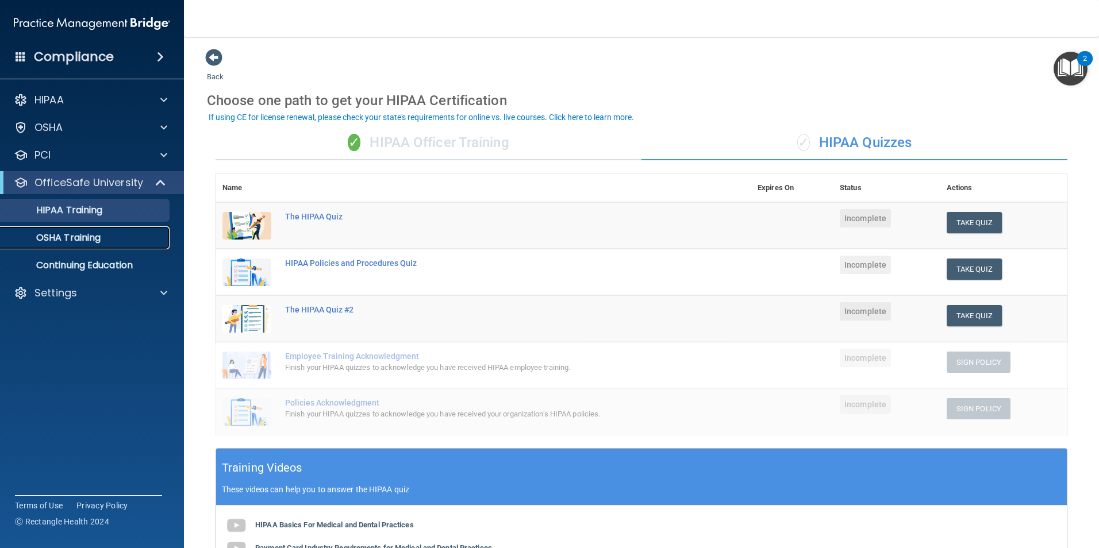
click at [141, 238] on div "OSHA Training" at bounding box center [85, 237] width 157 height 11
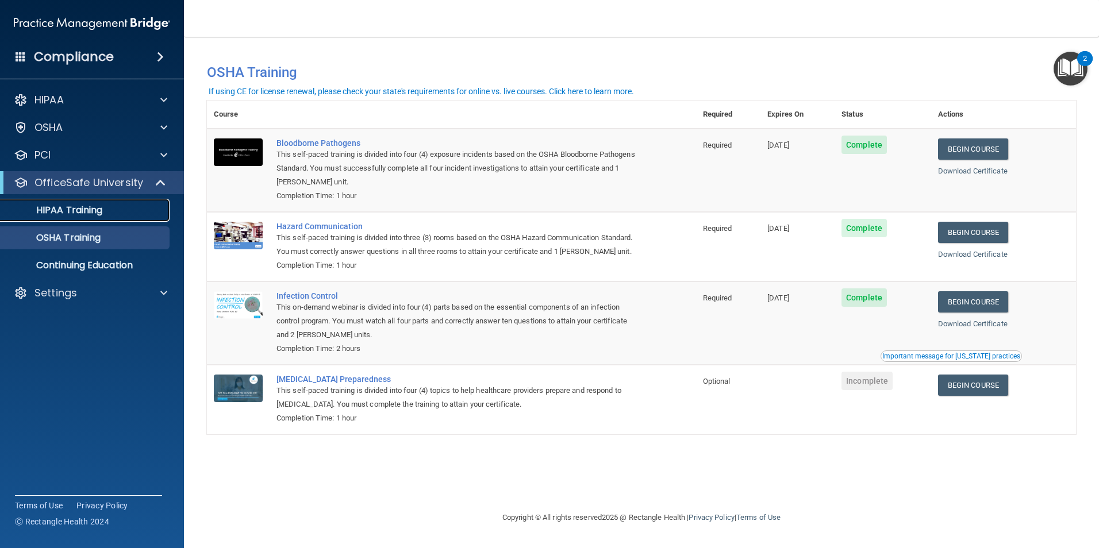
click at [82, 220] on link "HIPAA Training" at bounding box center [79, 210] width 181 height 23
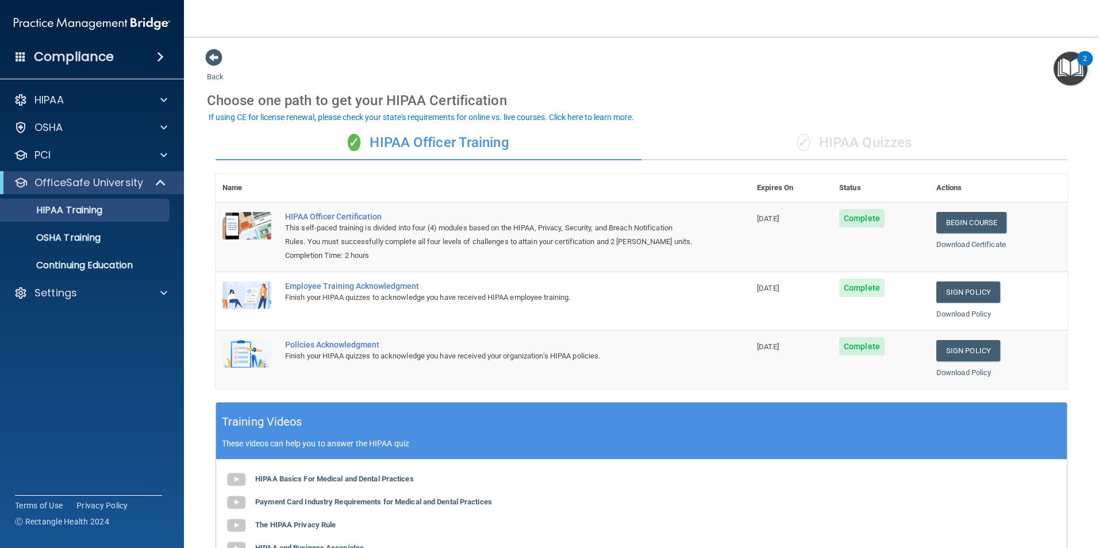
click at [855, 148] on div "✓ HIPAA Quizzes" at bounding box center [854, 143] width 426 height 34
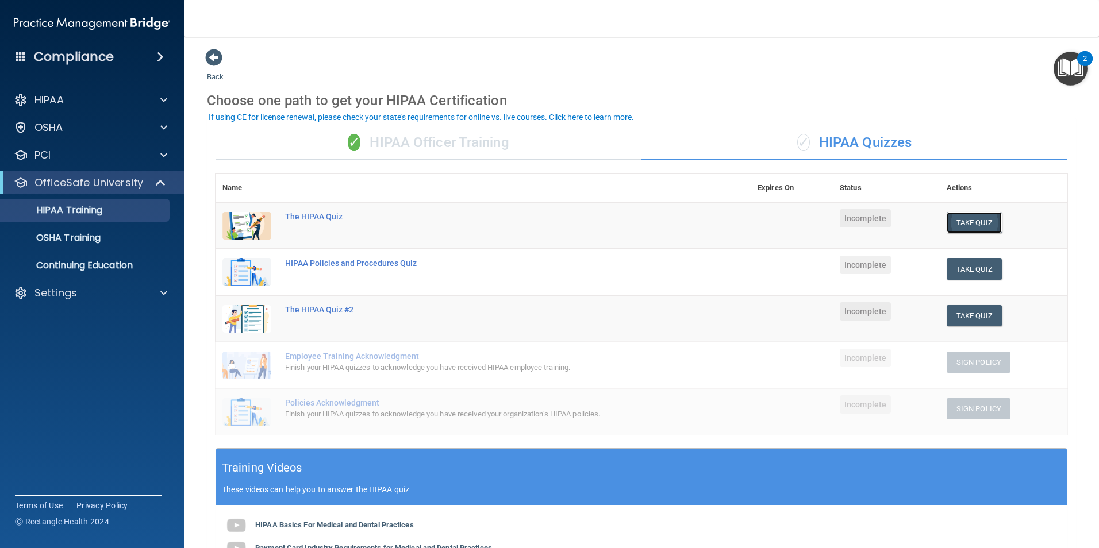
click at [978, 229] on button "Take Quiz" at bounding box center [974, 222] width 55 height 21
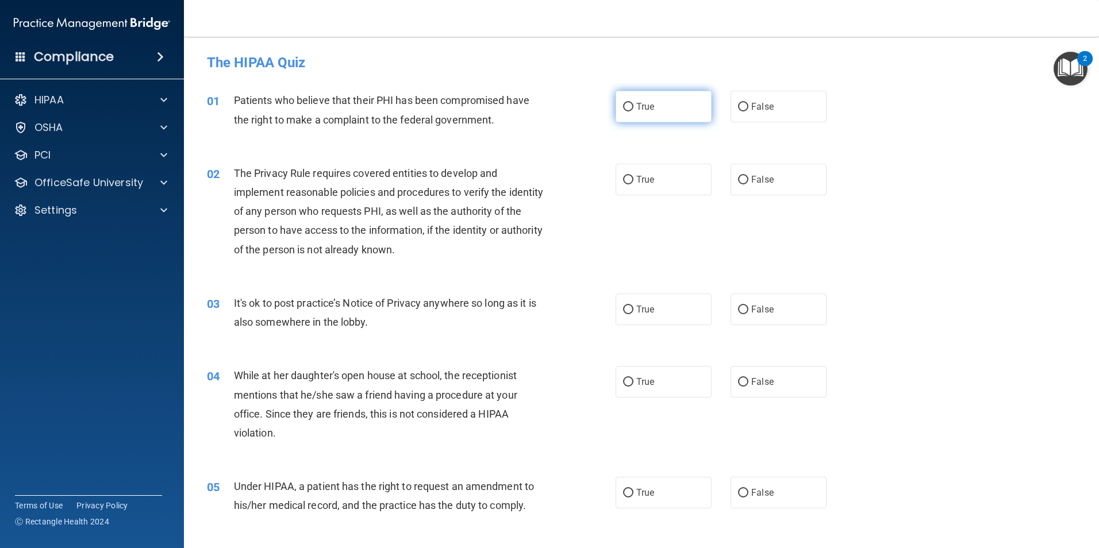
click at [631, 113] on label "True" at bounding box center [664, 107] width 96 height 32
click at [631, 112] on input "True" at bounding box center [628, 107] width 10 height 9
radio input "true"
click at [630, 175] on label "True" at bounding box center [664, 180] width 96 height 32
click at [630, 176] on input "True" at bounding box center [628, 180] width 10 height 9
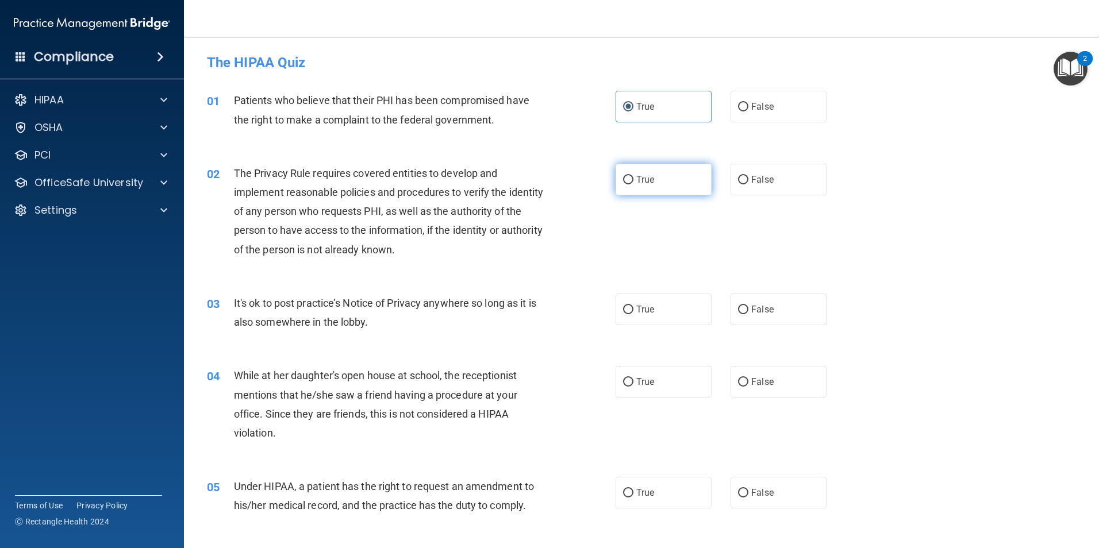
radio input "true"
click at [625, 313] on input "True" at bounding box center [628, 310] width 10 height 9
radio input "true"
click at [763, 389] on label "False" at bounding box center [779, 382] width 96 height 32
click at [748, 387] on input "False" at bounding box center [743, 382] width 10 height 9
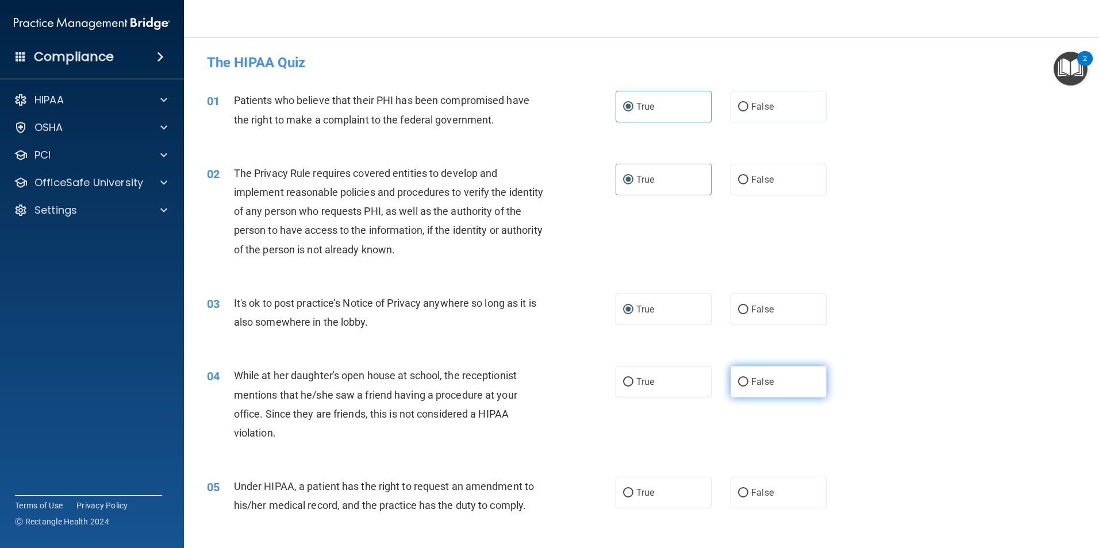
radio input "true"
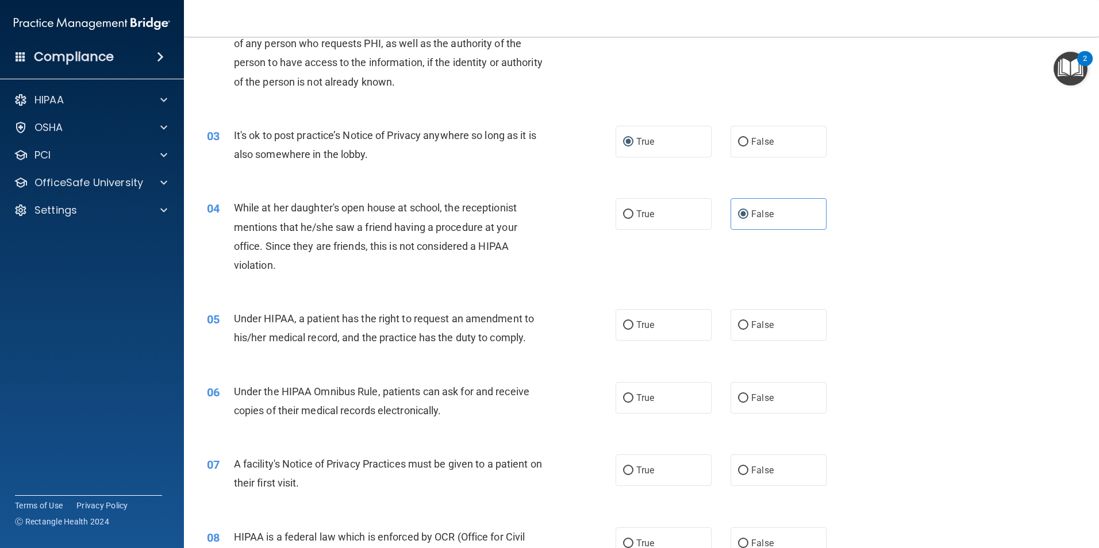
scroll to position [172, 0]
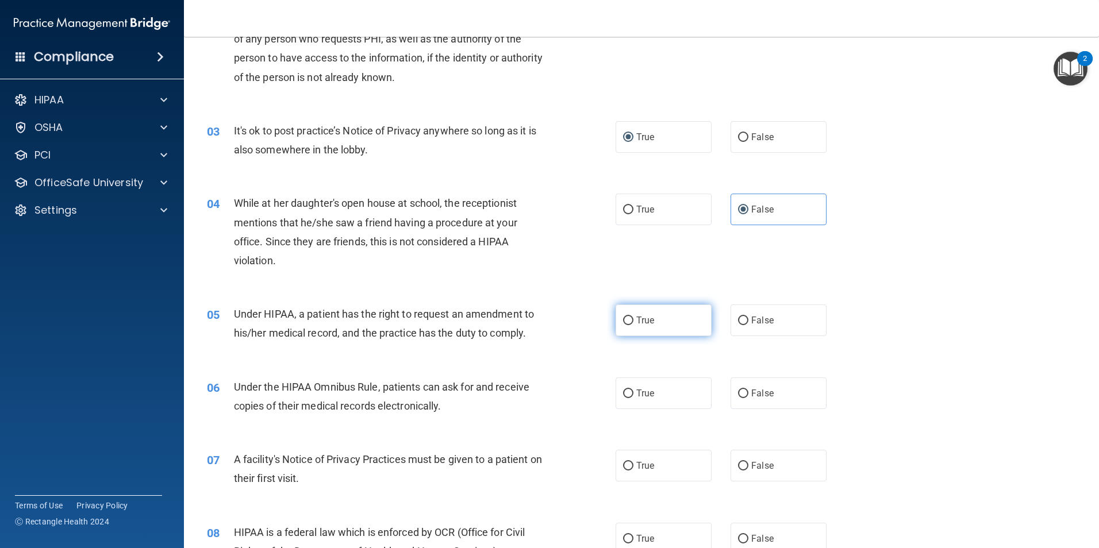
click at [624, 326] on label "True" at bounding box center [664, 321] width 96 height 32
click at [624, 325] on input "True" at bounding box center [628, 321] width 10 height 9
radio input "true"
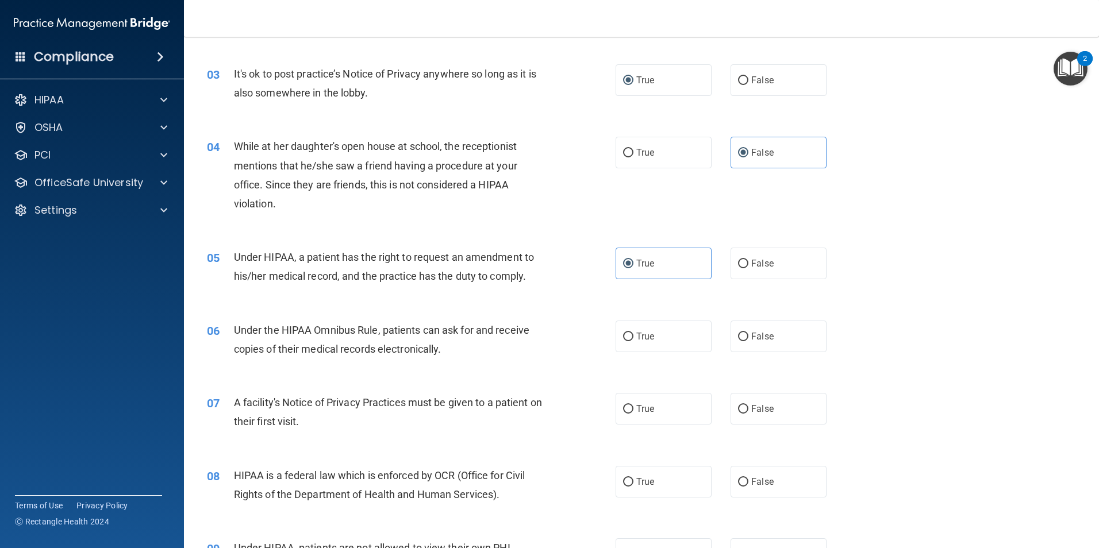
scroll to position [345, 0]
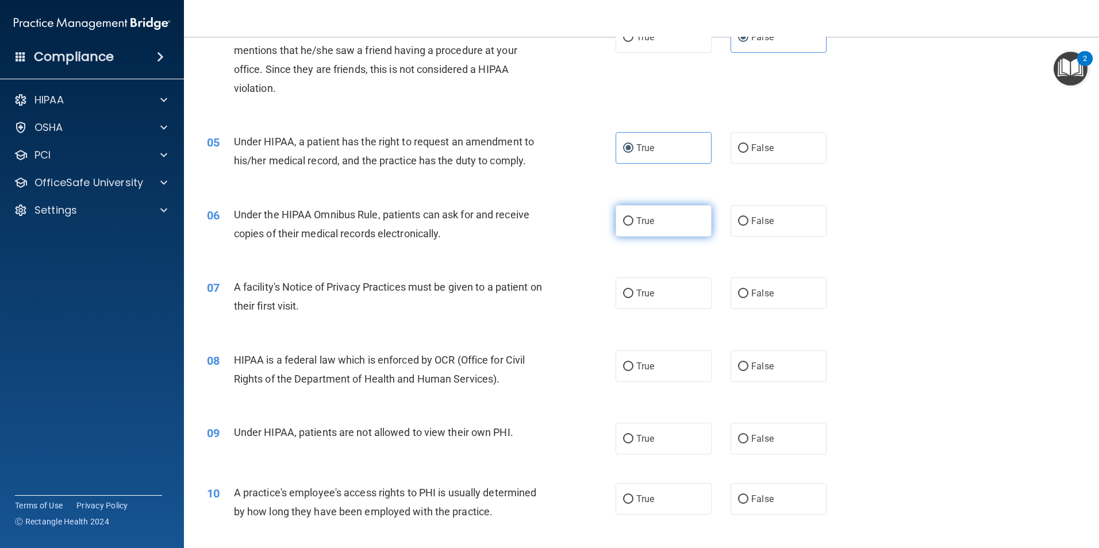
click at [643, 221] on span "True" at bounding box center [645, 221] width 18 height 11
click at [633, 221] on input "True" at bounding box center [628, 221] width 10 height 9
radio input "true"
click at [636, 293] on span "True" at bounding box center [645, 293] width 18 height 11
click at [633, 293] on input "True" at bounding box center [628, 294] width 10 height 9
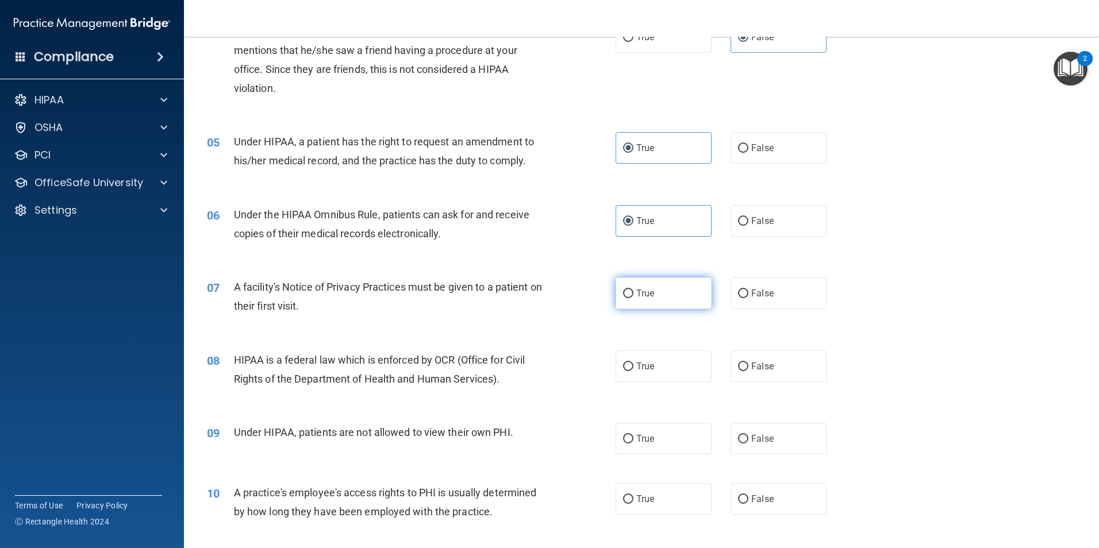
radio input "true"
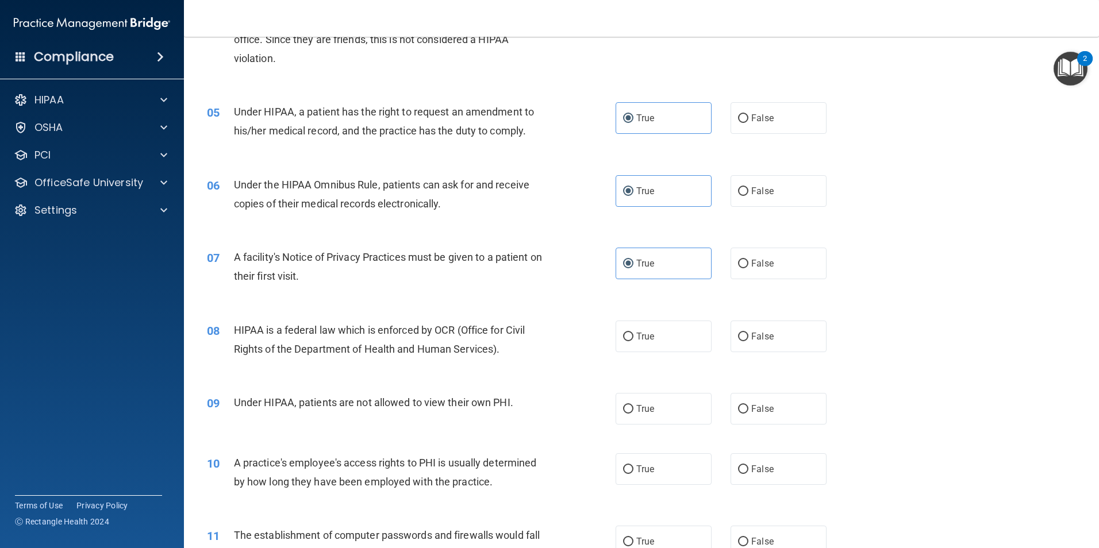
scroll to position [402, 0]
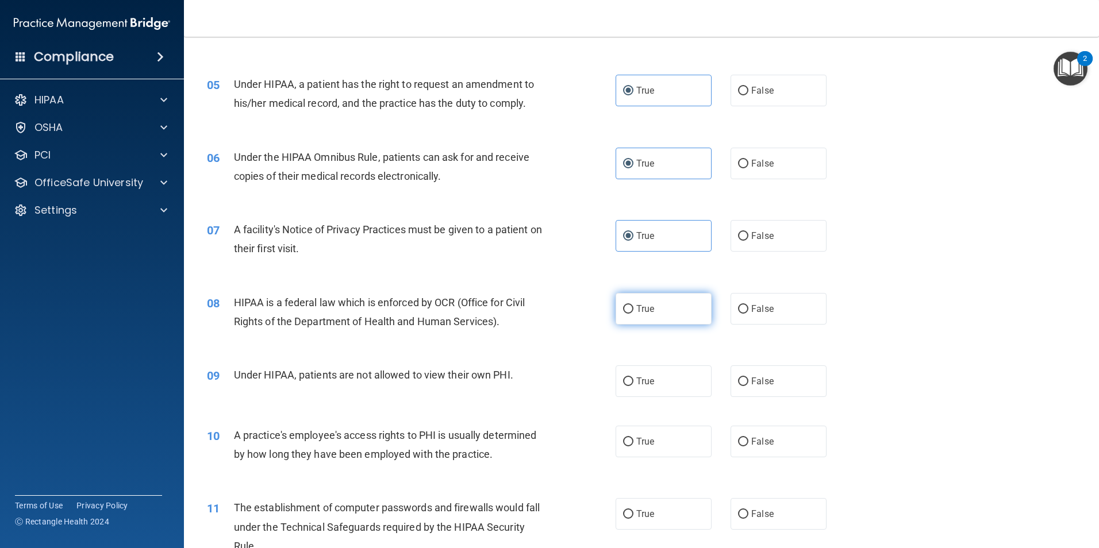
click at [624, 320] on label "True" at bounding box center [664, 309] width 96 height 32
click at [624, 314] on input "True" at bounding box center [628, 309] width 10 height 9
radio input "true"
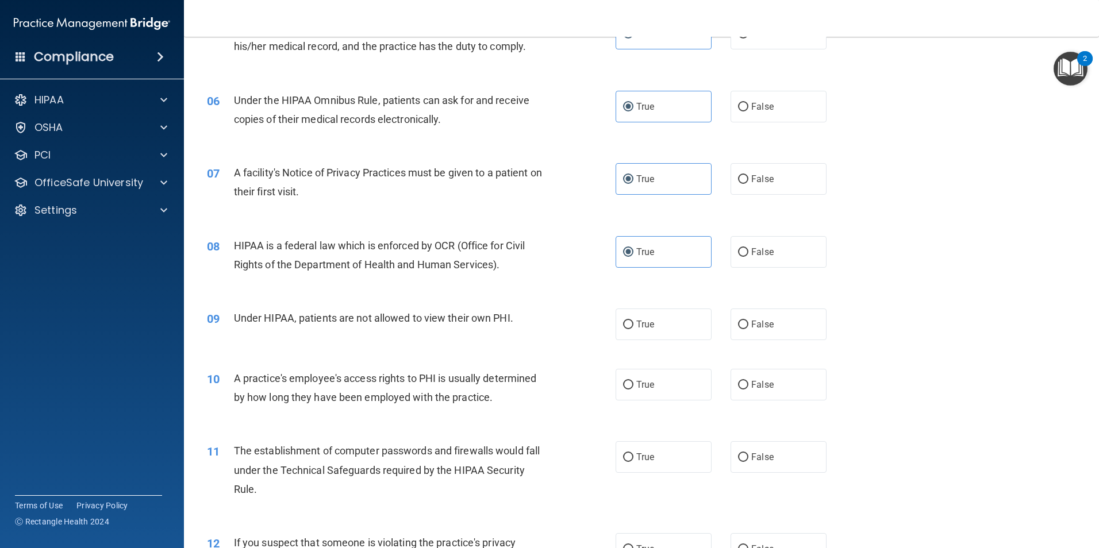
scroll to position [460, 0]
click at [740, 330] on label "False" at bounding box center [779, 324] width 96 height 32
click at [740, 329] on input "False" at bounding box center [743, 324] width 10 height 9
radio input "true"
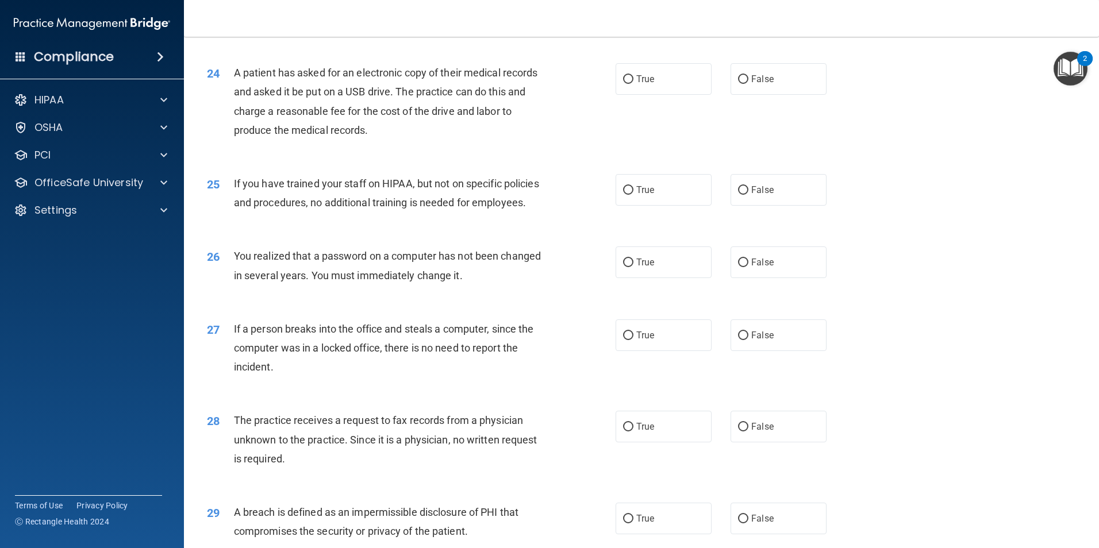
scroll to position [2191, 0]
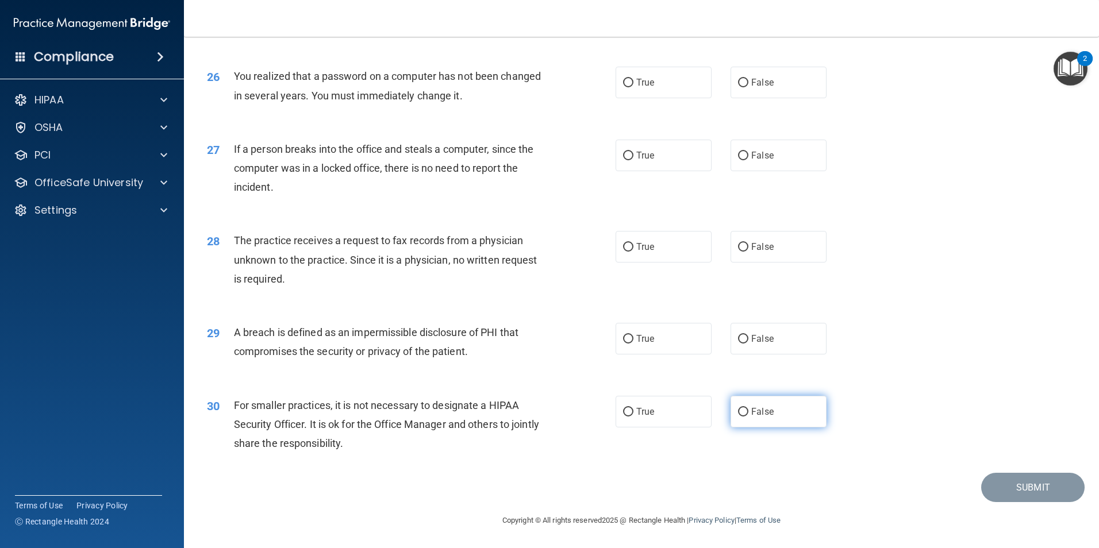
click at [745, 413] on label "False" at bounding box center [779, 412] width 96 height 32
click at [745, 413] on input "False" at bounding box center [743, 412] width 10 height 9
radio input "true"
click at [648, 347] on label "True" at bounding box center [664, 339] width 96 height 32
drag, startPoint x: 648, startPoint y: 347, endPoint x: 633, endPoint y: 347, distance: 15.5
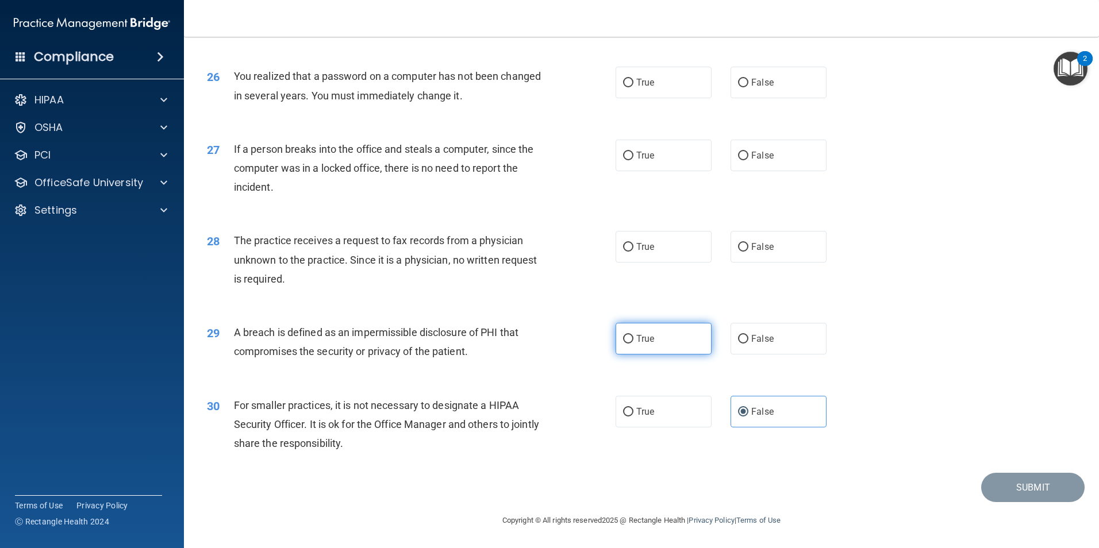
click at [633, 347] on label "True" at bounding box center [664, 339] width 96 height 32
click at [633, 344] on input "True" at bounding box center [628, 339] width 10 height 9
radio input "true"
click at [751, 249] on span "False" at bounding box center [762, 246] width 22 height 11
click at [748, 249] on input "False" at bounding box center [743, 247] width 10 height 9
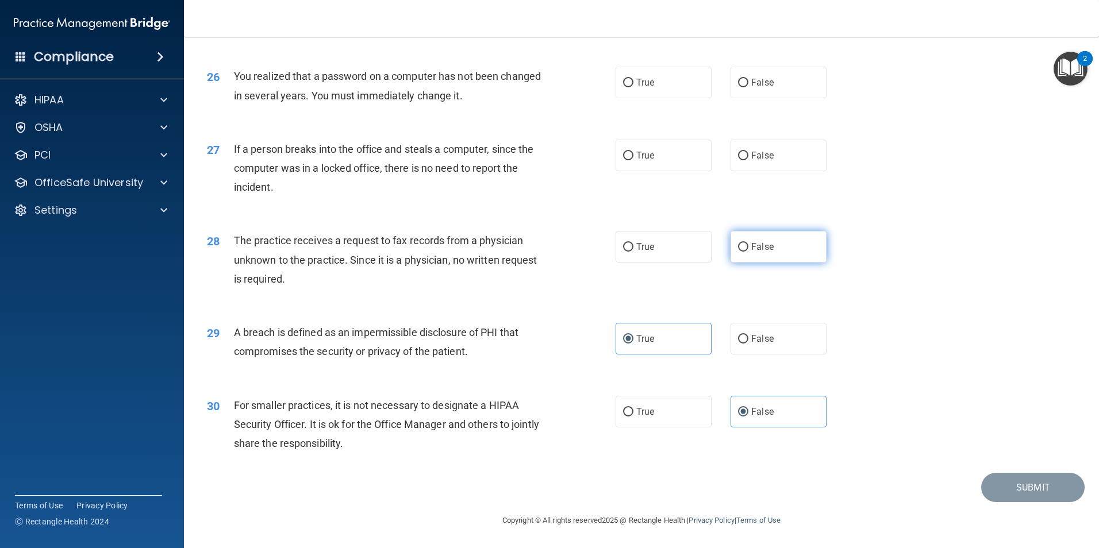
radio input "true"
click at [766, 172] on label "False" at bounding box center [779, 156] width 96 height 32
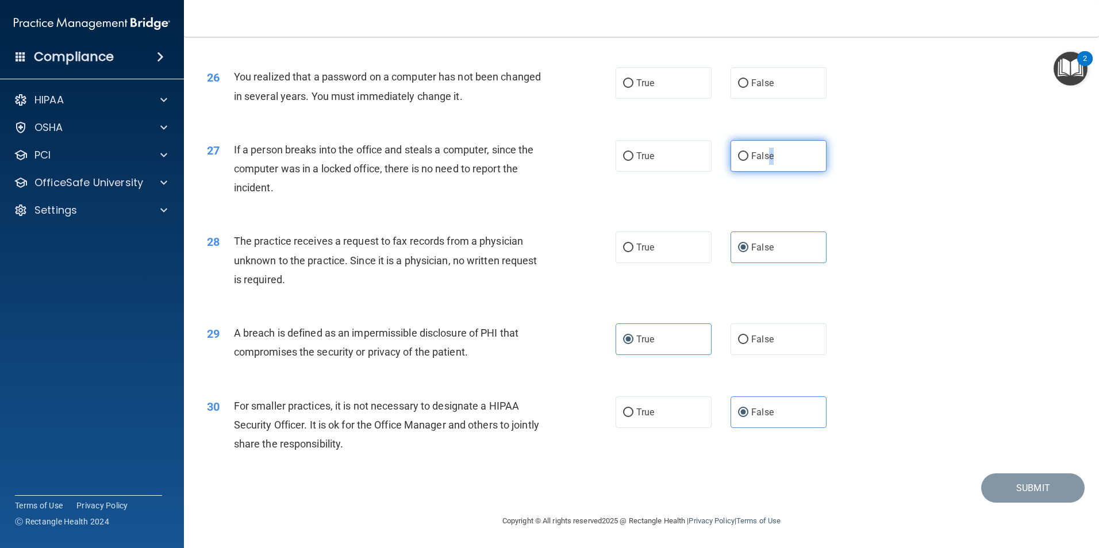
drag, startPoint x: 766, startPoint y: 206, endPoint x: 746, endPoint y: 212, distance: 20.4
click at [741, 161] on input "False" at bounding box center [743, 156] width 10 height 9
radio input "true"
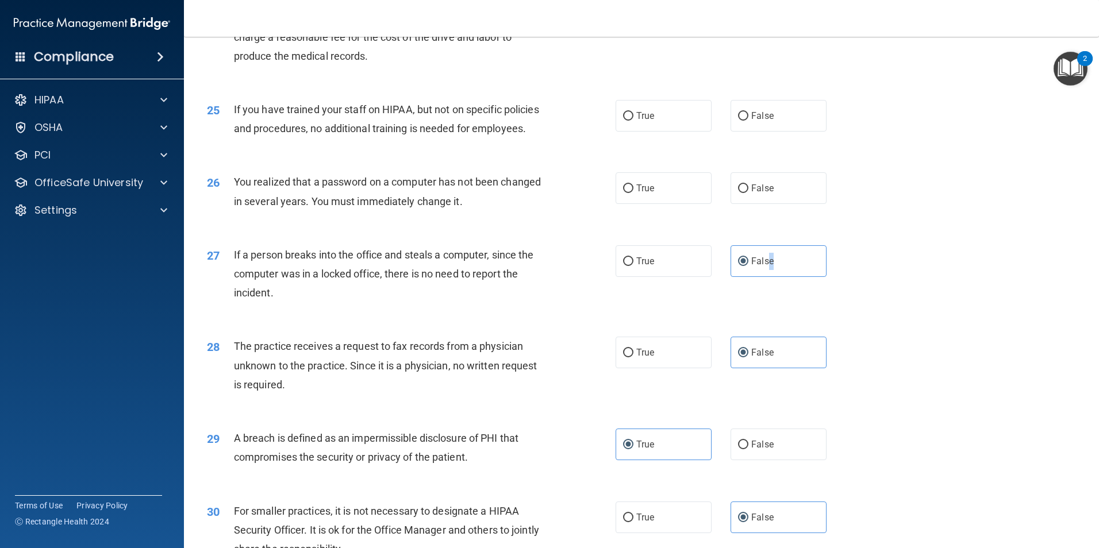
scroll to position [2019, 0]
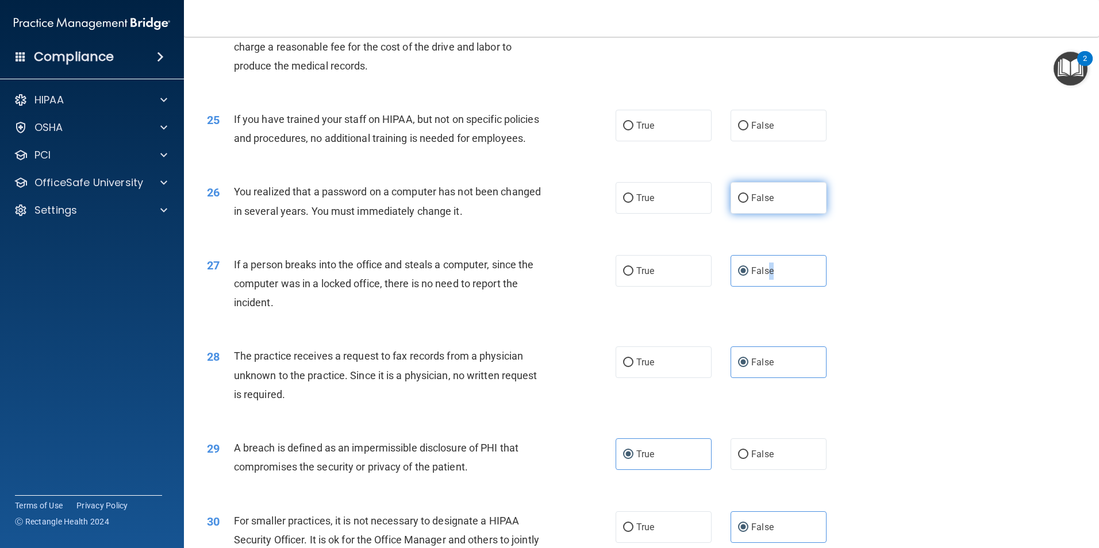
click at [738, 203] on input "False" at bounding box center [743, 198] width 10 height 9
radio input "true"
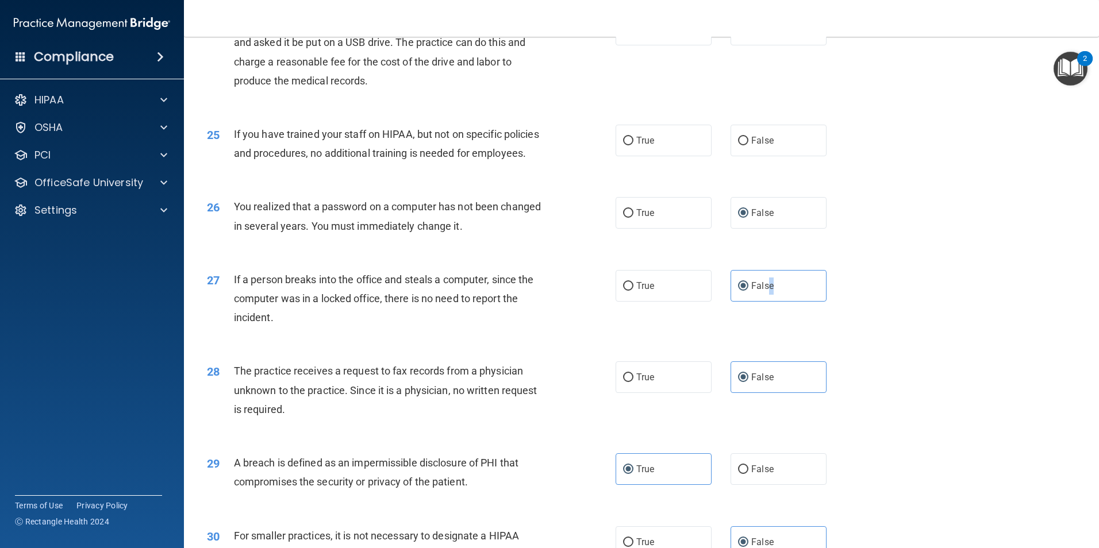
scroll to position [1961, 0]
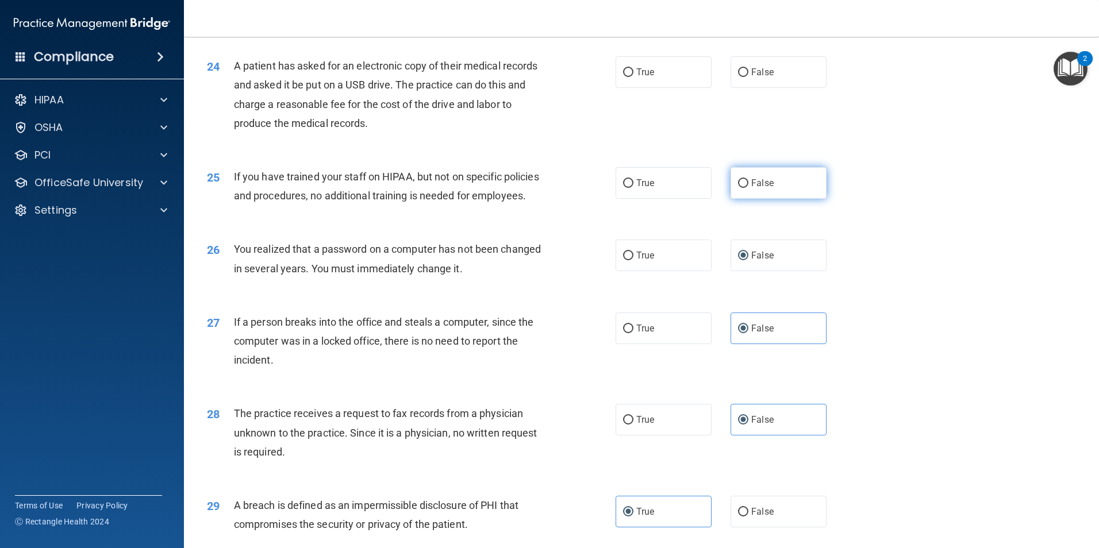
click at [749, 199] on label "False" at bounding box center [779, 183] width 96 height 32
click at [748, 188] on input "False" at bounding box center [743, 183] width 10 height 9
radio input "true"
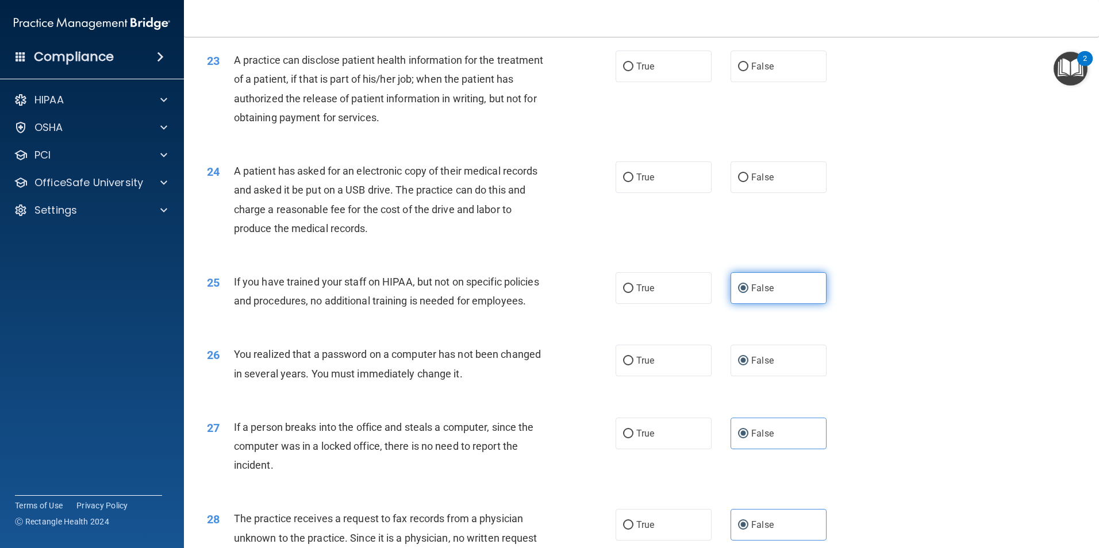
scroll to position [1846, 0]
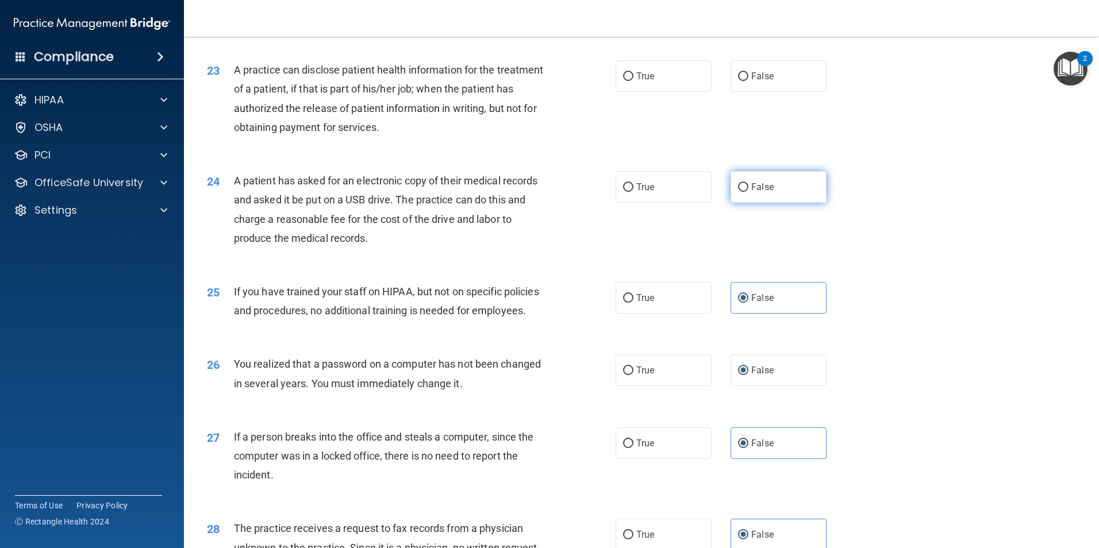
click at [744, 203] on label "False" at bounding box center [779, 187] width 96 height 32
click at [744, 192] on input "False" at bounding box center [743, 187] width 10 height 9
radio input "true"
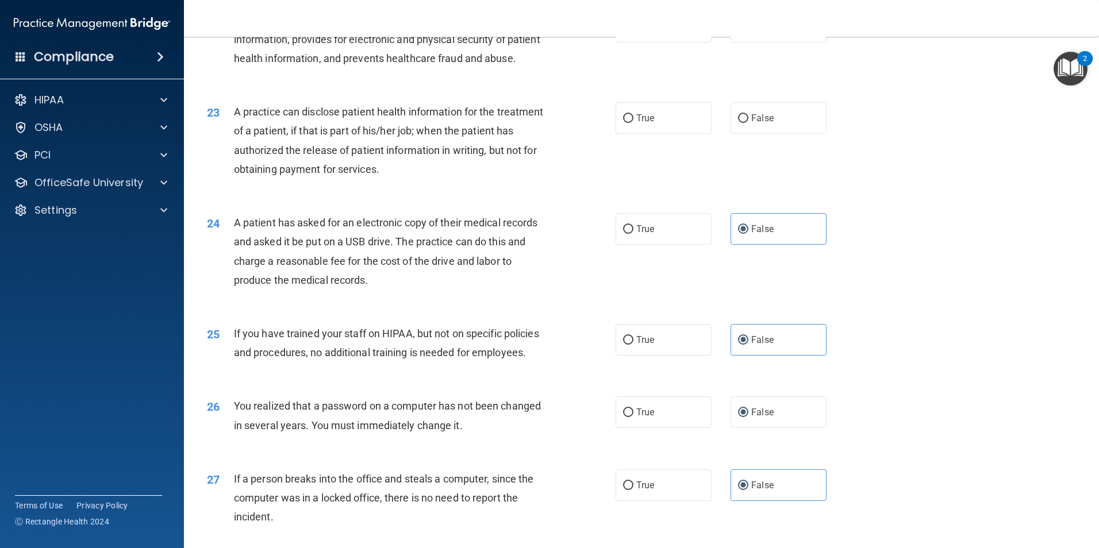
scroll to position [1731, 0]
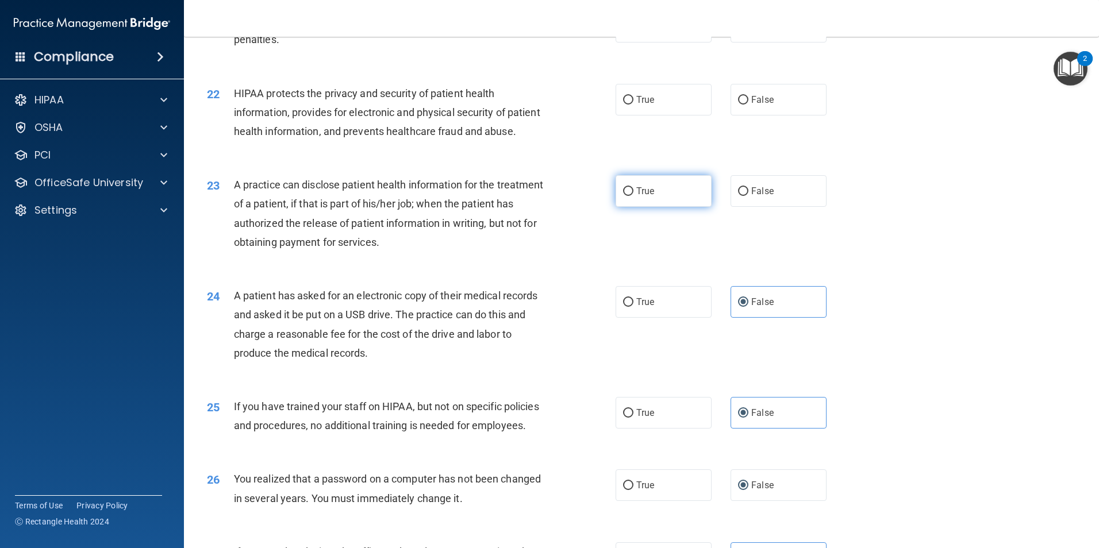
click at [623, 196] on input "True" at bounding box center [628, 191] width 10 height 9
radio input "true"
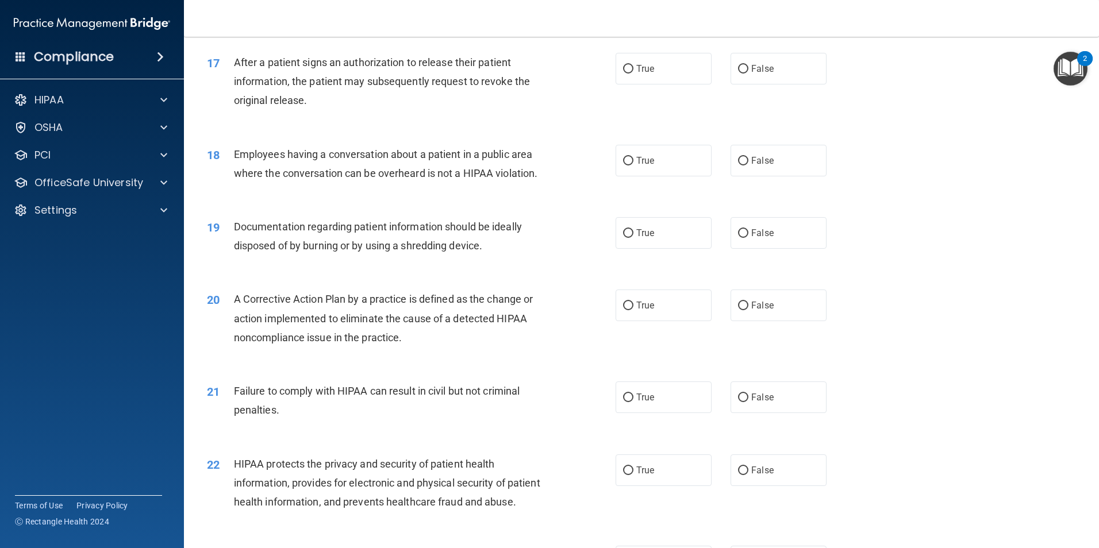
scroll to position [1386, 0]
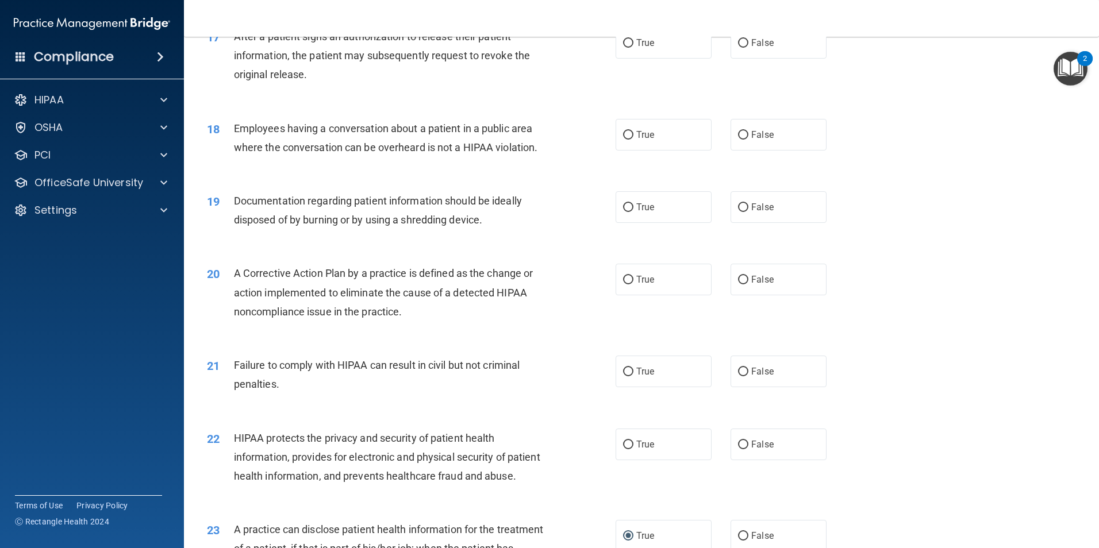
click at [961, 341] on div "20 A Corrective Action Plan by a practice is defined as the change or action im…" at bounding box center [641, 295] width 886 height 92
click at [785, 387] on label "False" at bounding box center [779, 372] width 96 height 32
click at [748, 376] on input "False" at bounding box center [743, 372] width 10 height 9
radio input "true"
click at [623, 449] on input "True" at bounding box center [628, 445] width 10 height 9
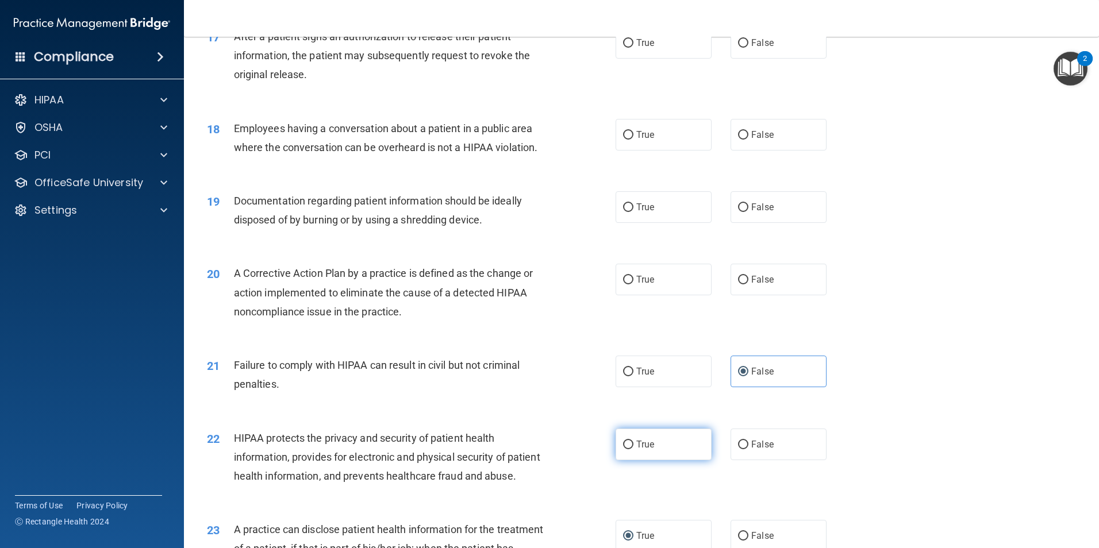
radio input "true"
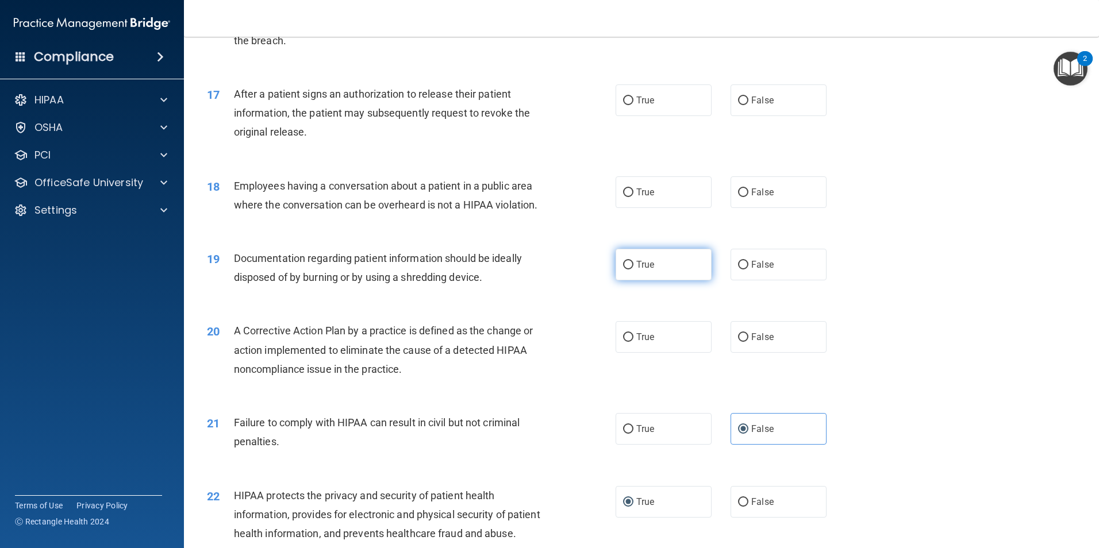
click at [644, 270] on span "True" at bounding box center [645, 264] width 18 height 11
click at [633, 270] on input "True" at bounding box center [628, 265] width 10 height 9
radio input "true"
